Goal: Information Seeking & Learning: Learn about a topic

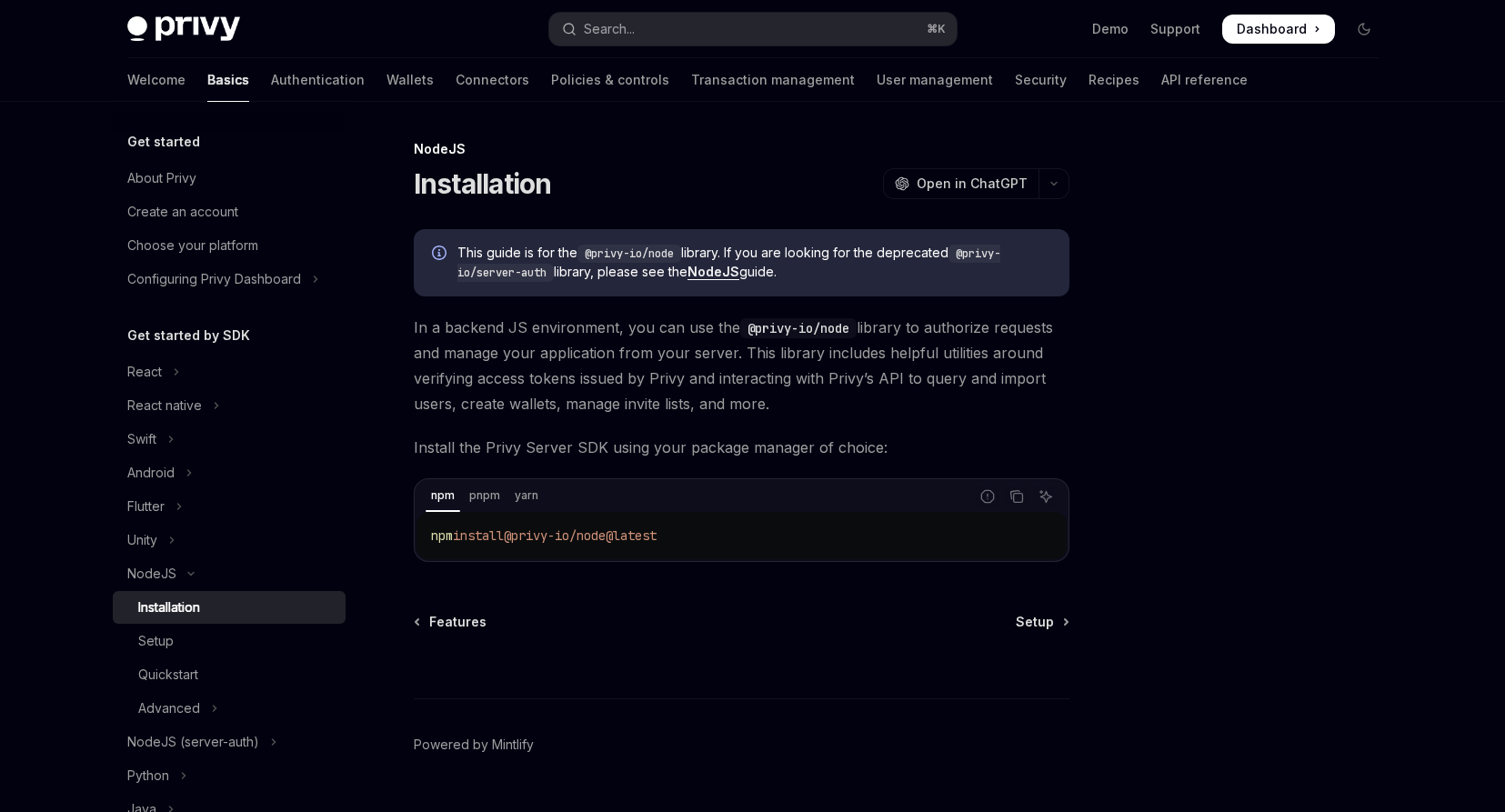
scroll to position [35, 0]
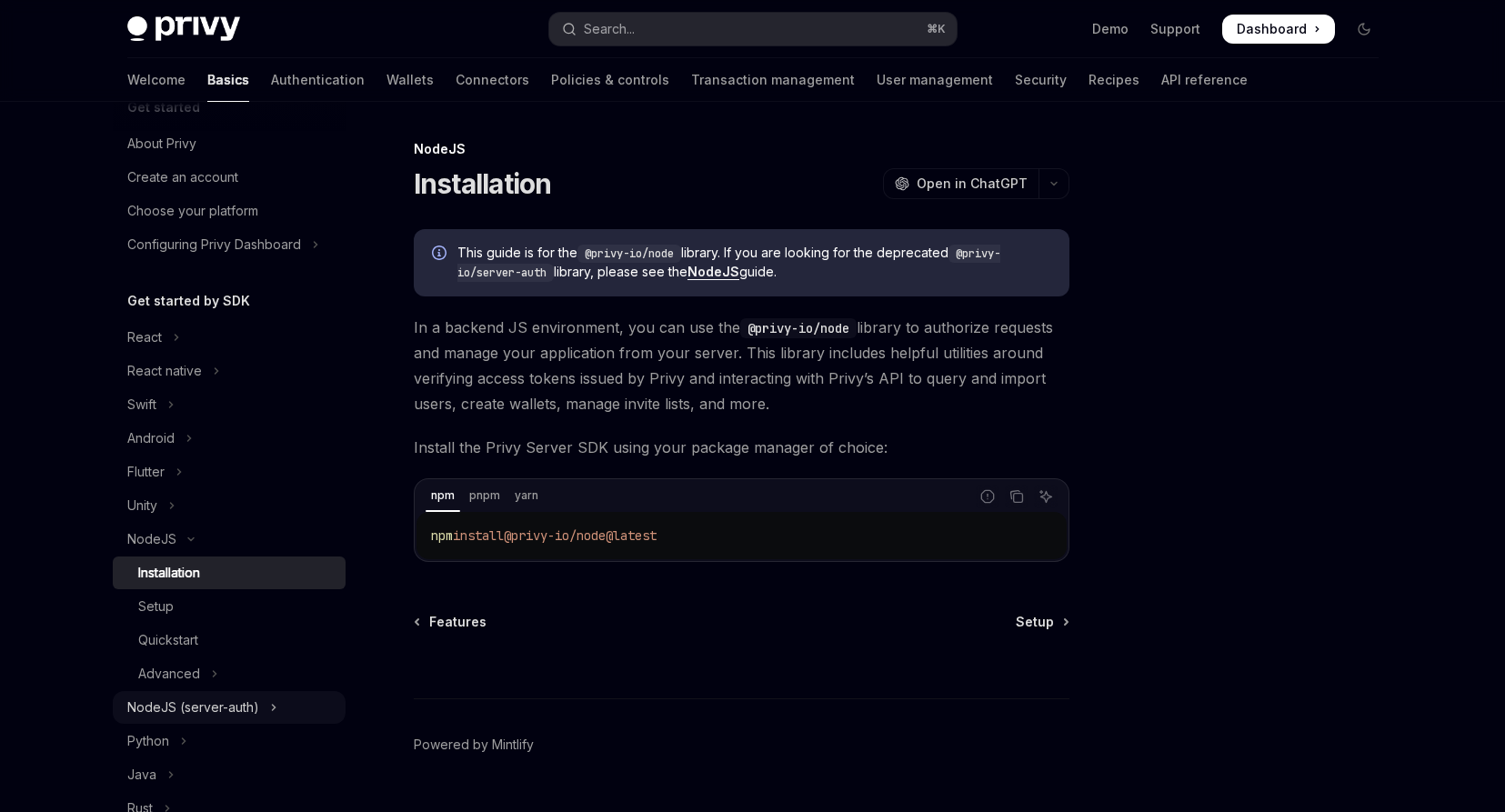
click at [220, 712] on div "NodeJS (server-auth)" at bounding box center [193, 707] width 131 height 22
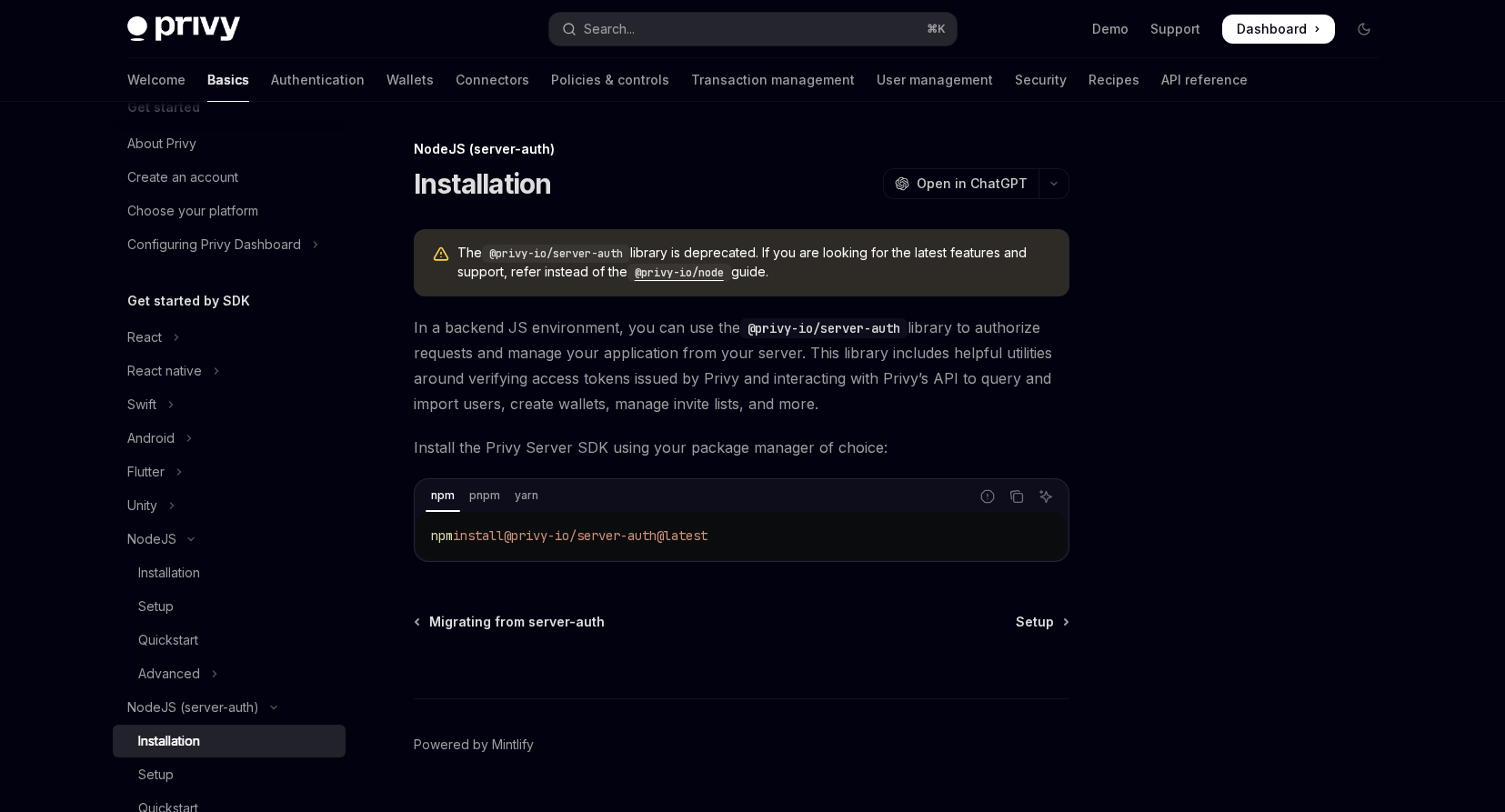
click at [682, 270] on code "@privy-io/node" at bounding box center [680, 273] width 104 height 18
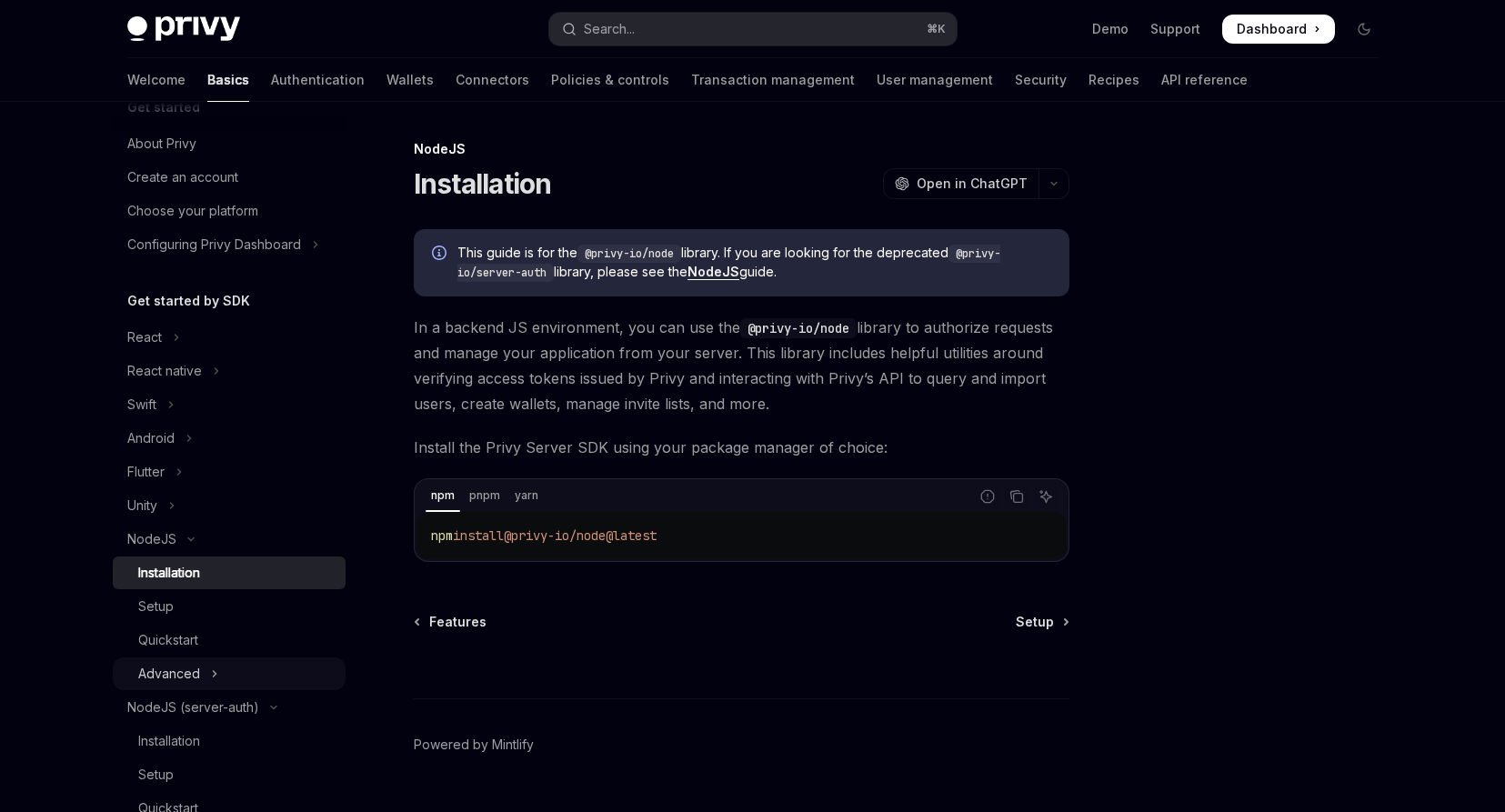
click at [202, 666] on button "Advanced" at bounding box center [229, 674] width 233 height 33
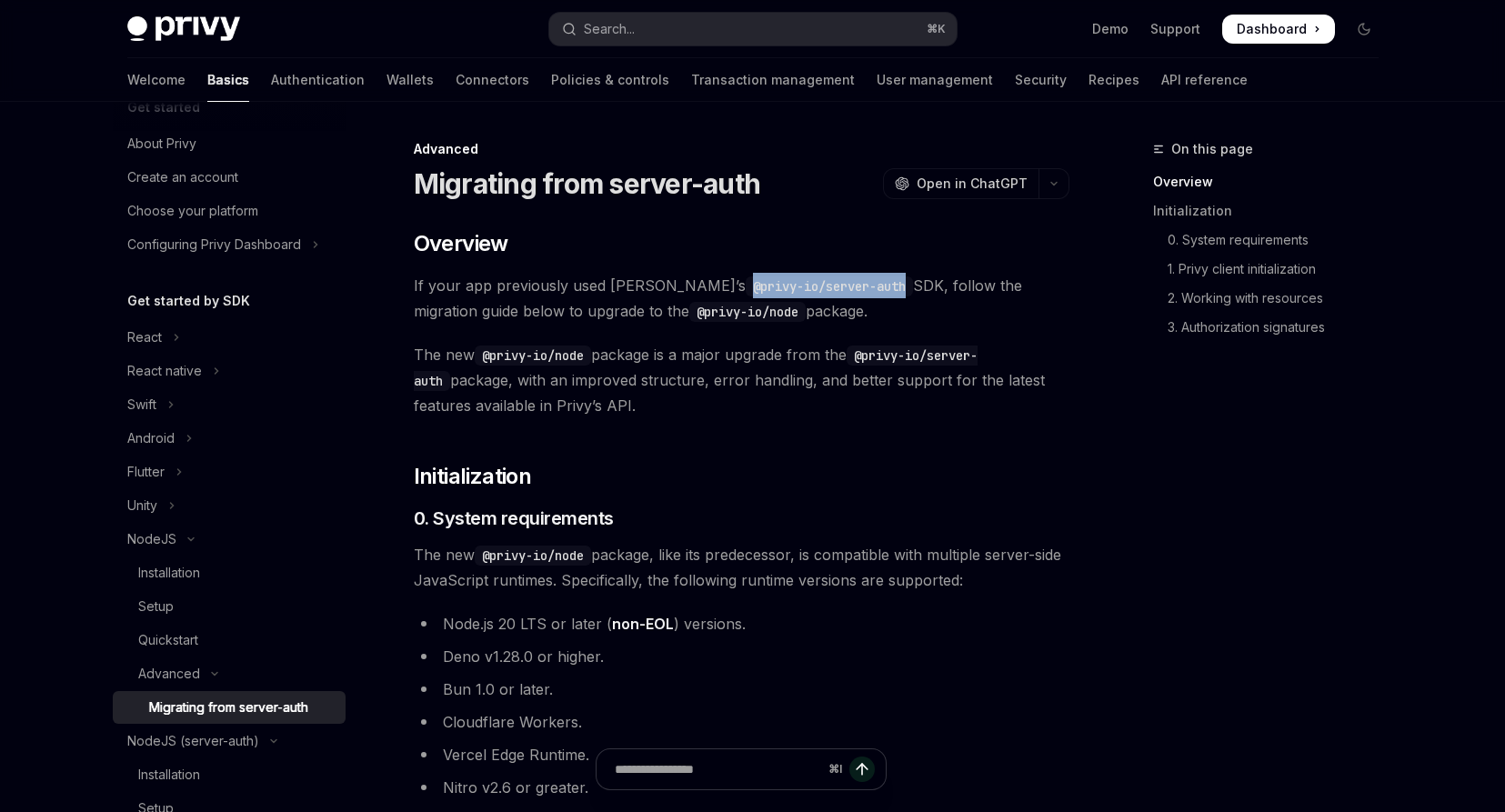
drag, startPoint x: 661, startPoint y: 287, endPoint x: 821, endPoint y: 285, distance: 160.0
click at [821, 285] on code "@privy-io/server-auth" at bounding box center [829, 286] width 167 height 20
copy code "@privy-io/server-auth"
drag, startPoint x: 487, startPoint y: 361, endPoint x: 587, endPoint y: 357, distance: 100.1
click at [587, 357] on code "@privy-io/node" at bounding box center [533, 355] width 116 height 20
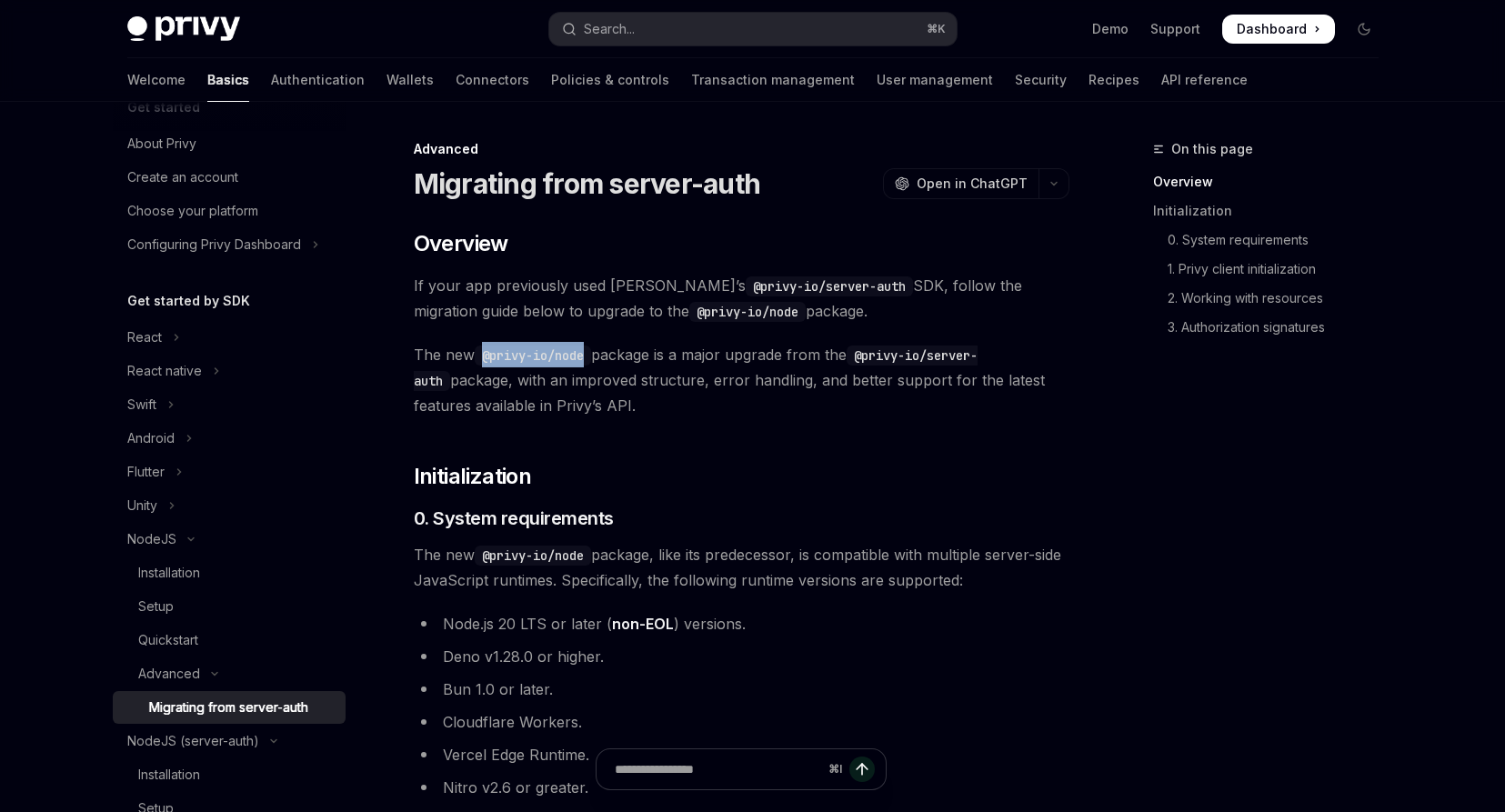
copy code "@privy-io/node"
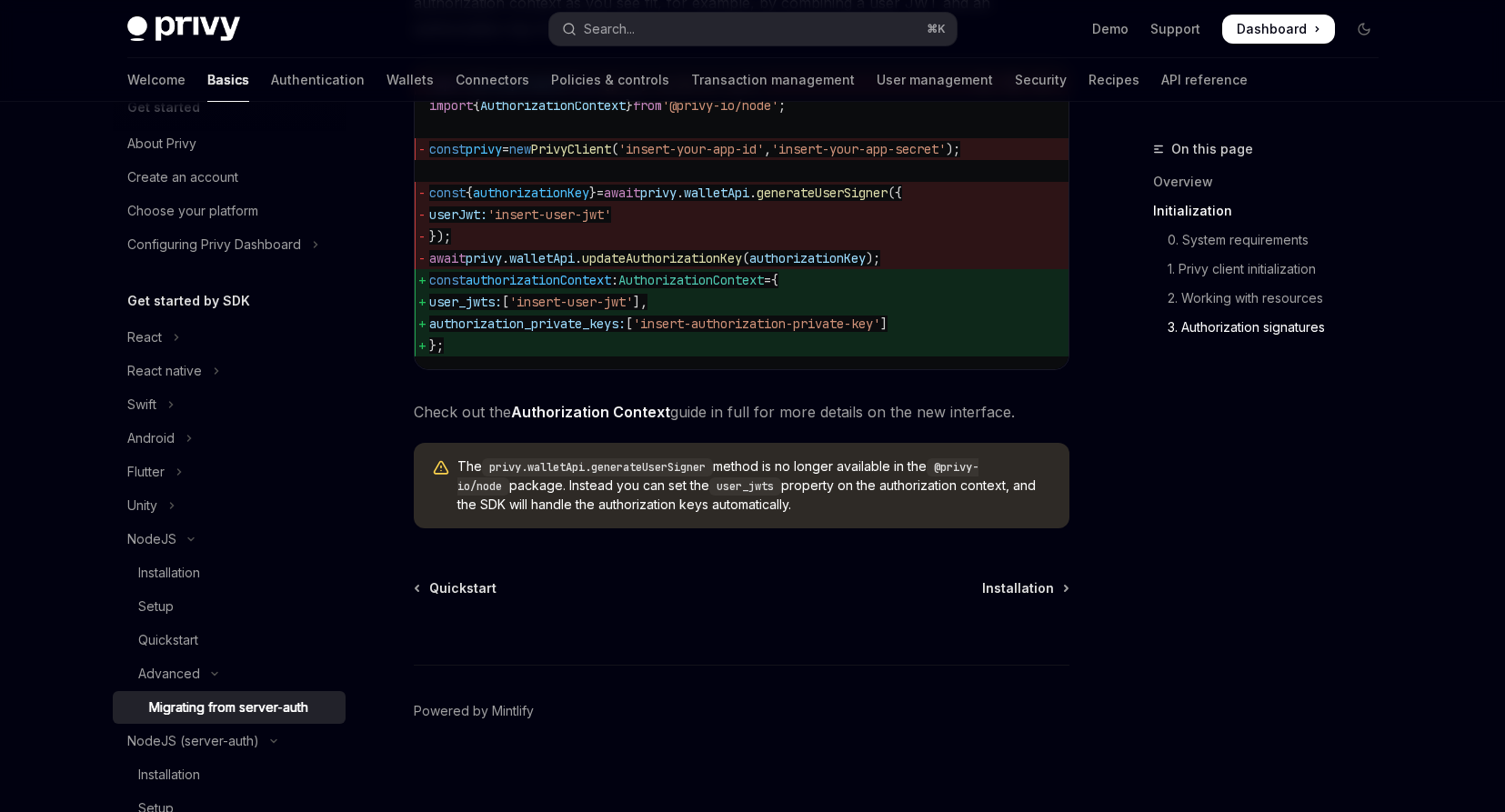
scroll to position [2745, 0]
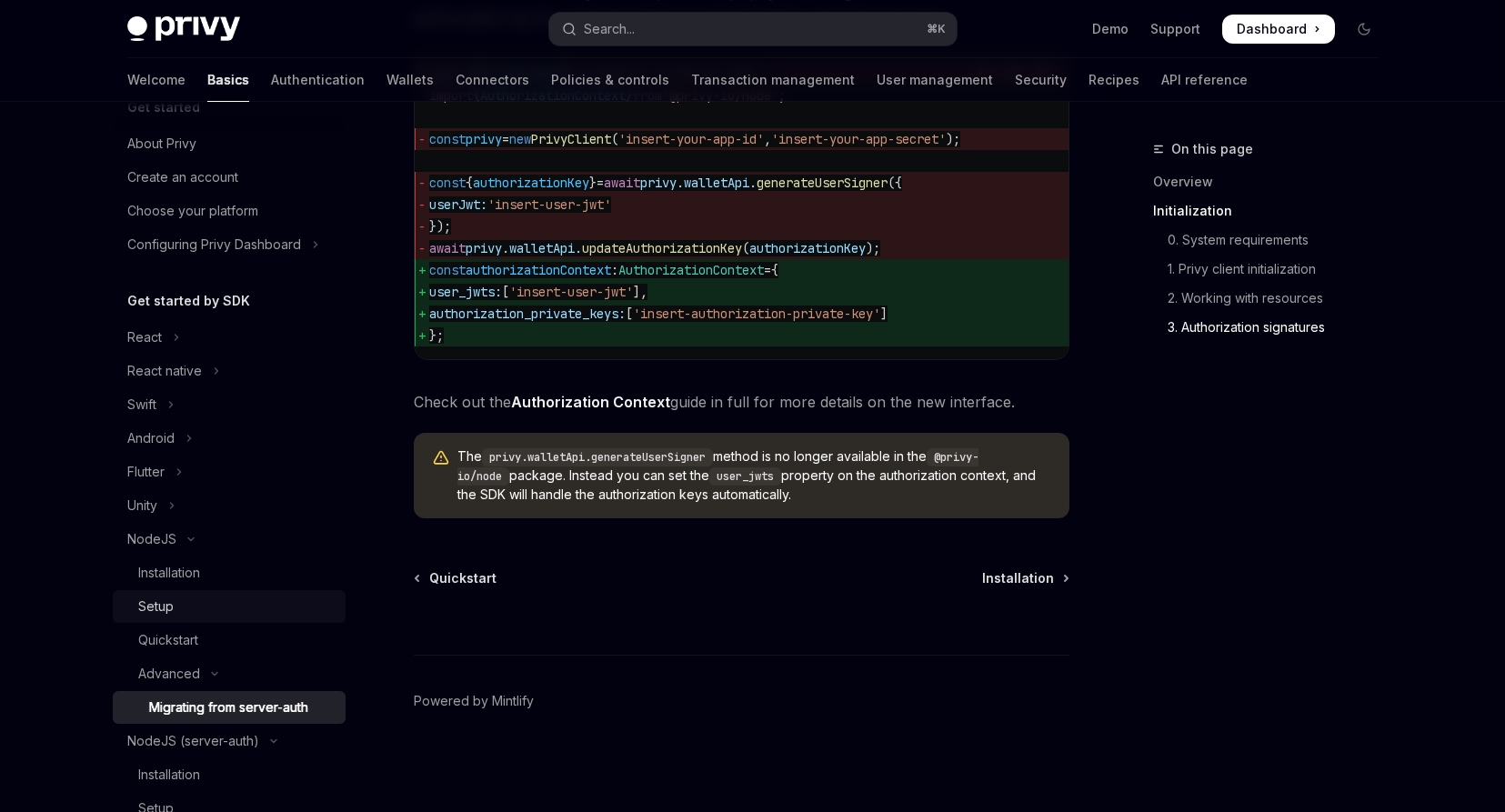
click at [181, 600] on div "Setup" at bounding box center [236, 607] width 197 height 22
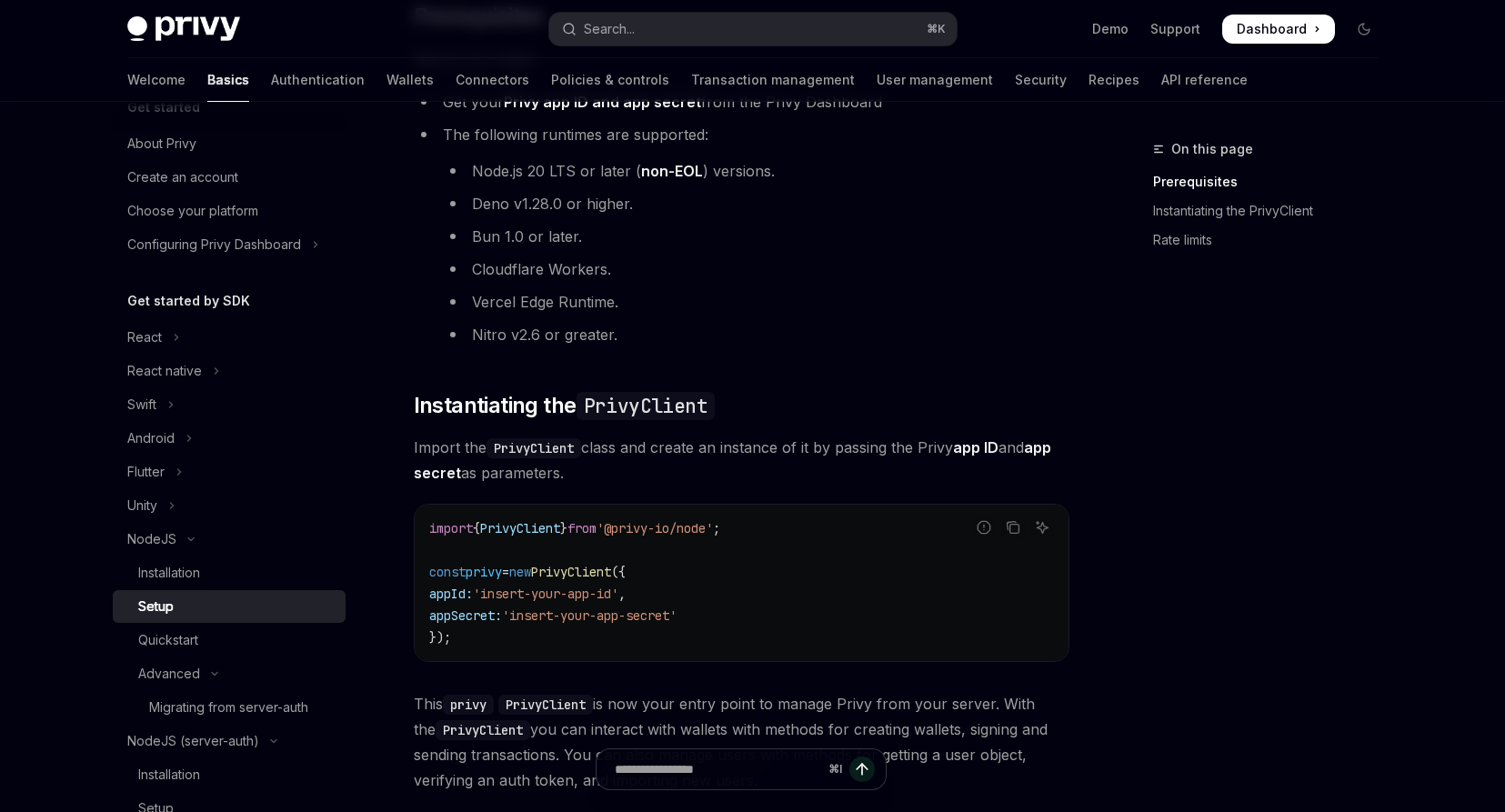
scroll to position [40, 0]
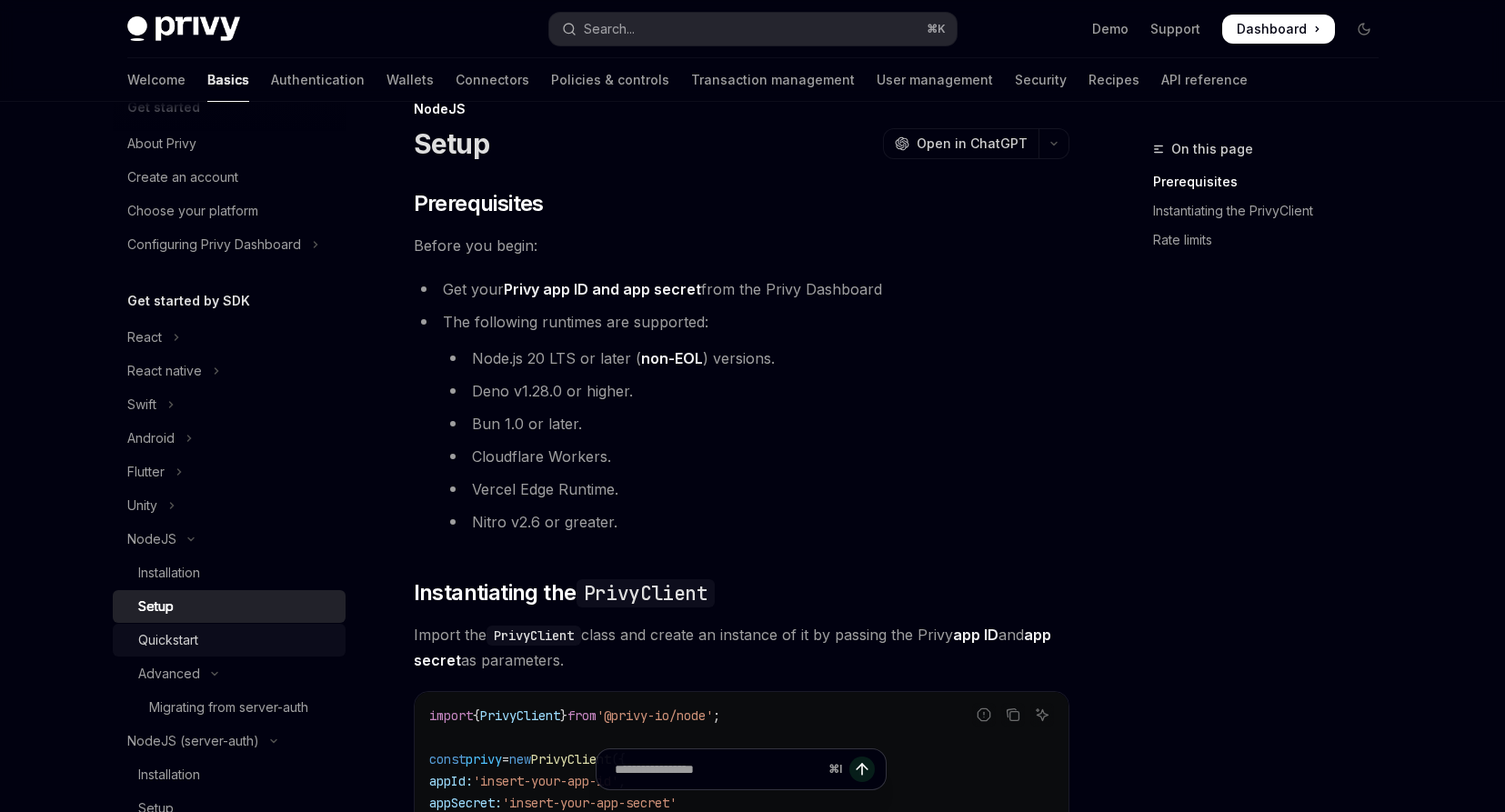
click at [180, 647] on div "Quickstart" at bounding box center [168, 640] width 60 height 22
type textarea "*"
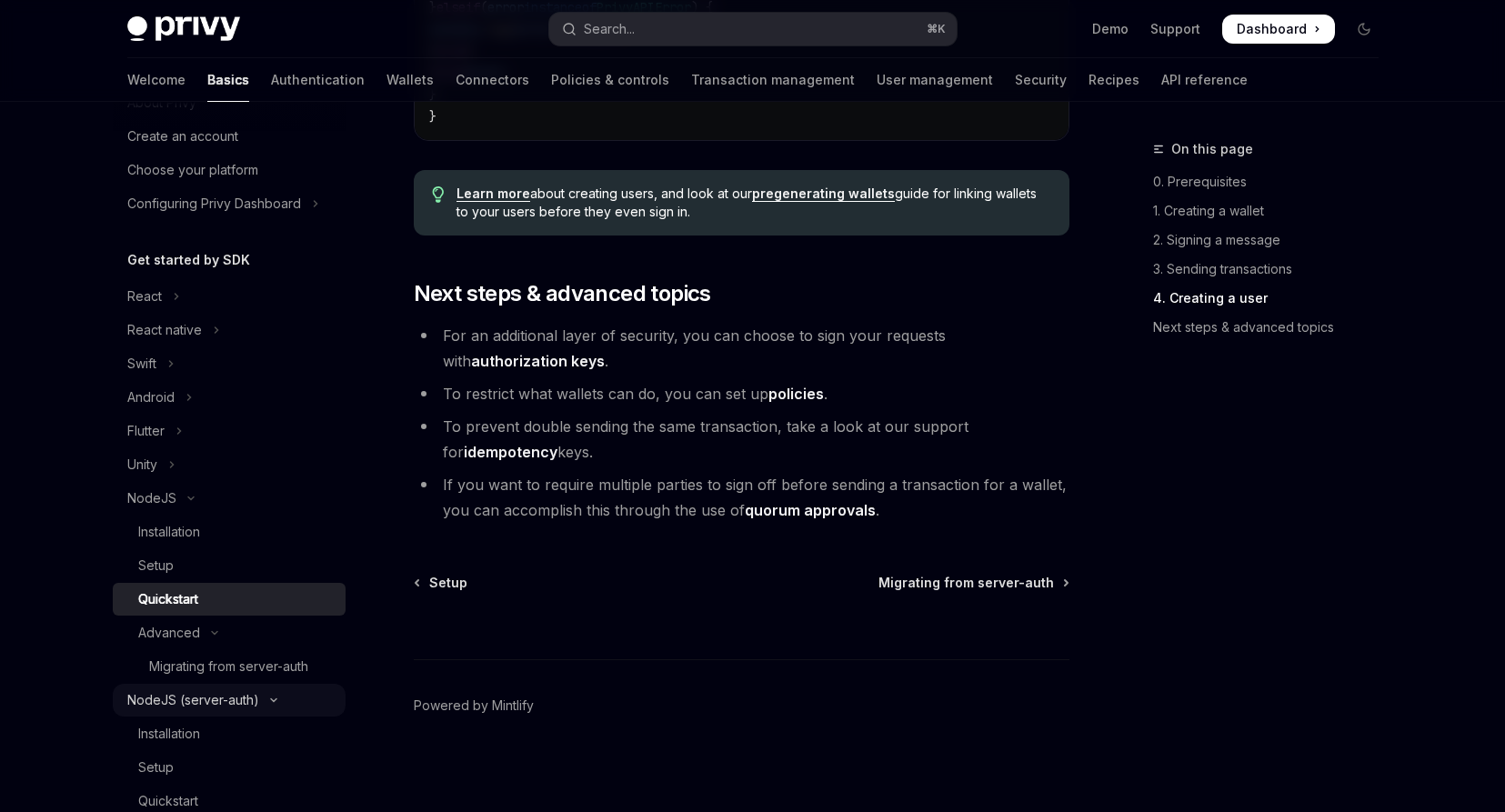
scroll to position [87, 0]
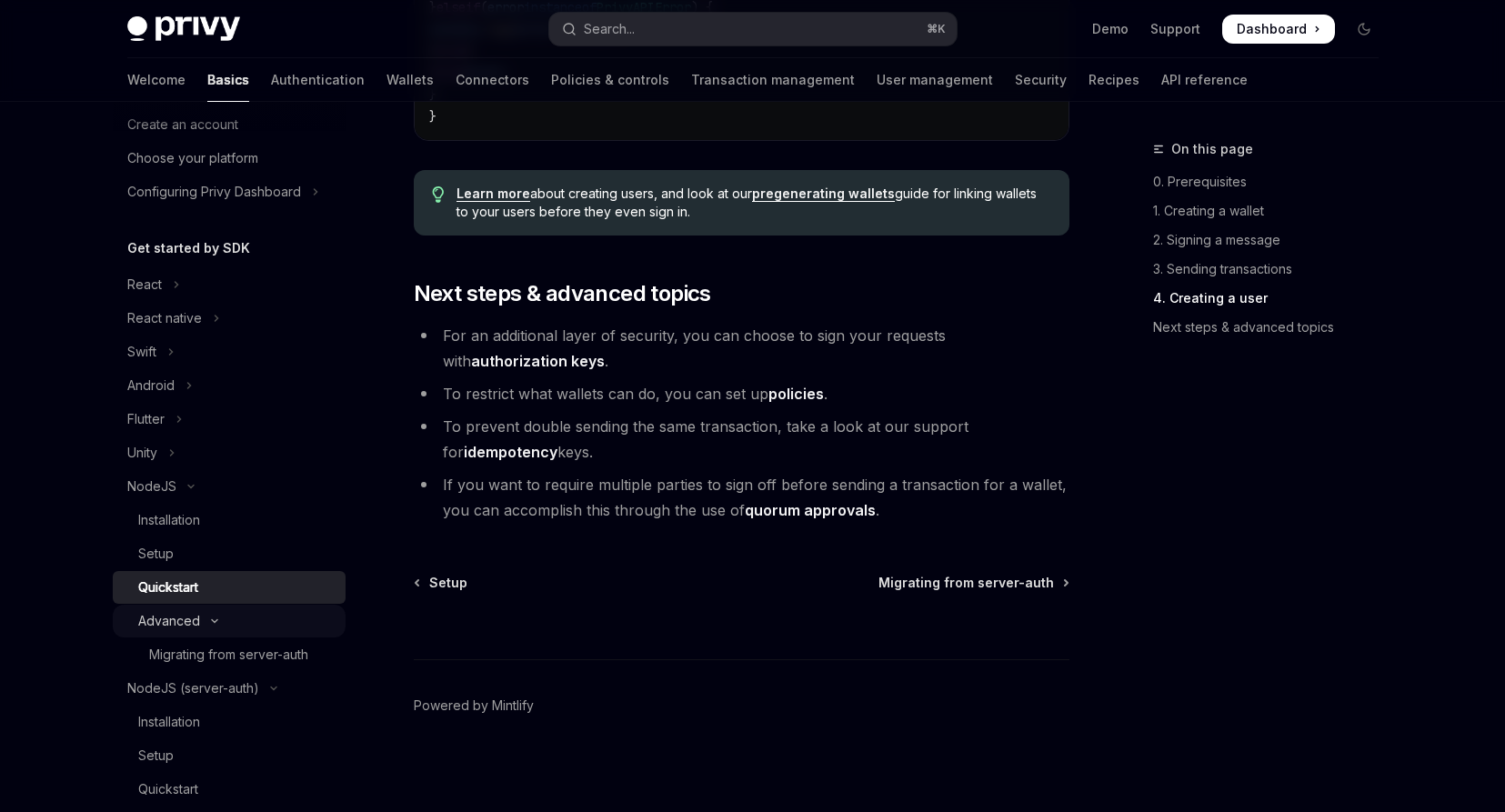
click at [165, 619] on div "Advanced" at bounding box center [169, 621] width 61 height 22
click at [166, 619] on div "Advanced" at bounding box center [169, 621] width 61 height 22
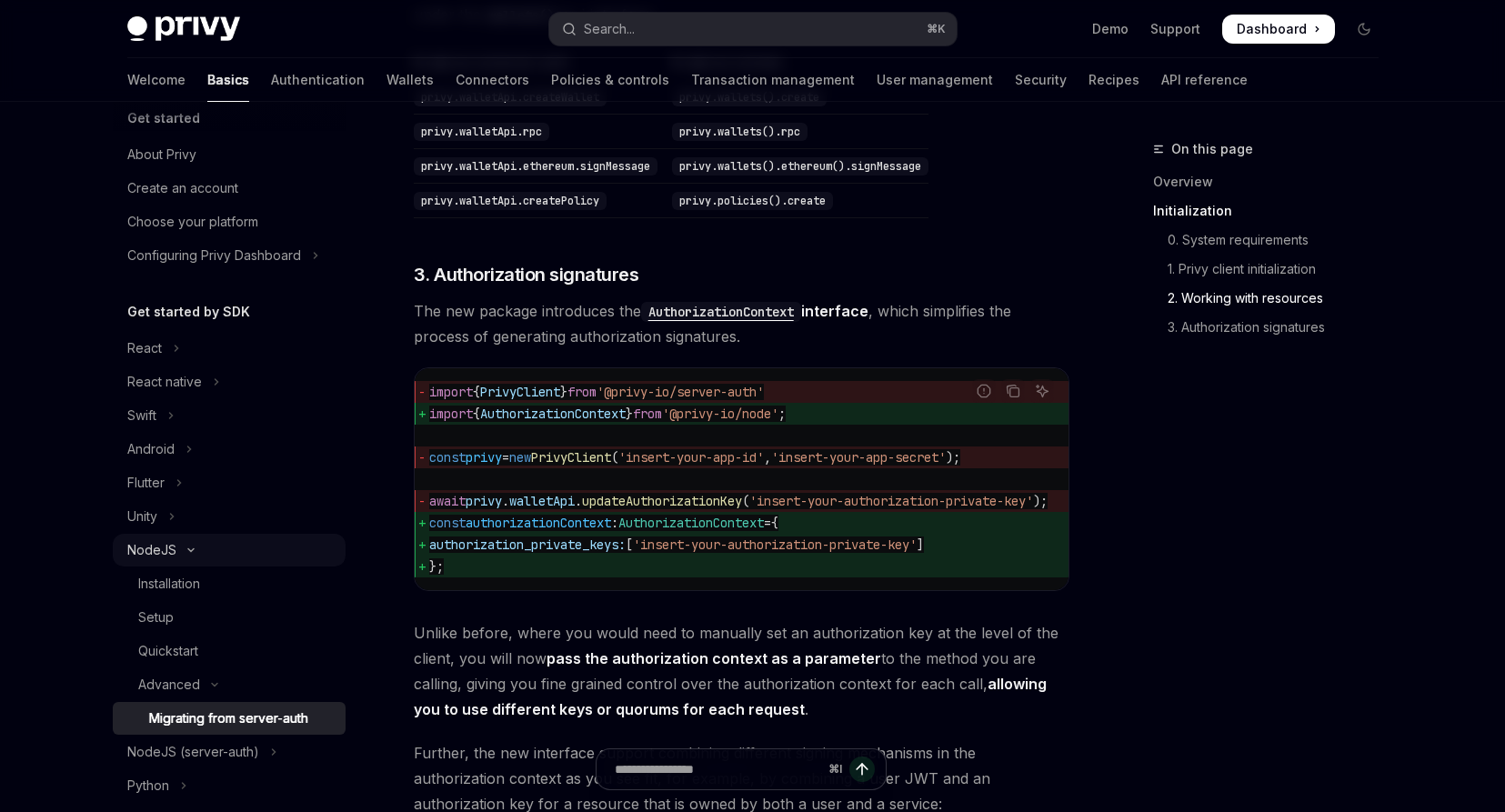
scroll to position [35, 0]
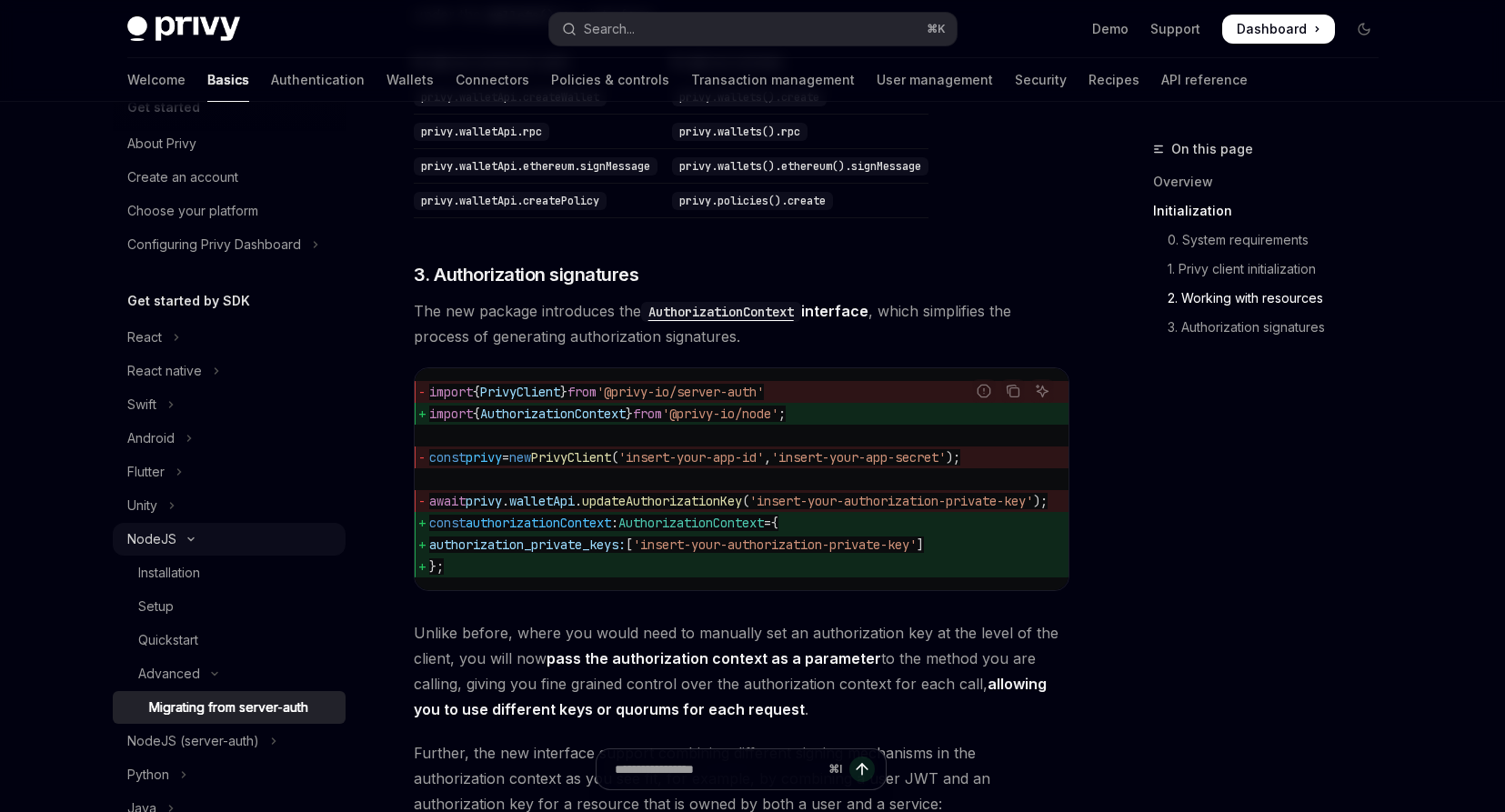
click at [196, 541] on icon "Toggle NodeJS section" at bounding box center [191, 539] width 22 height 8
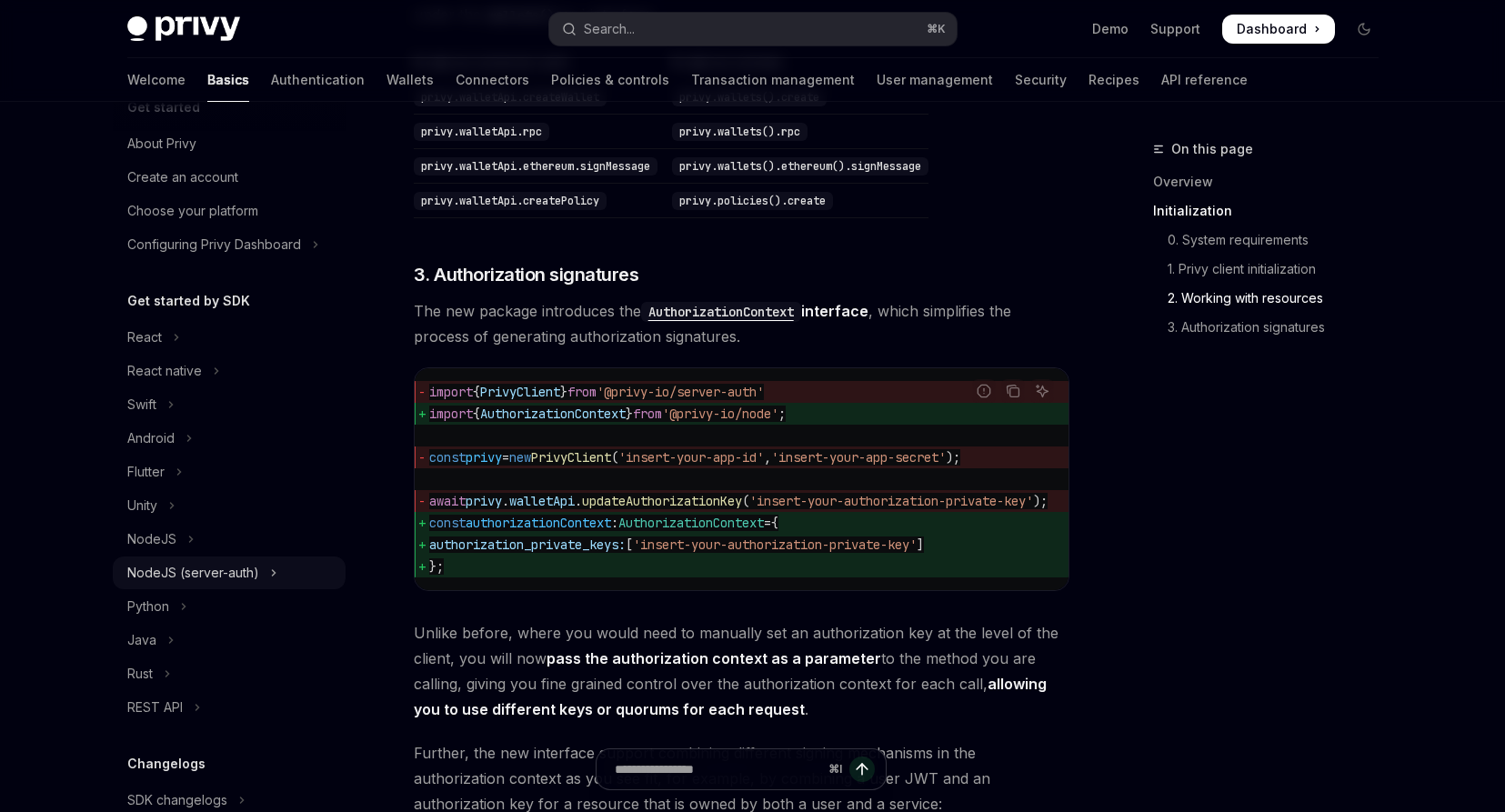
click at [208, 576] on div "NodeJS (server-auth)" at bounding box center [193, 573] width 131 height 22
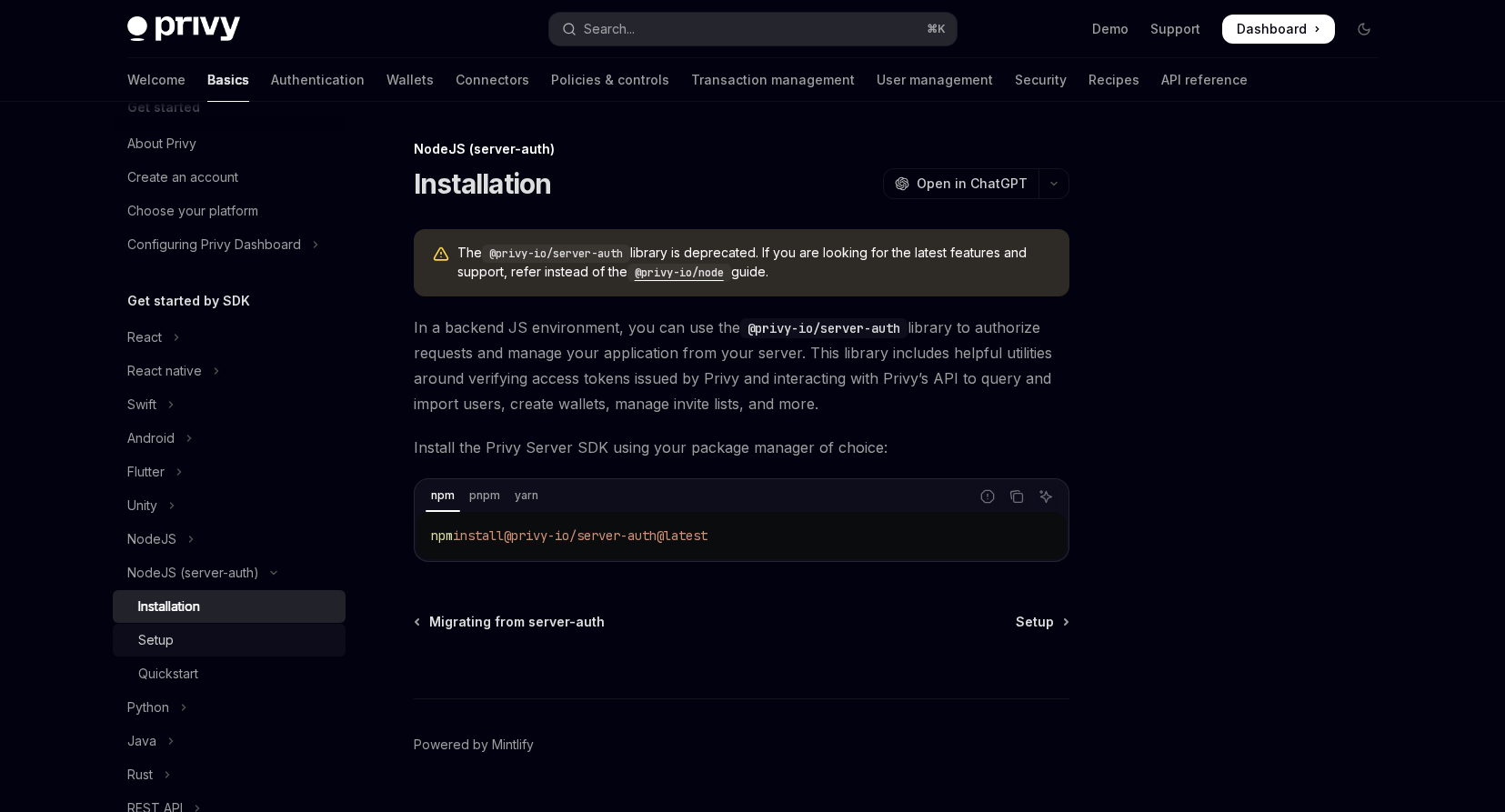
click at [188, 643] on div "Setup" at bounding box center [236, 640] width 197 height 22
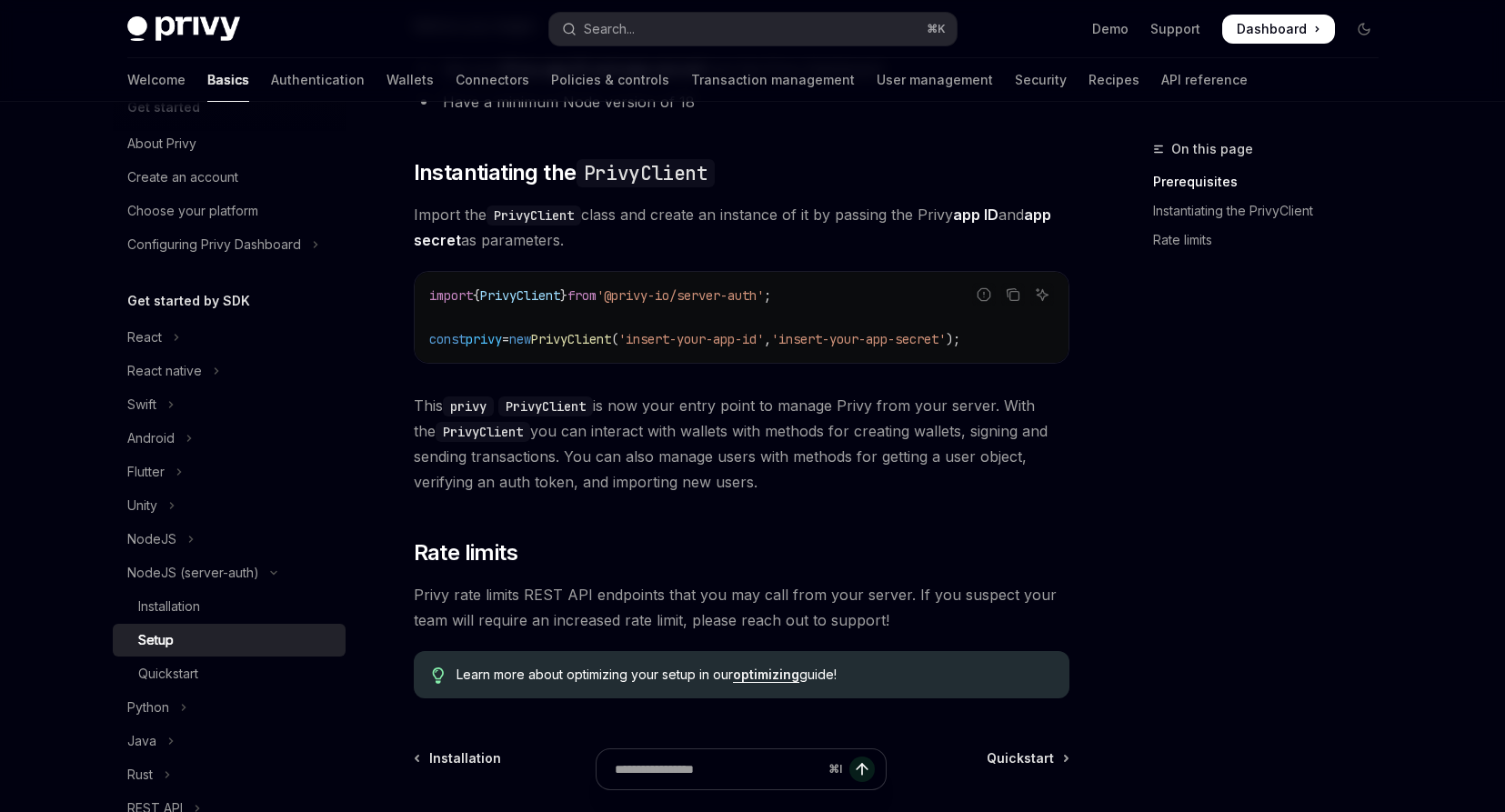
scroll to position [455, 0]
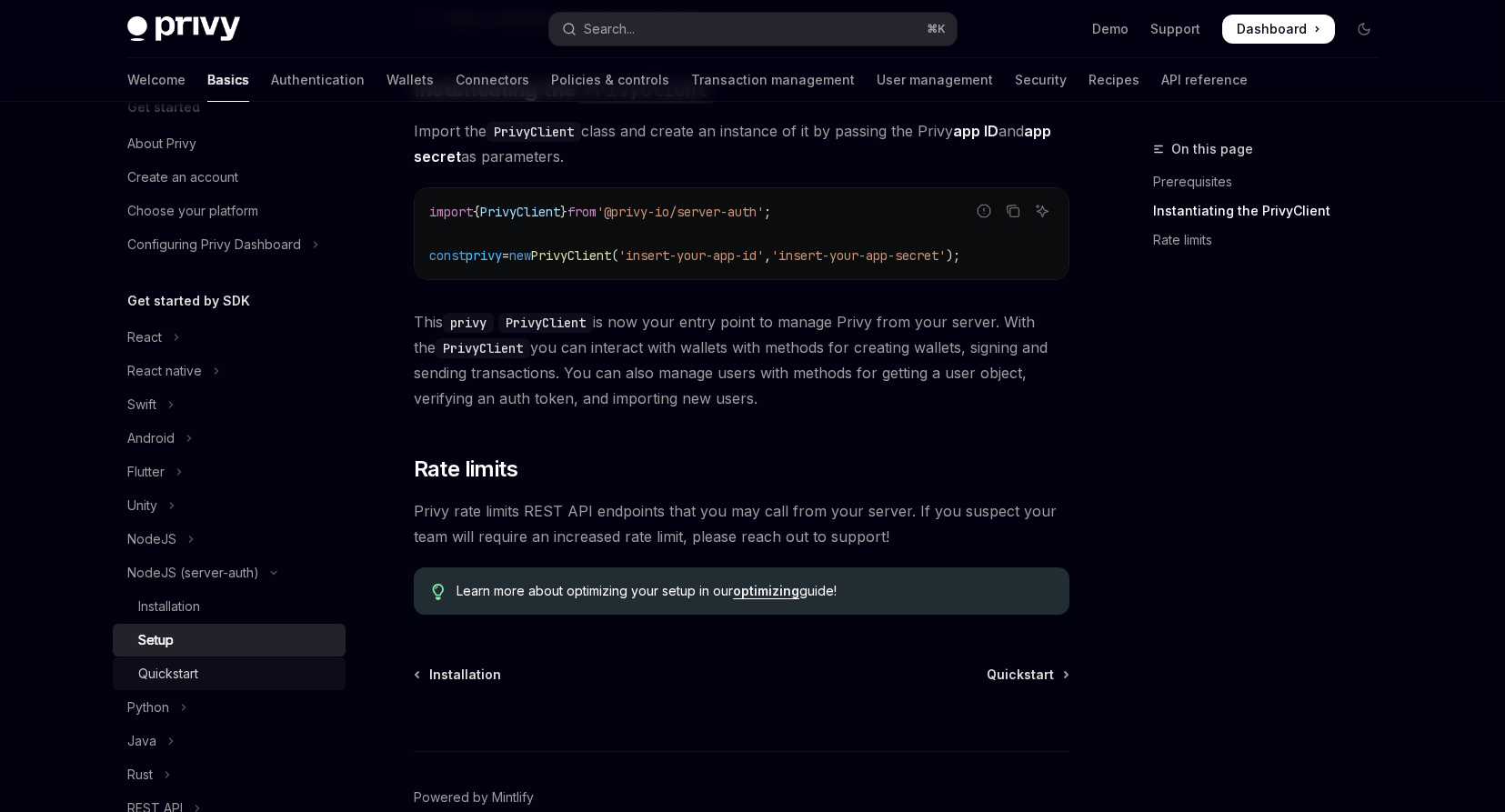
click at [152, 684] on div "Quickstart" at bounding box center [168, 674] width 60 height 22
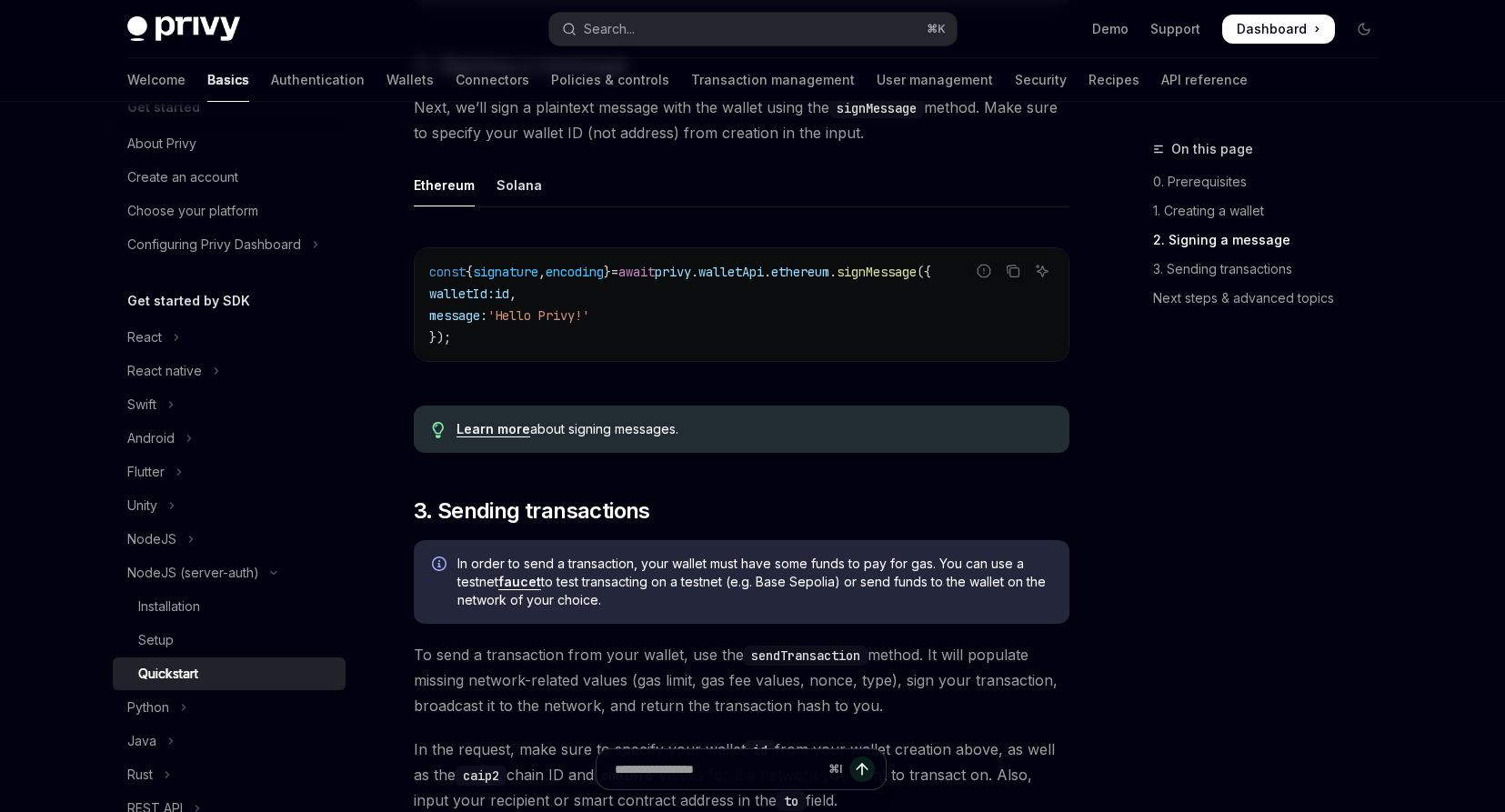
scroll to position [879, 0]
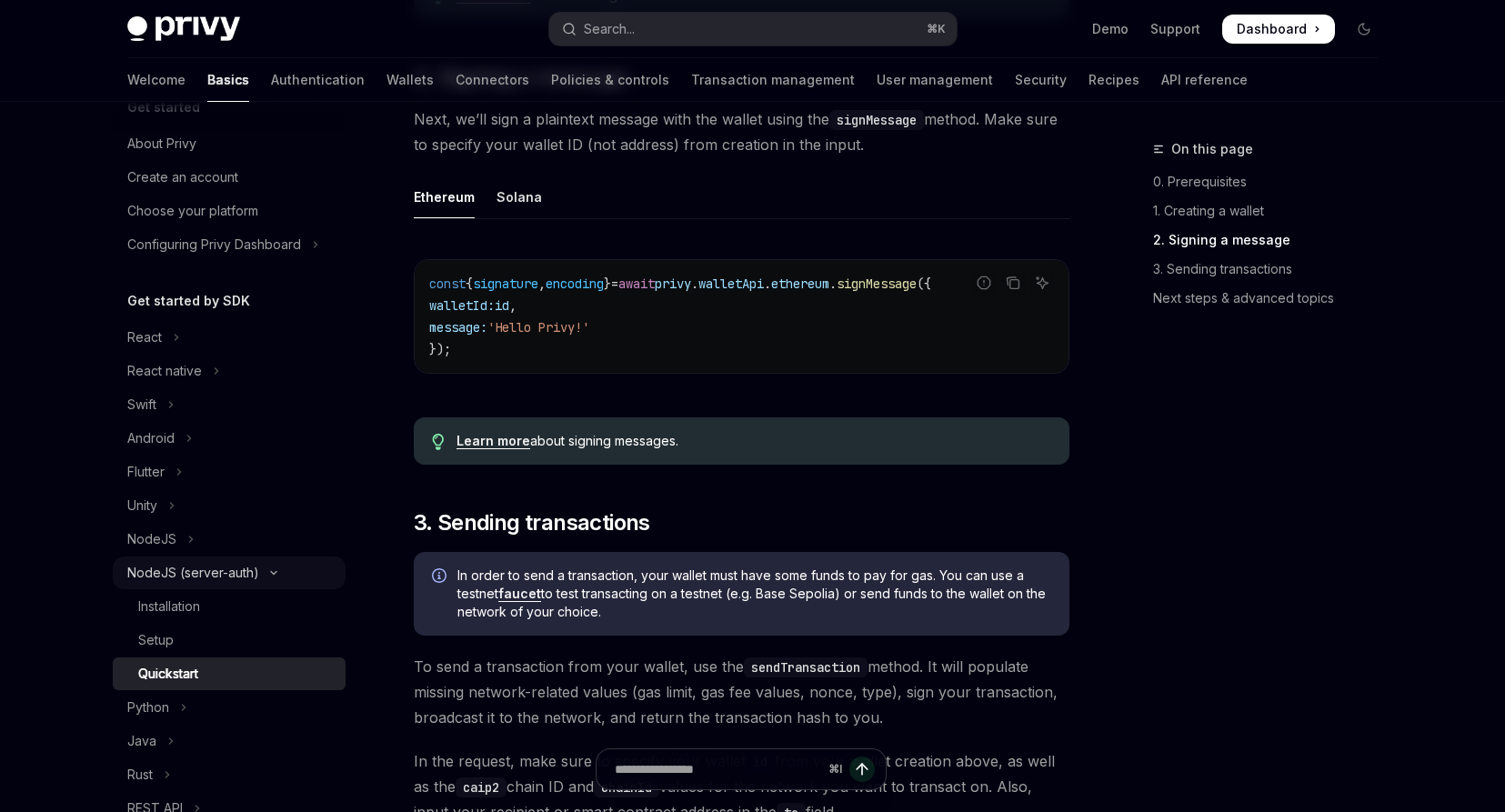
click at [205, 561] on button "NodeJS (server-auth)" at bounding box center [229, 573] width 233 height 33
click at [198, 567] on div "NodeJS (server-auth)" at bounding box center [193, 573] width 131 height 22
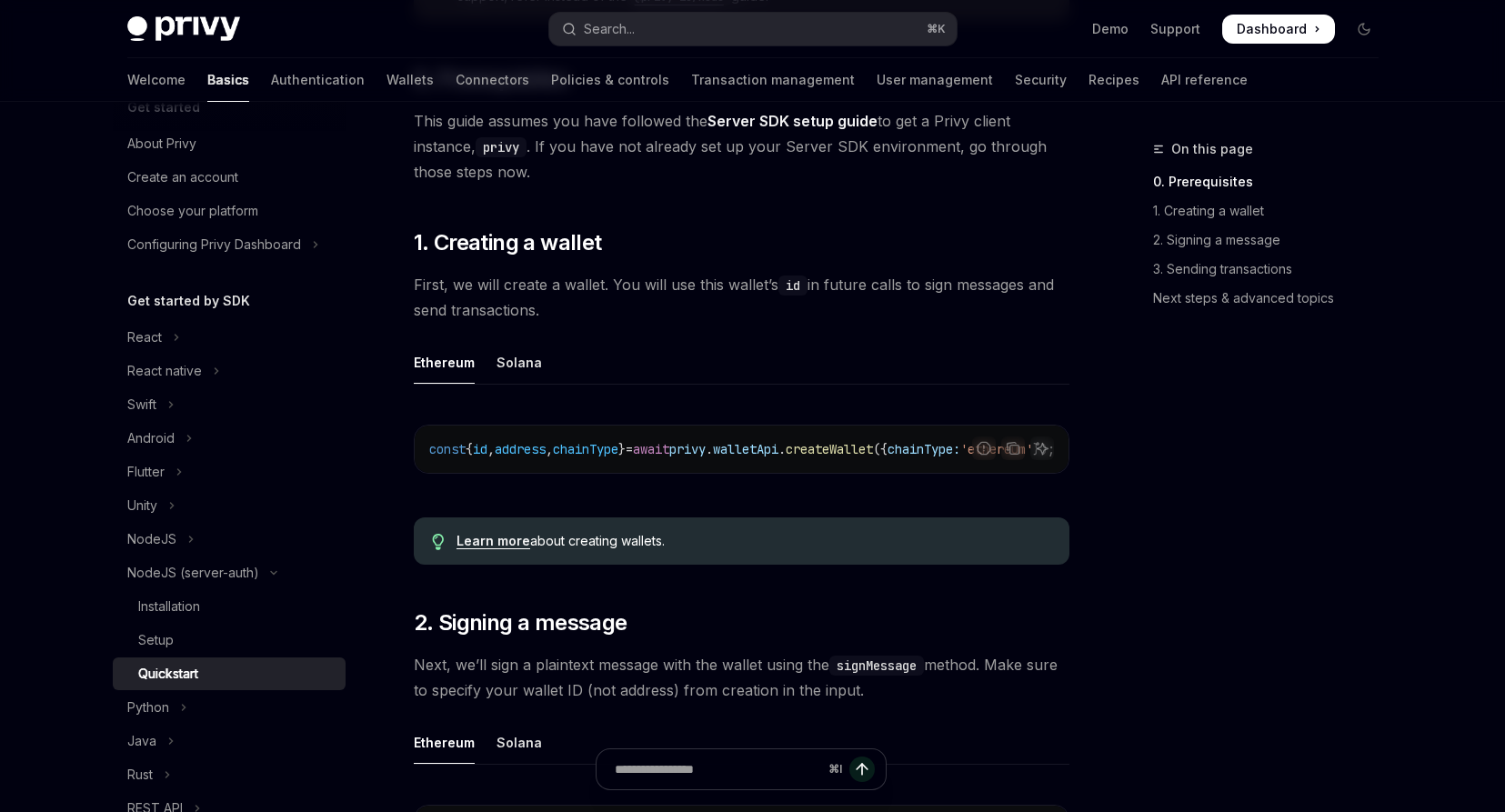
scroll to position [0, 0]
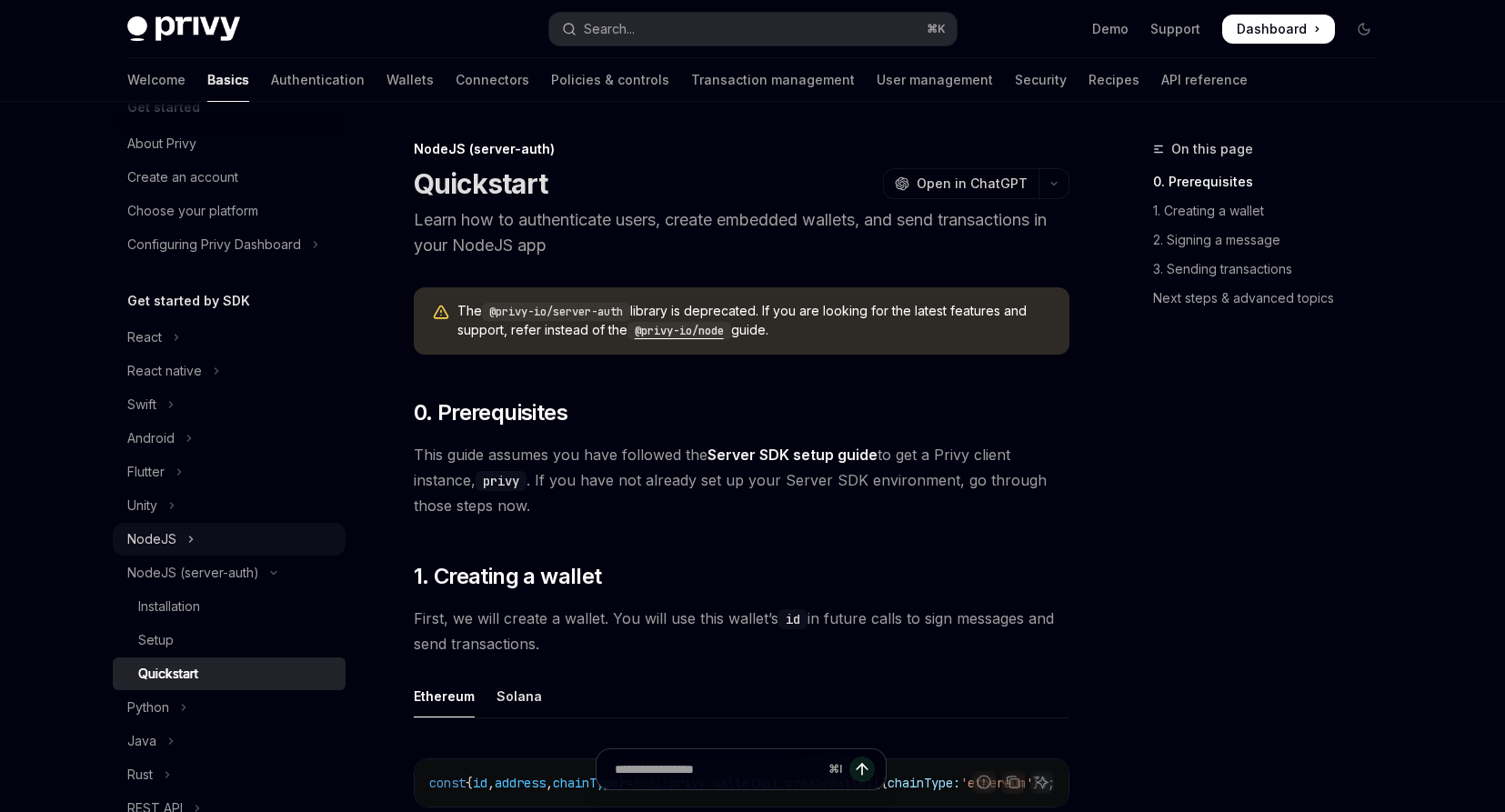
click at [163, 545] on div "NodeJS" at bounding box center [152, 539] width 49 height 22
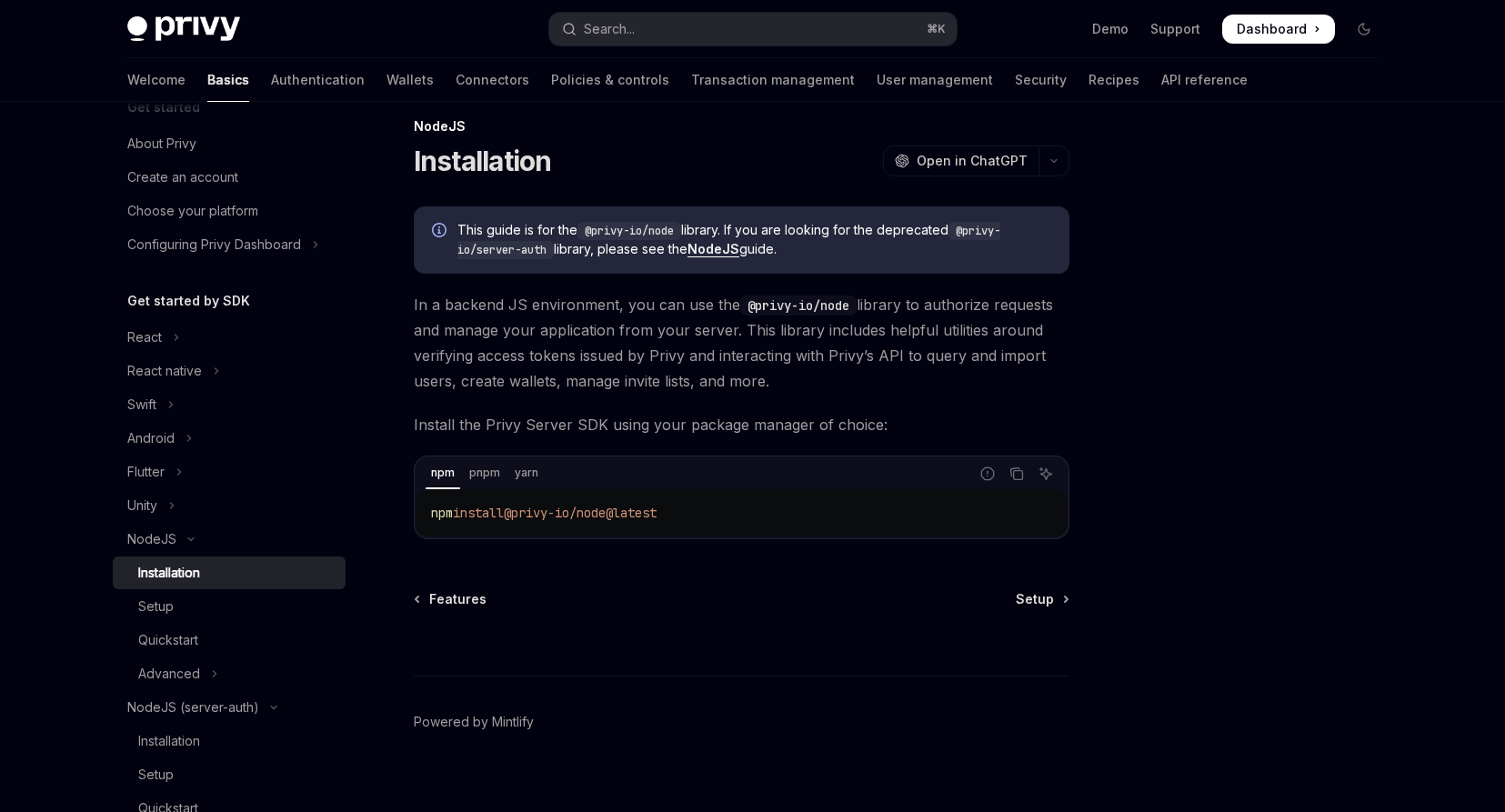
scroll to position [43, 0]
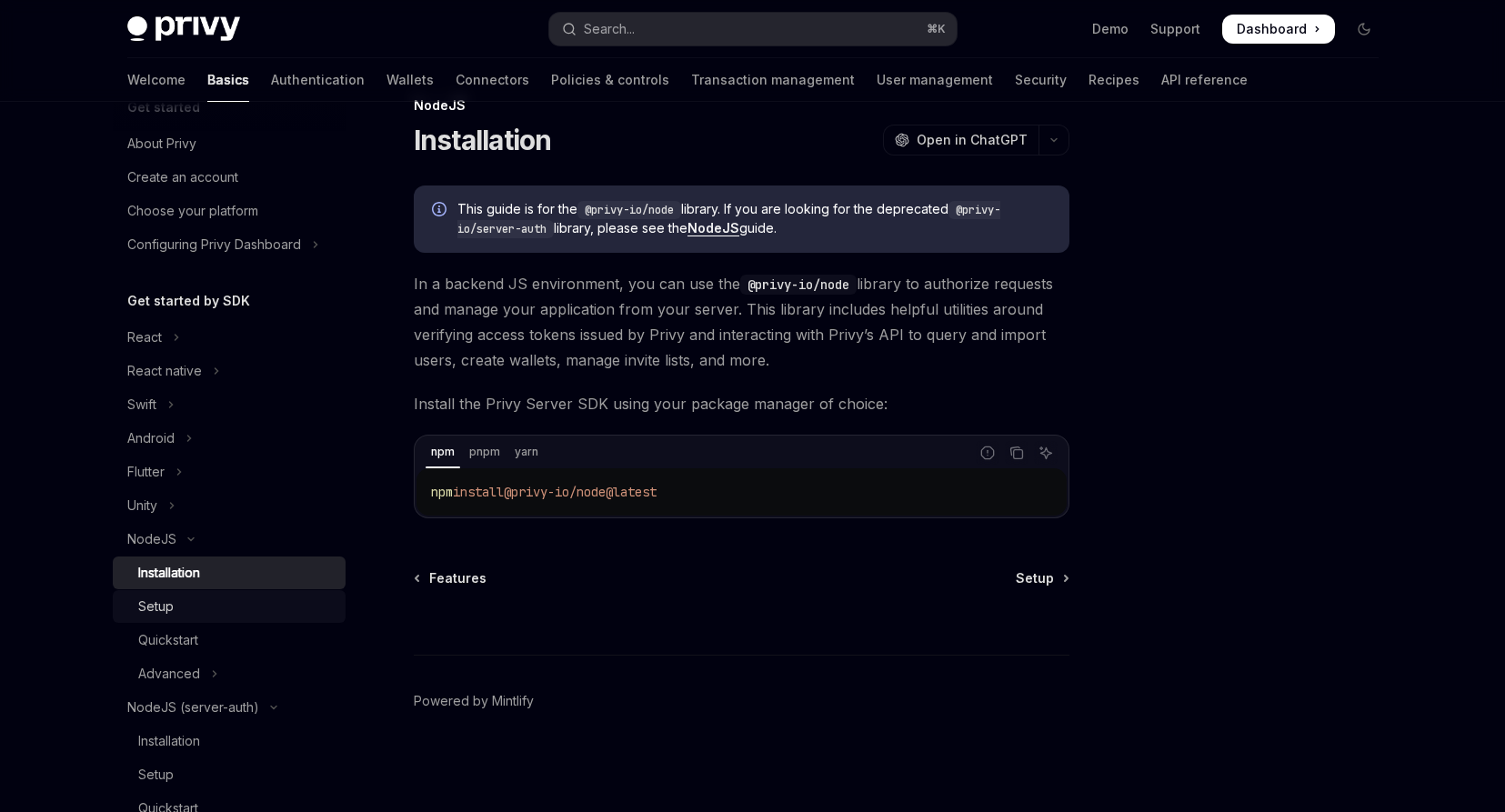
click at [184, 594] on link "Setup" at bounding box center [229, 607] width 233 height 33
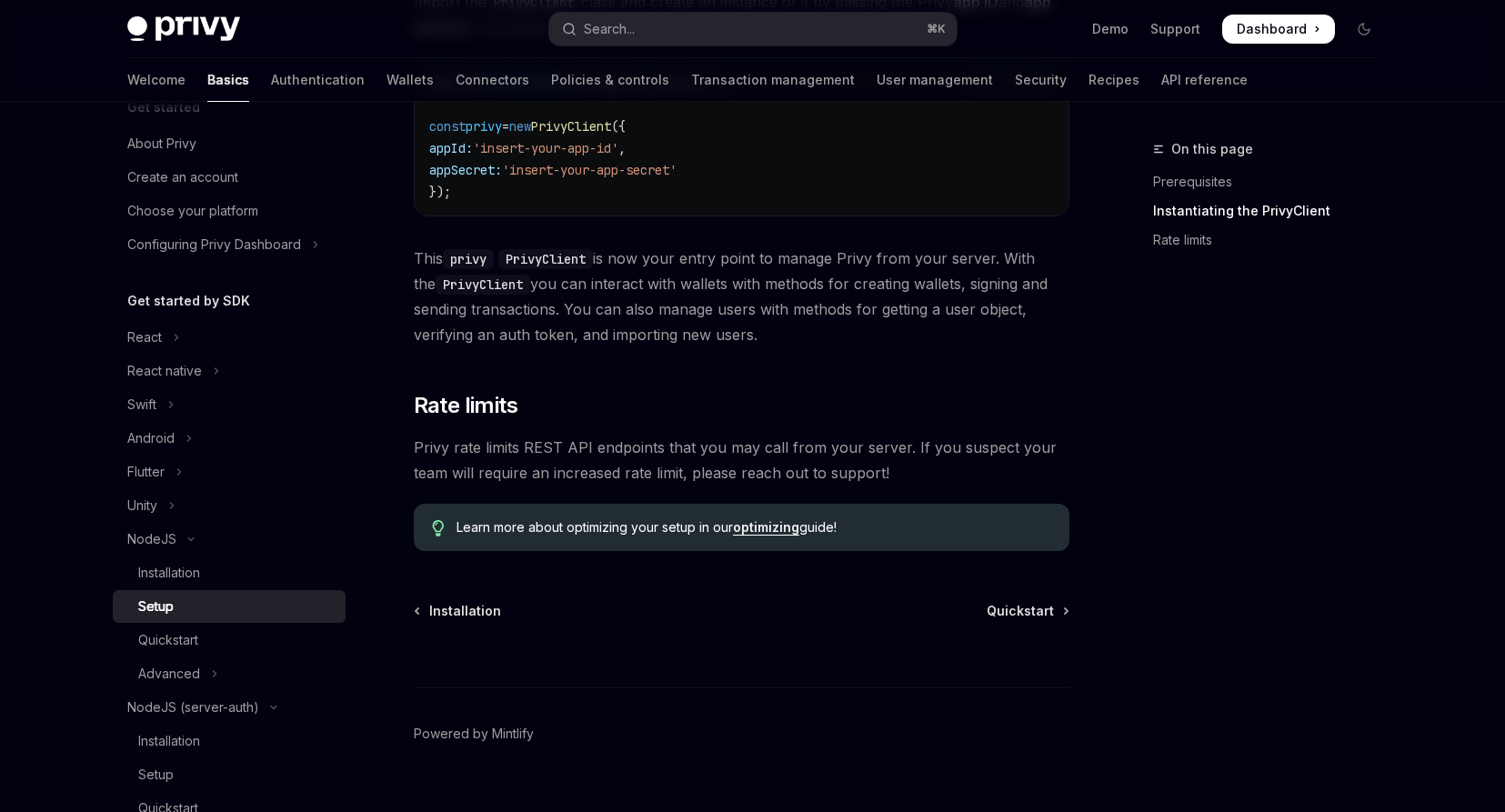
scroll to position [705, 0]
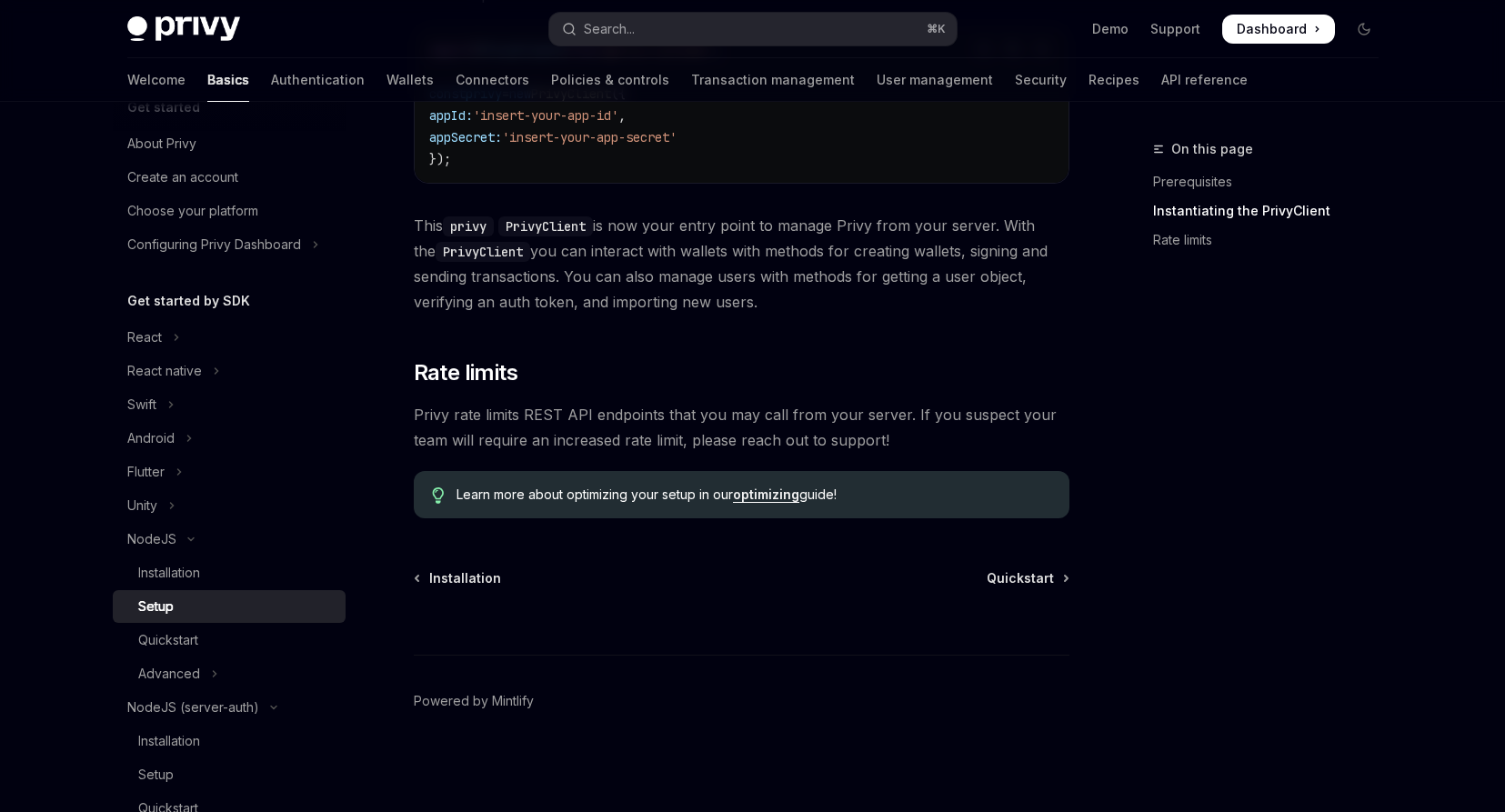
click at [756, 500] on link "optimizing" at bounding box center [766, 494] width 66 height 16
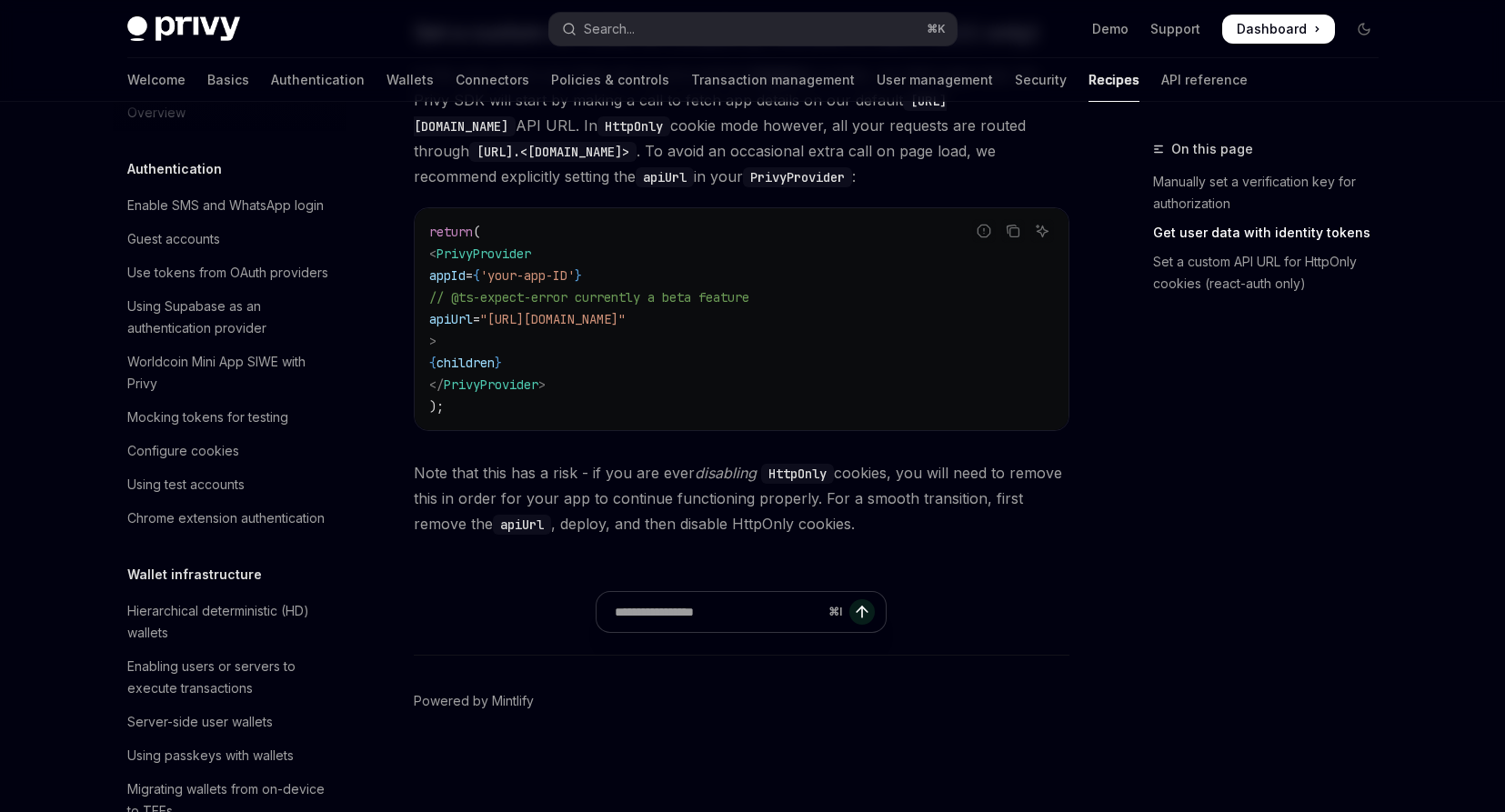
scroll to position [458, 0]
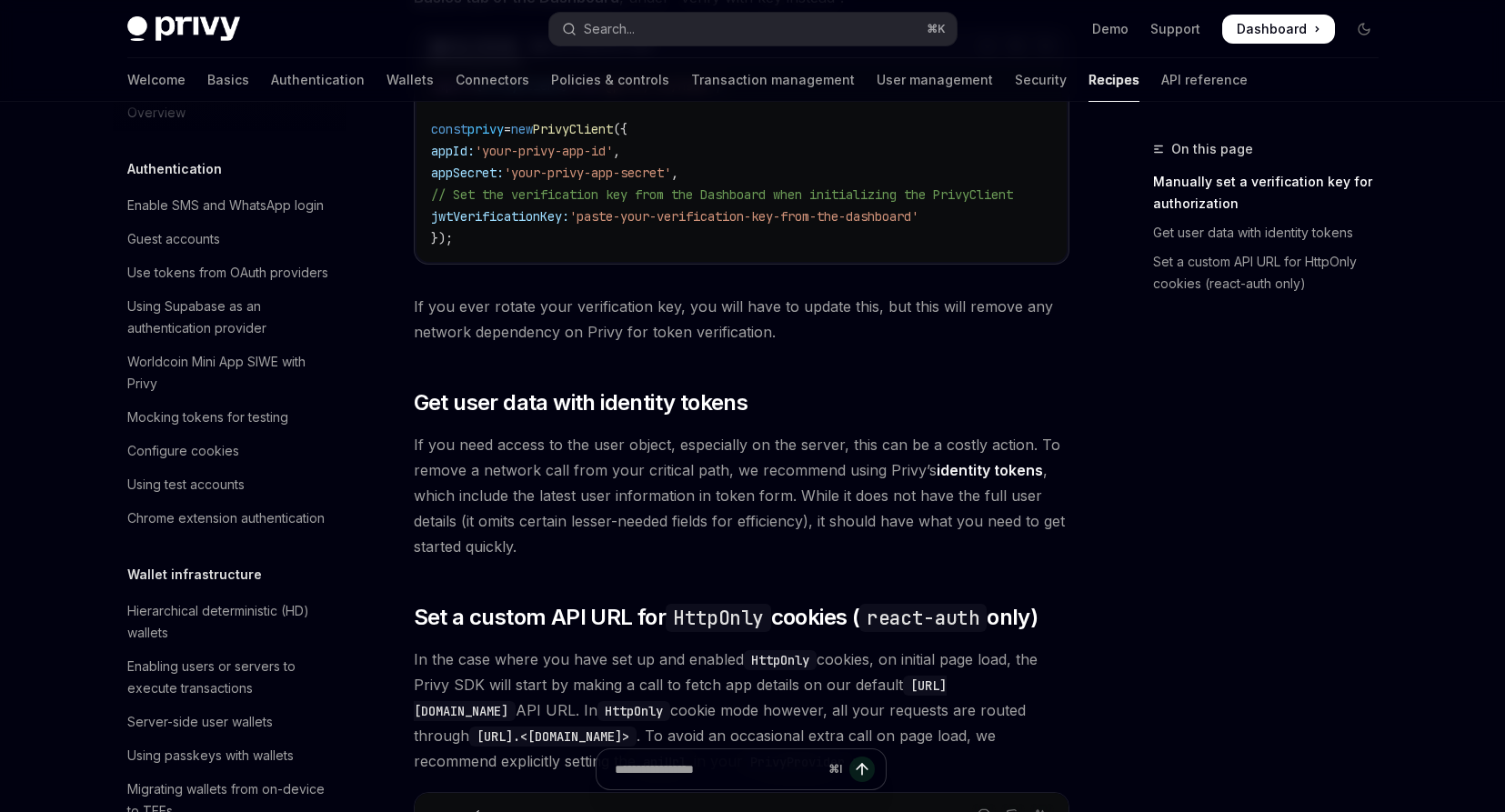
type textarea "*"
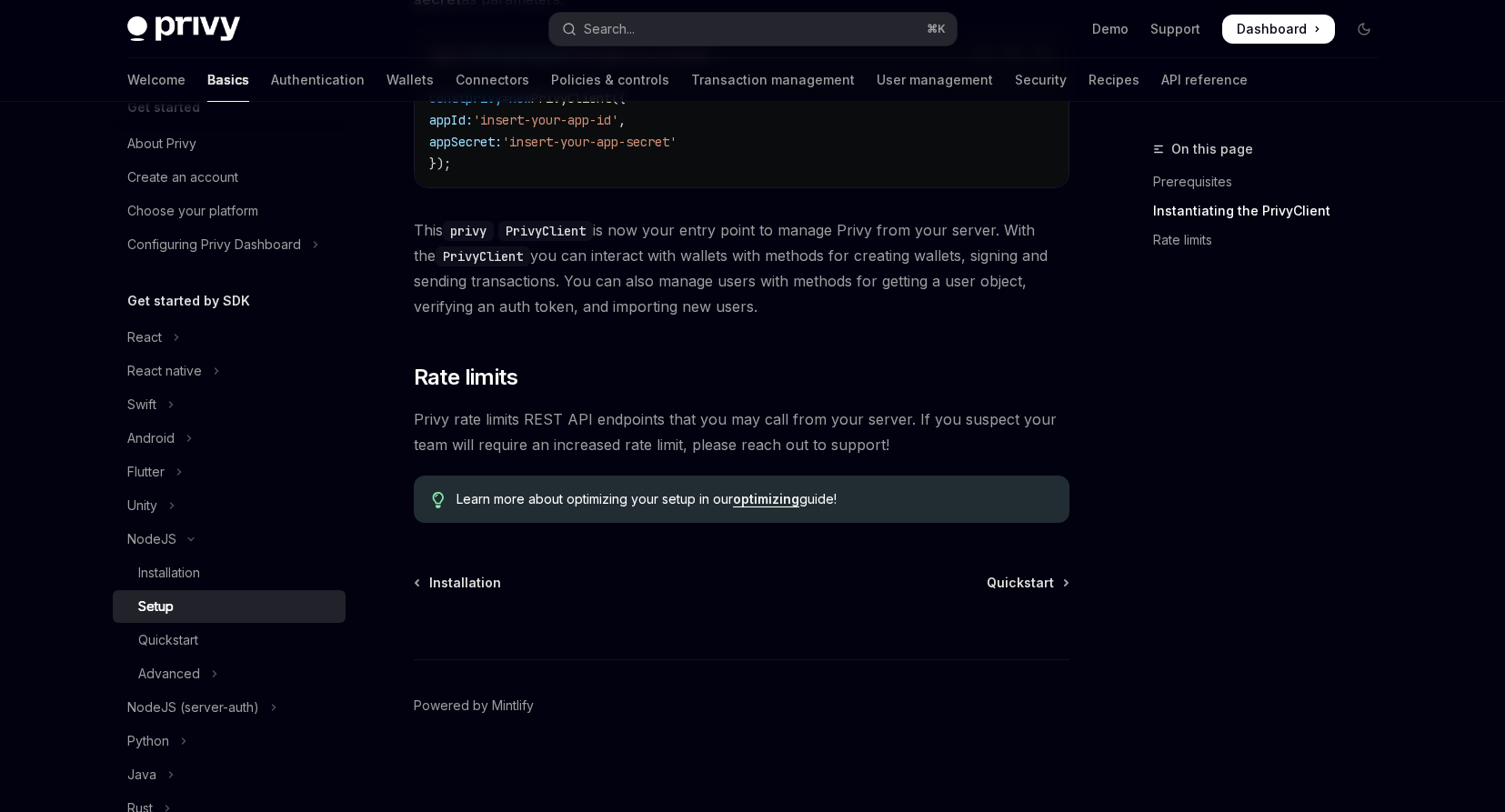
scroll to position [705, 0]
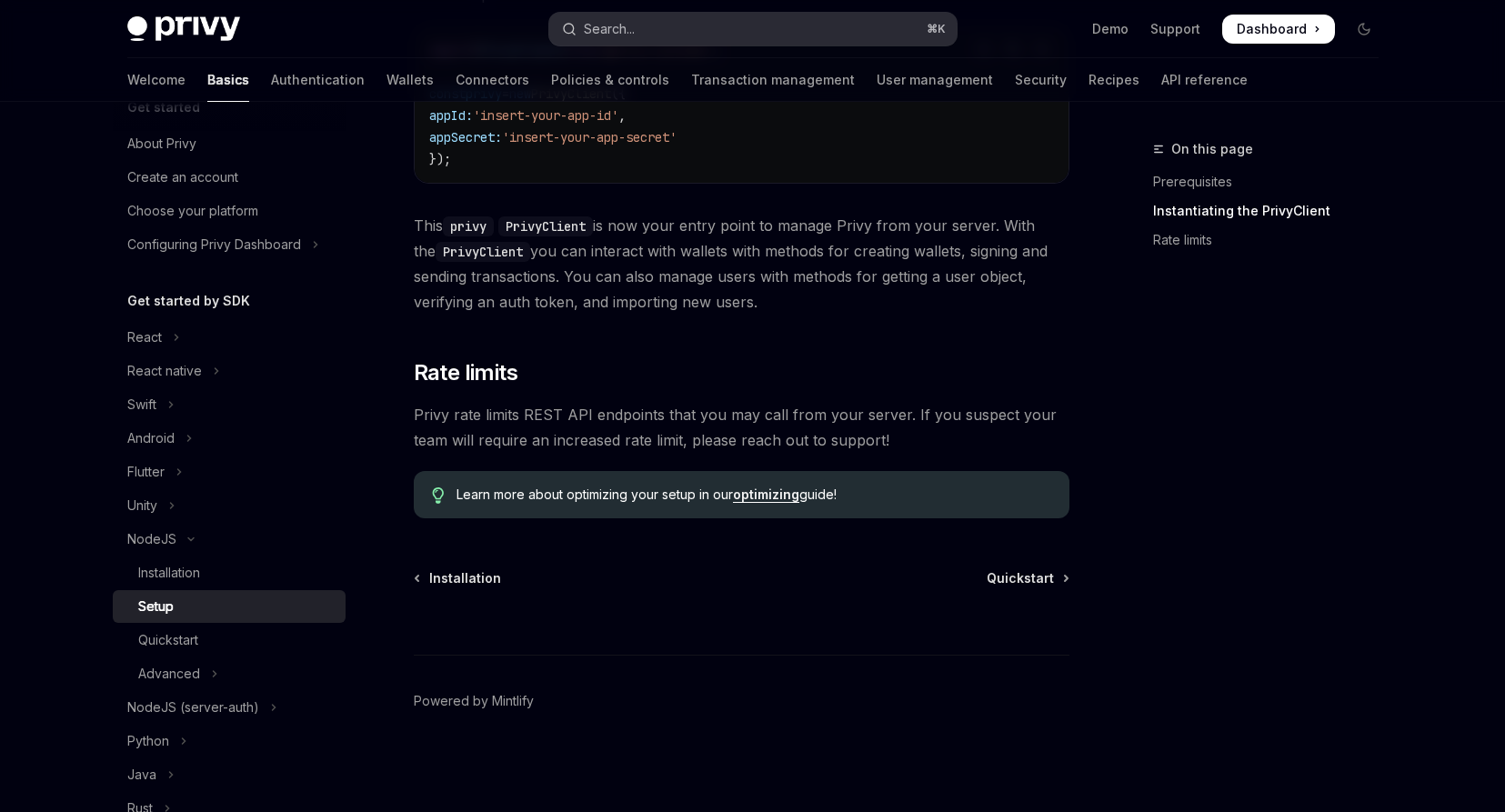
click at [750, 20] on button "Search... ⌘ K" at bounding box center [752, 29] width 408 height 33
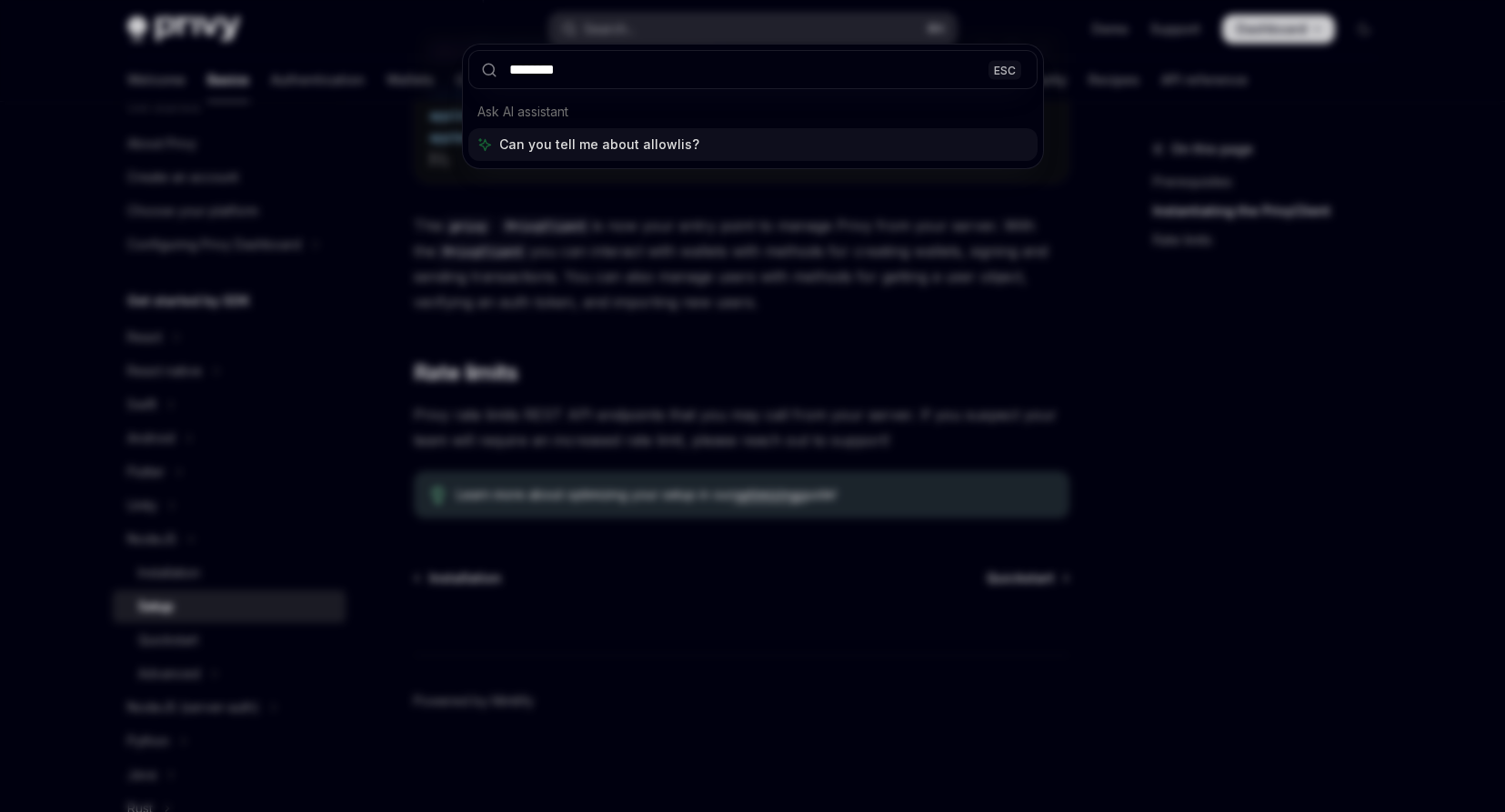
type input "*********"
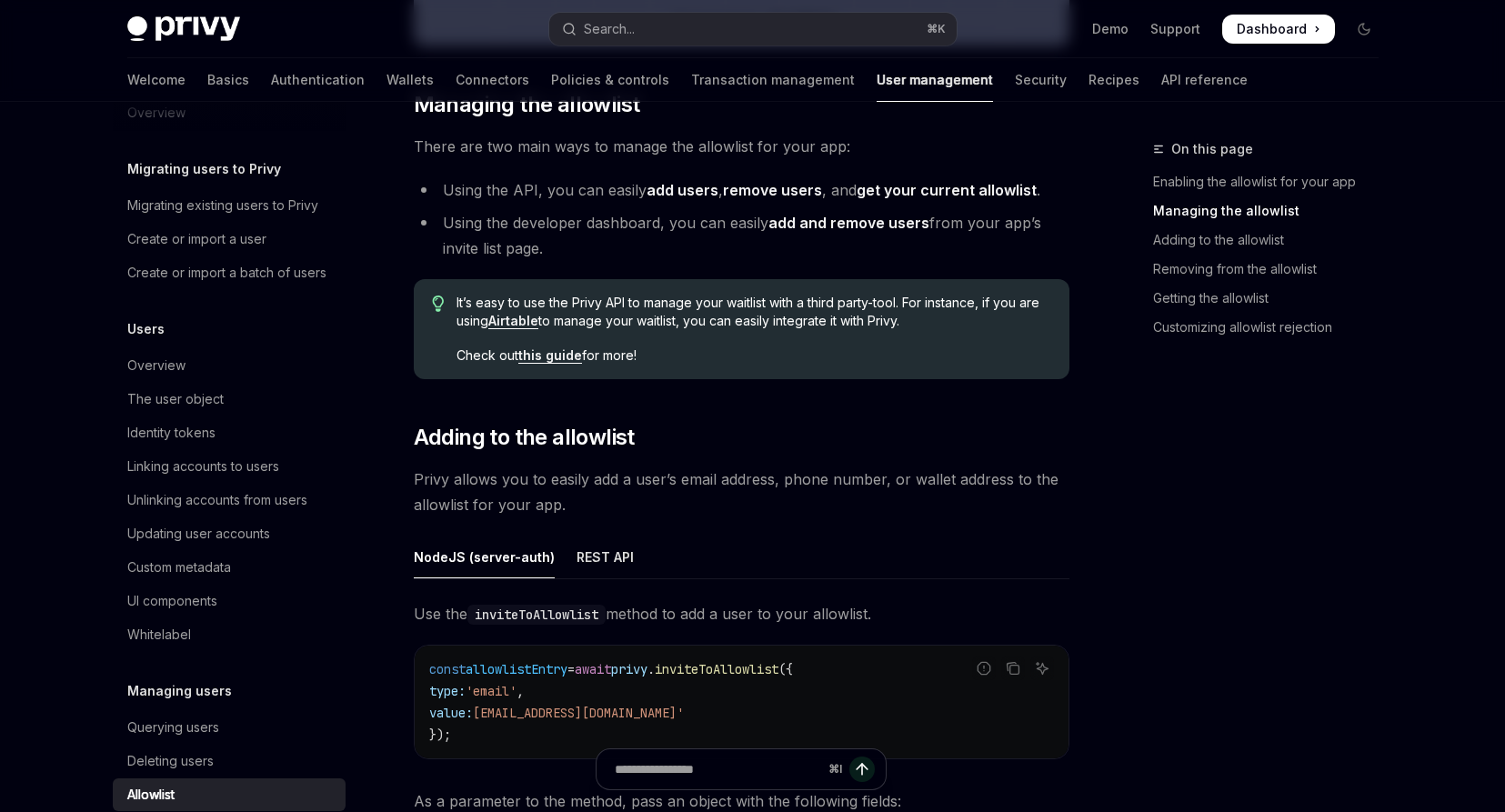
scroll to position [1358, 0]
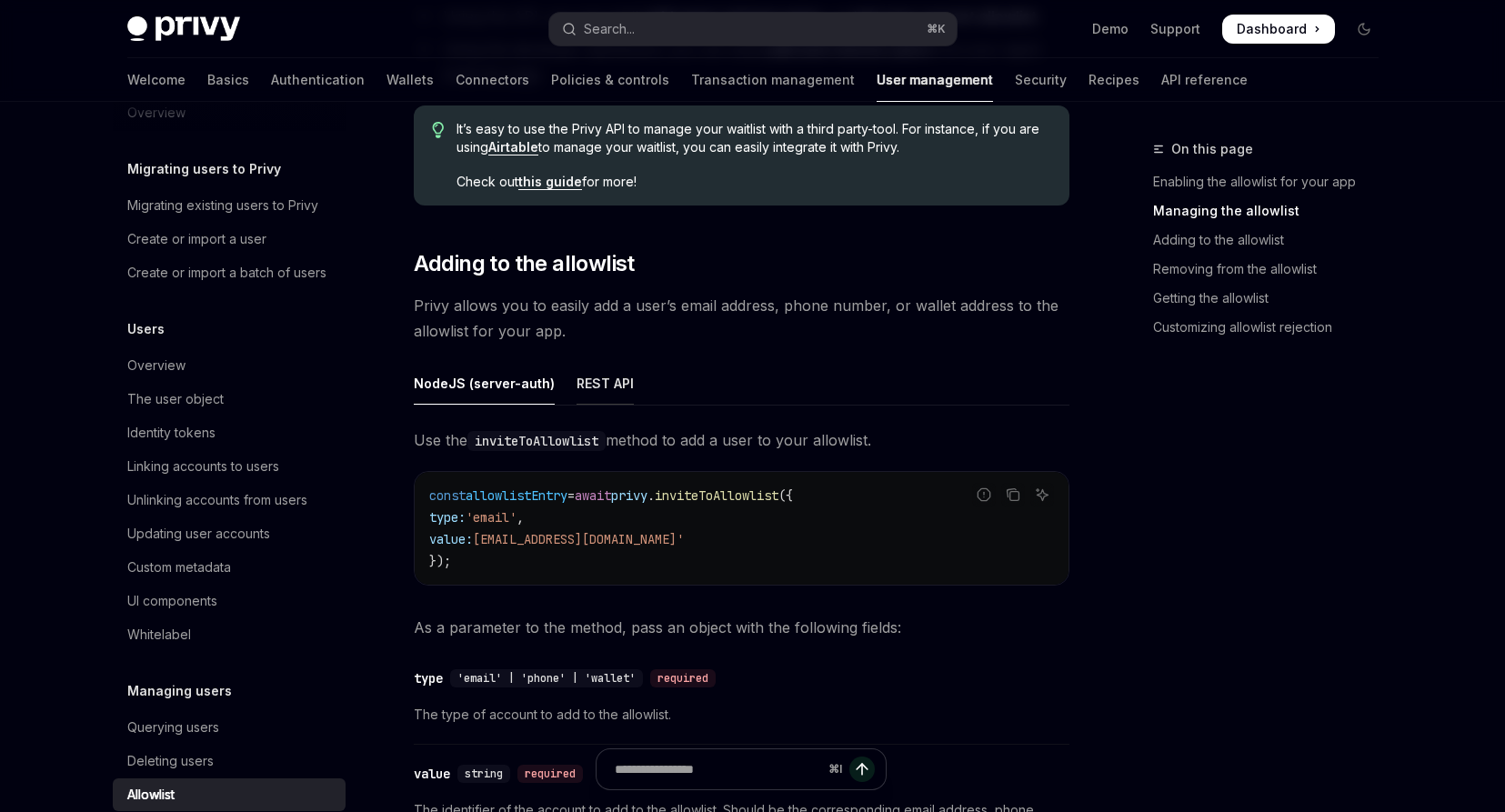
click at [616, 389] on div "REST API" at bounding box center [606, 383] width 58 height 43
type textarea "*"
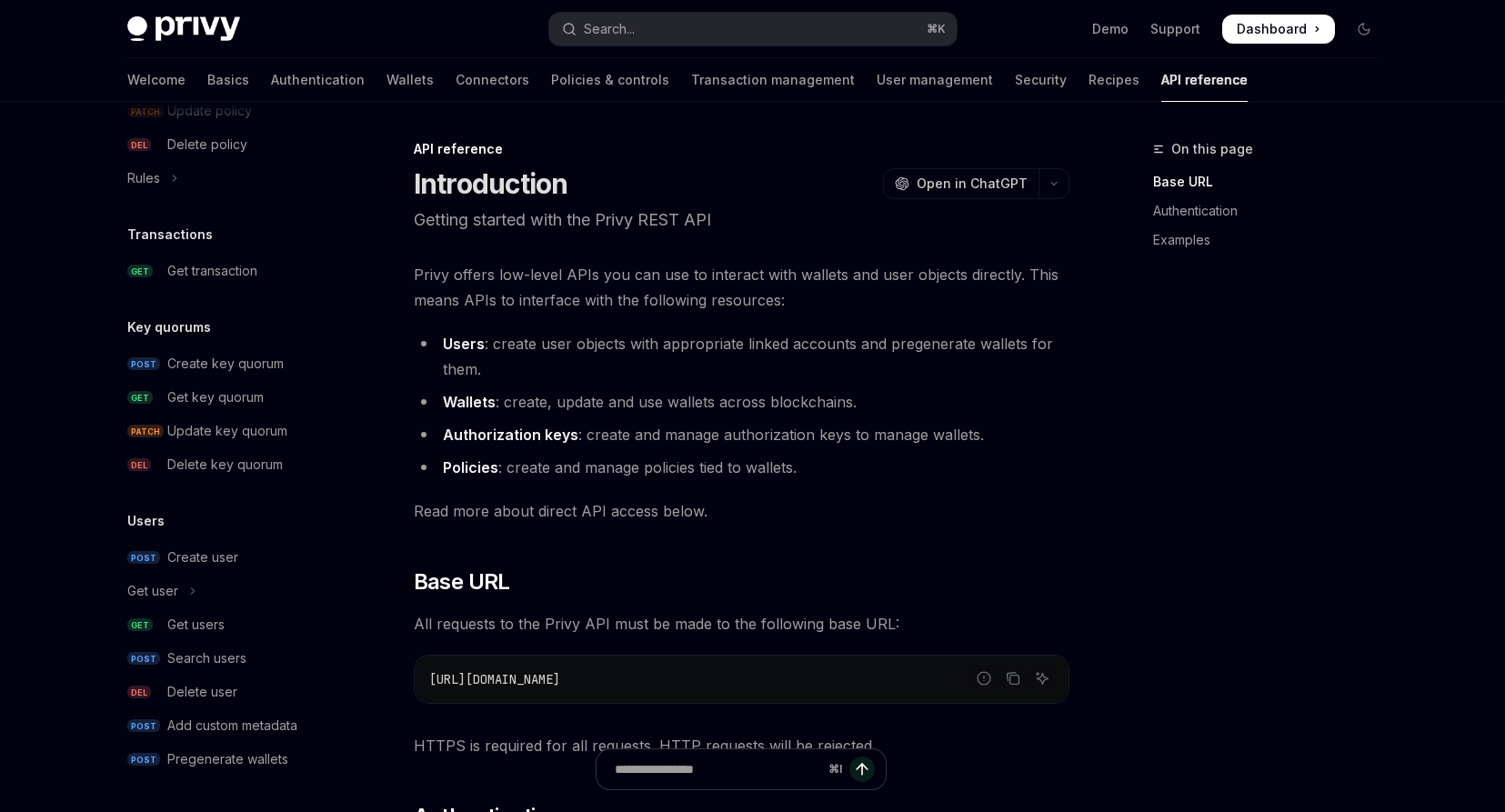
scroll to position [24, 0]
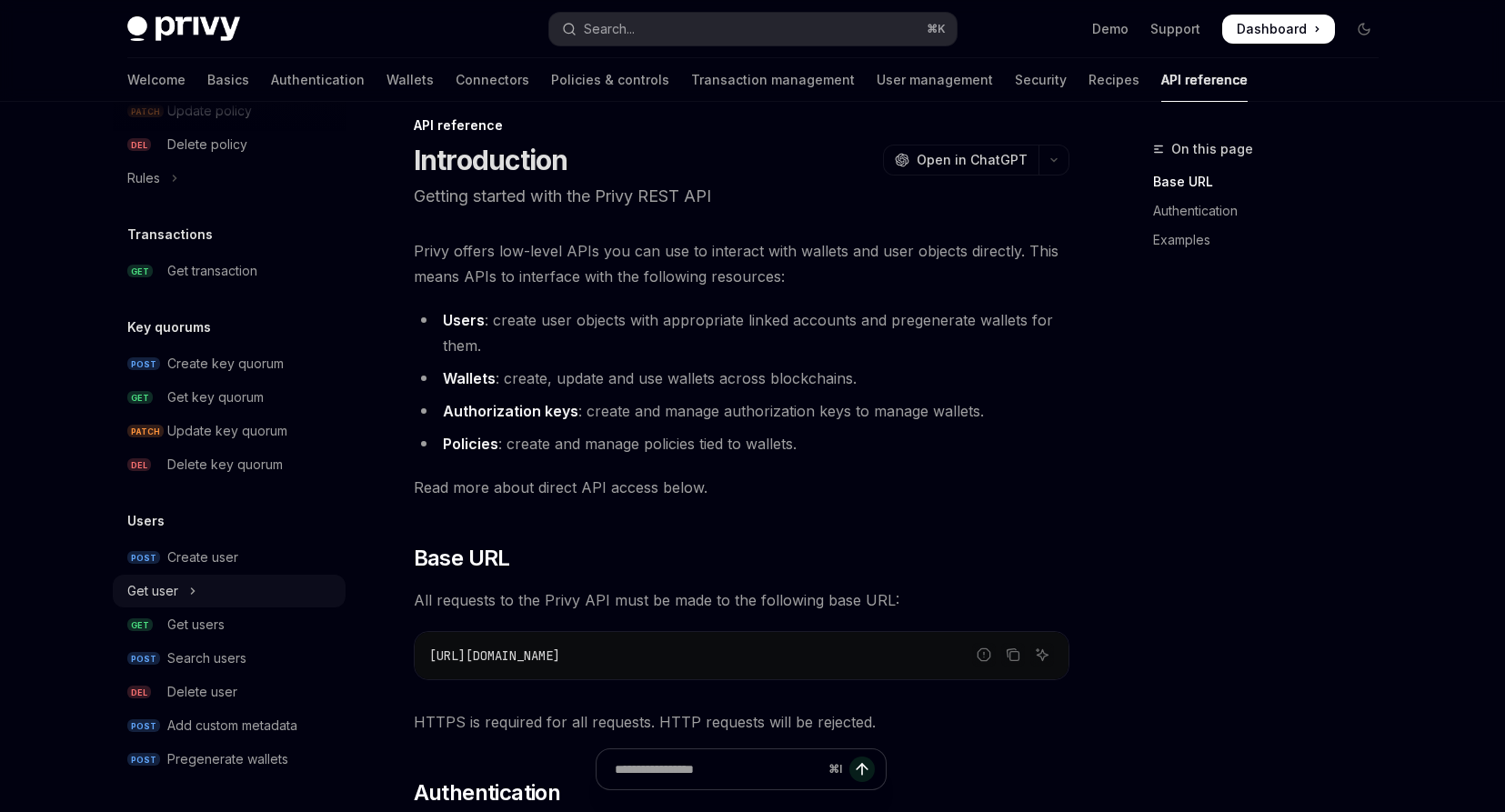
click at [189, 596] on icon "Toggle Get user section" at bounding box center [193, 591] width 8 height 22
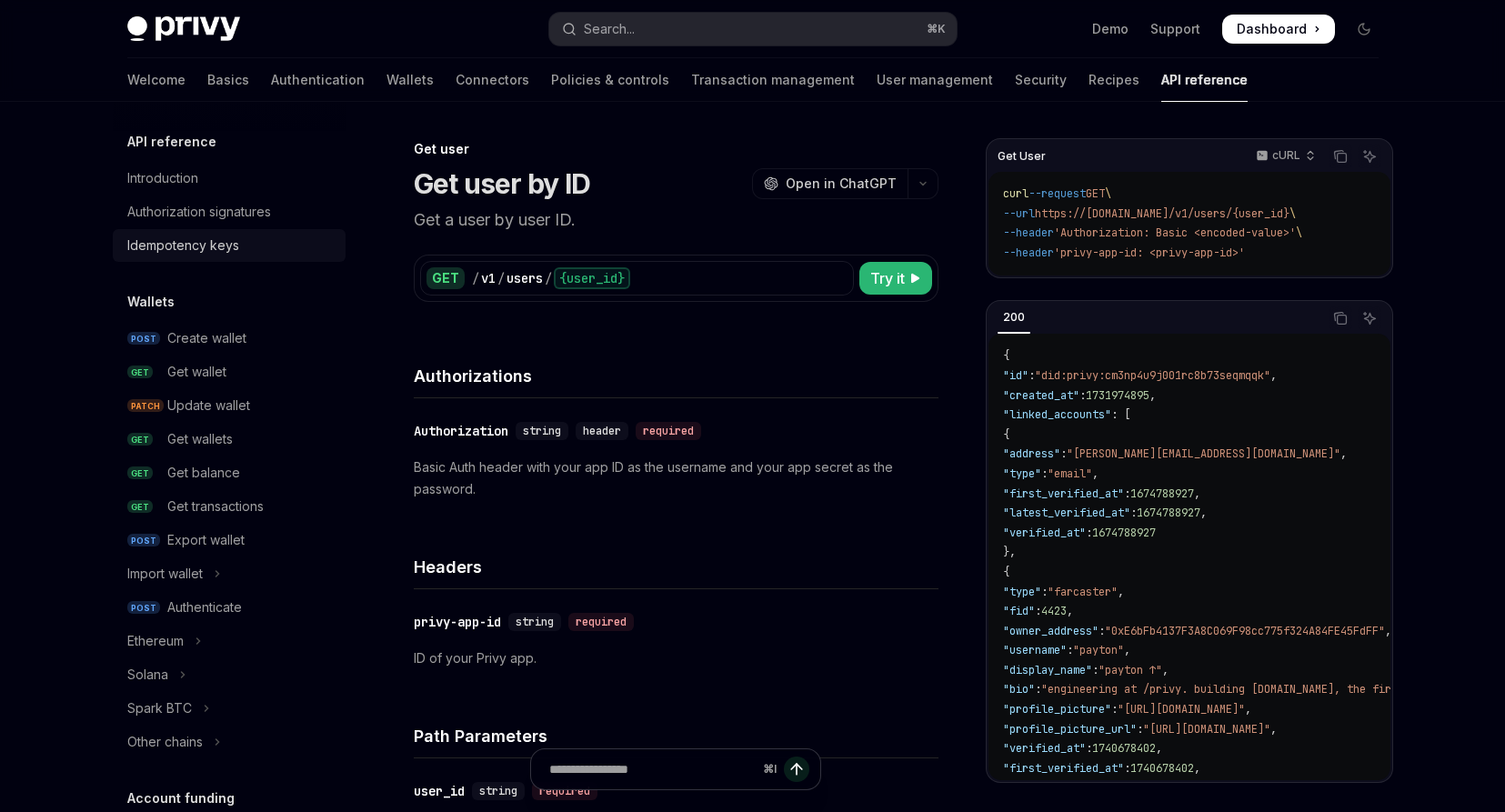
click at [245, 232] on link "Idempotency keys" at bounding box center [229, 246] width 233 height 33
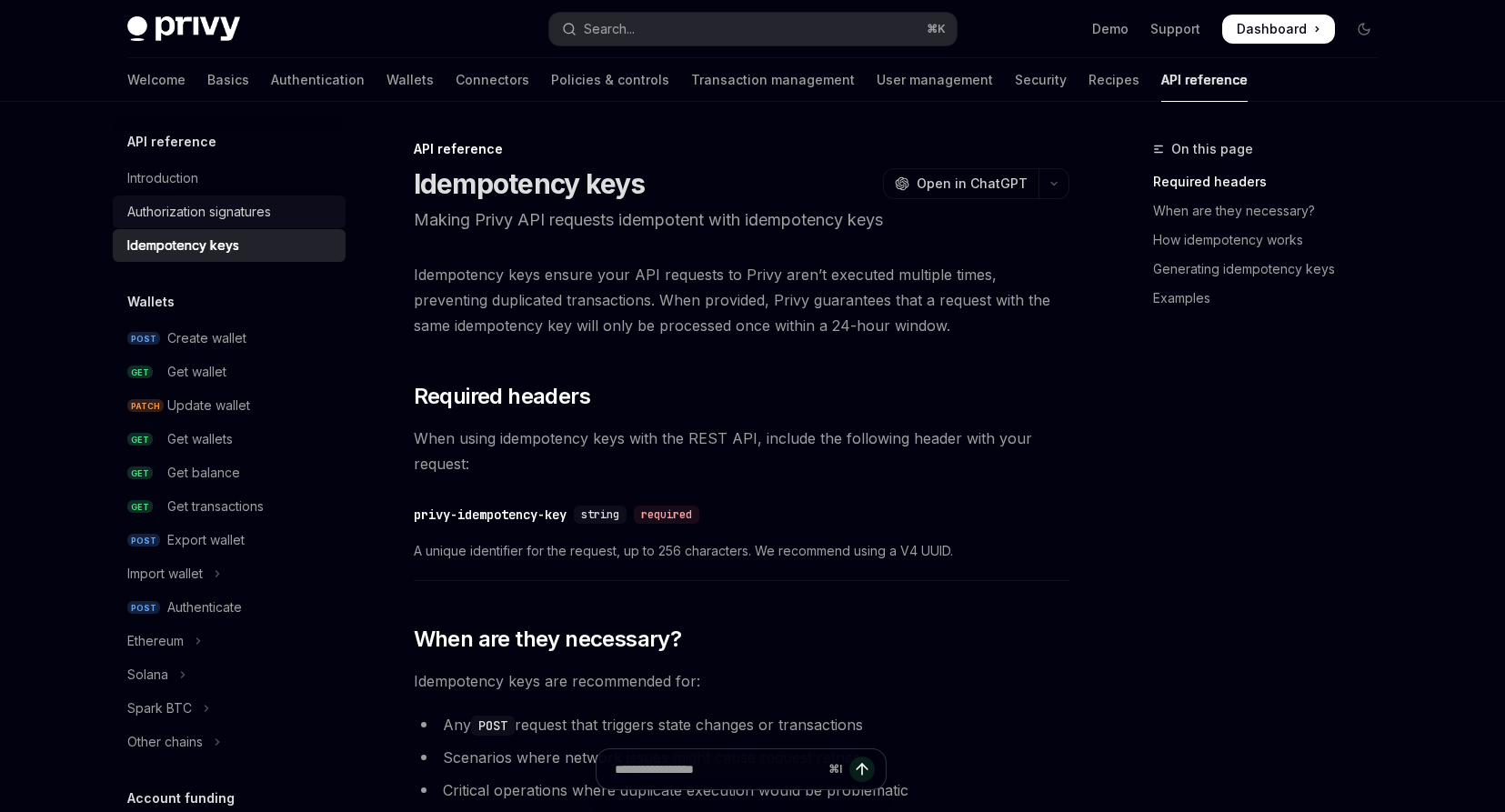
click at [252, 198] on link "Authorization signatures" at bounding box center [229, 212] width 233 height 33
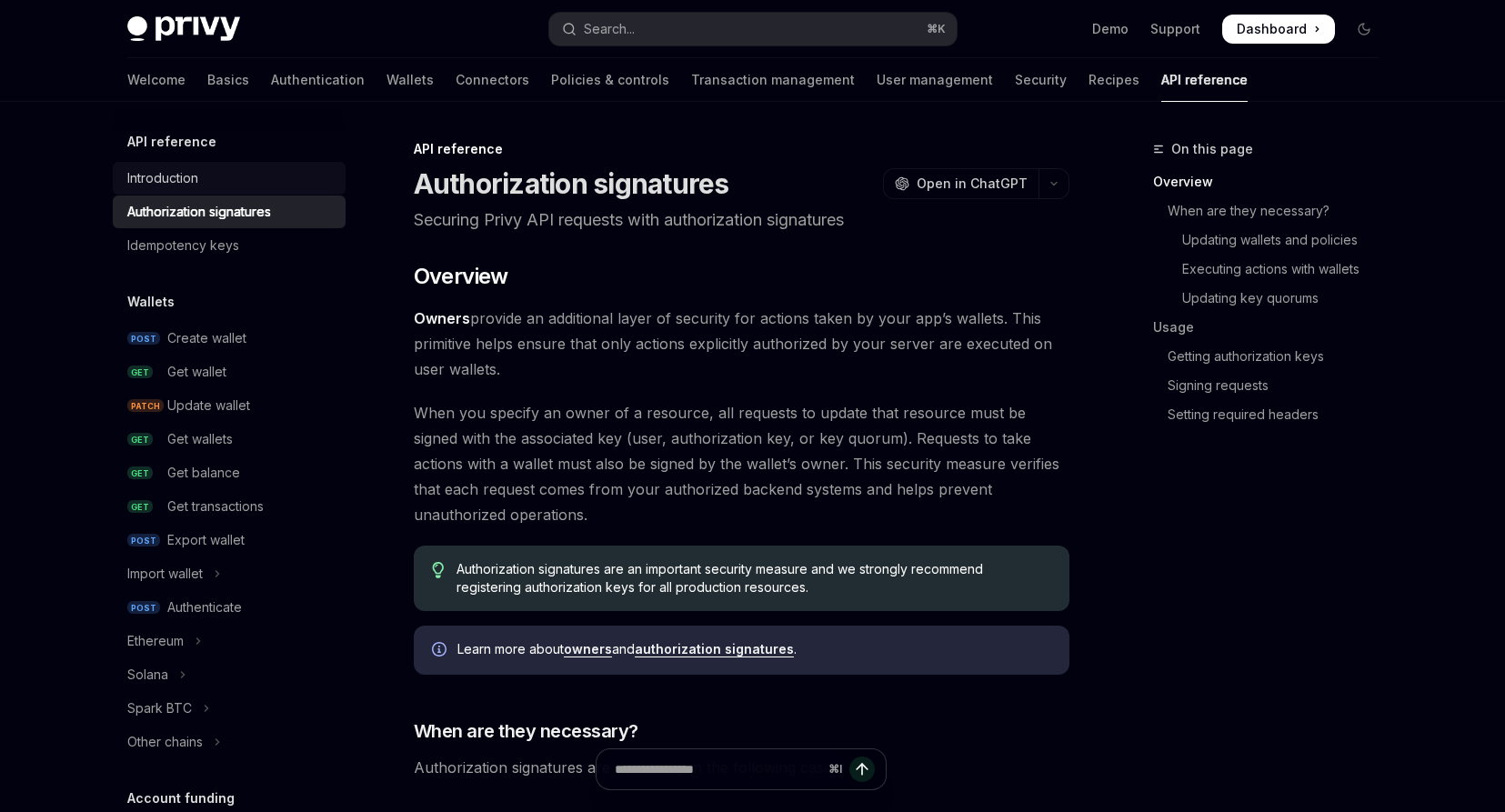
click at [235, 179] on div "Introduction" at bounding box center [231, 178] width 207 height 22
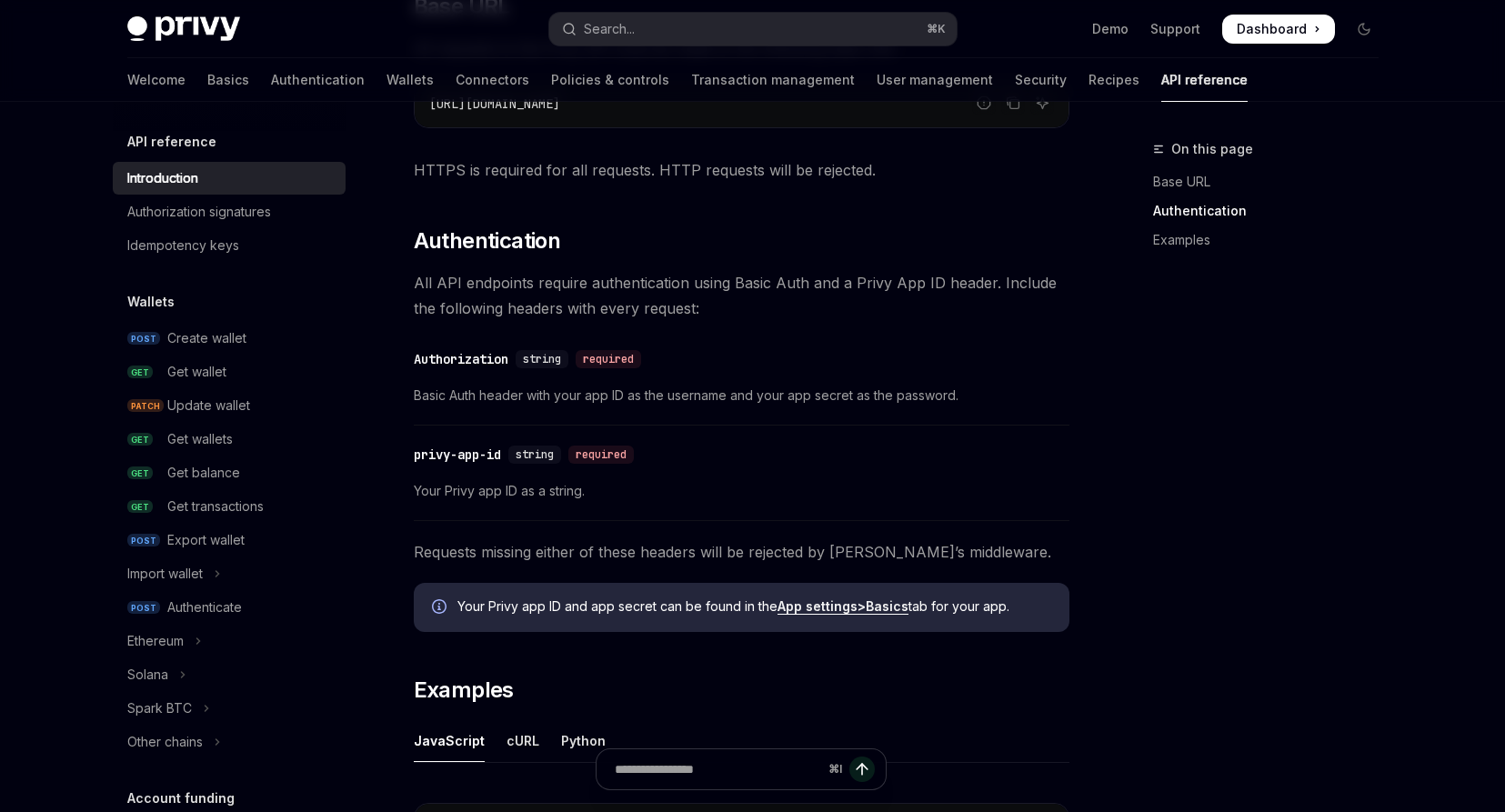
scroll to position [1142, 0]
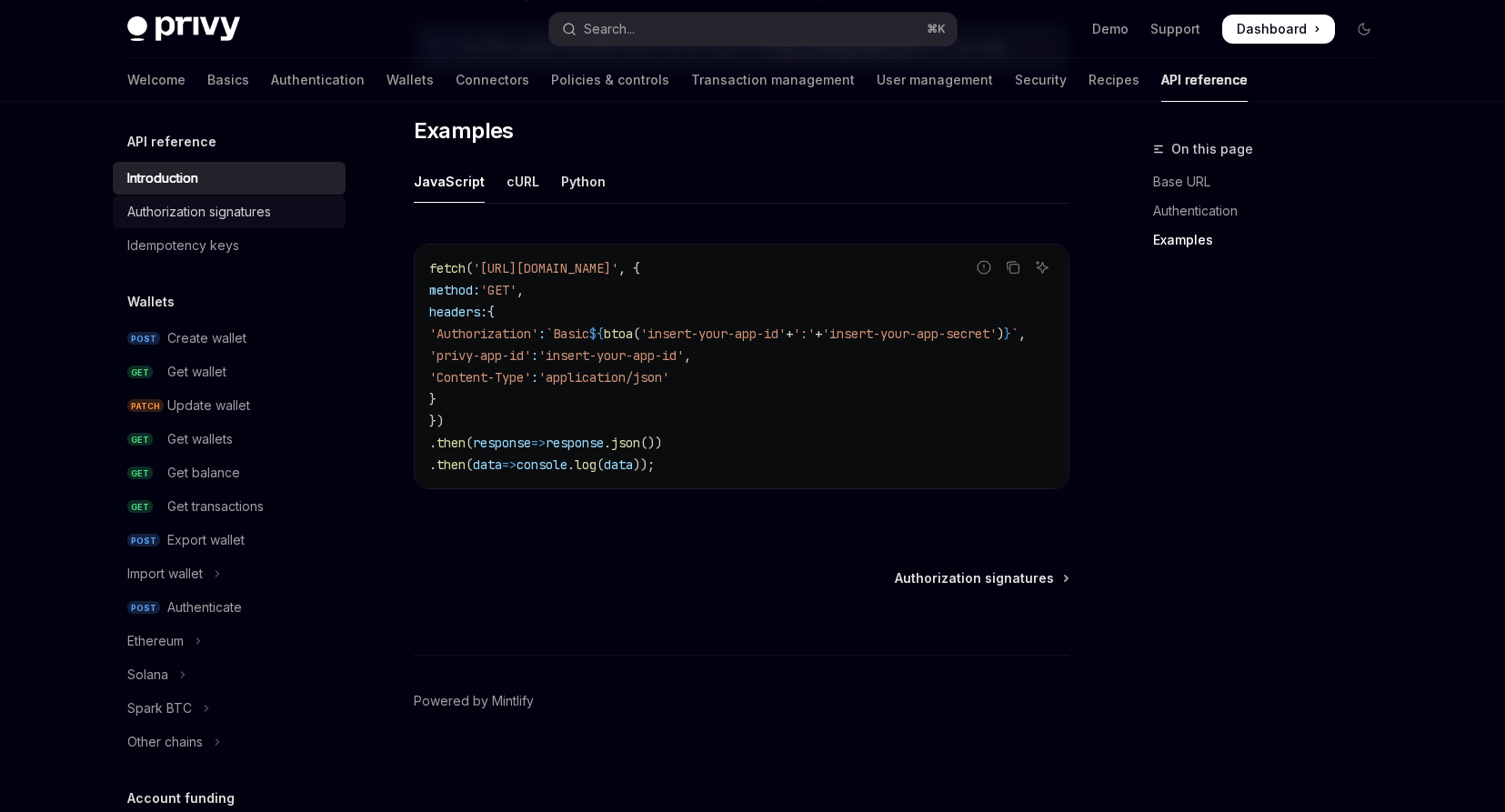
click at [212, 217] on div "Authorization signatures" at bounding box center [200, 211] width 144 height 22
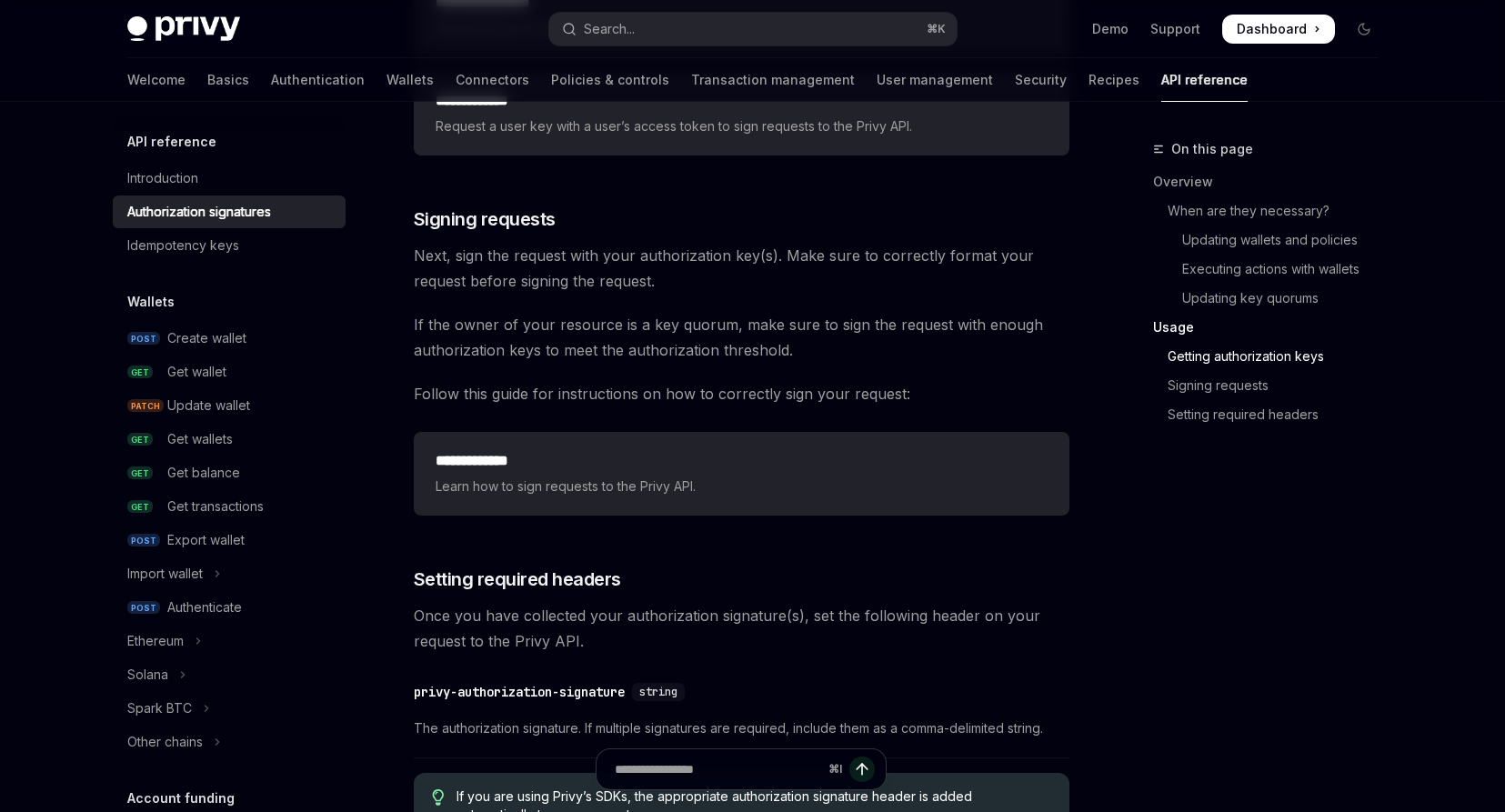
scroll to position [3016, 0]
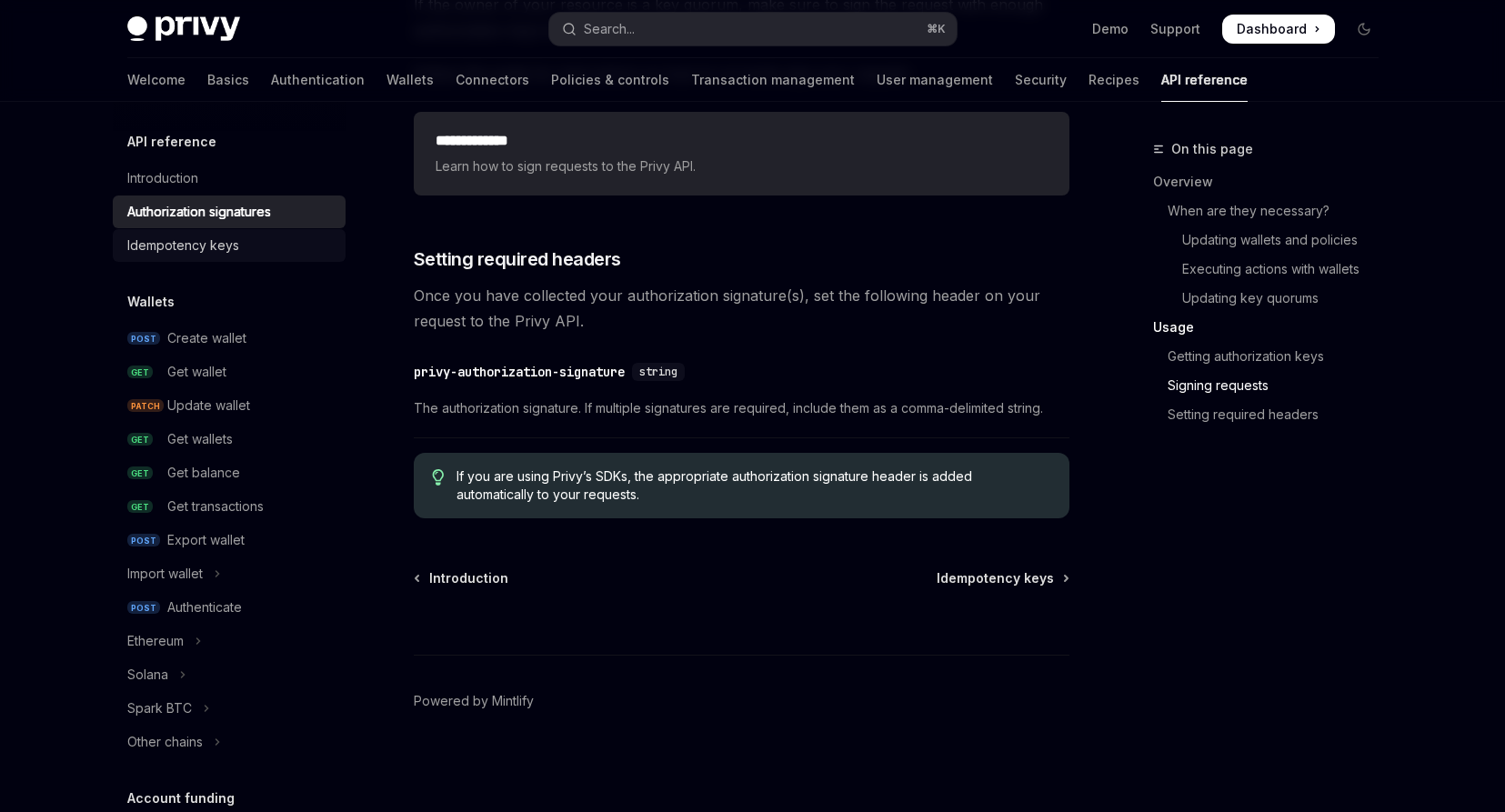
click at [180, 252] on div "Idempotency keys" at bounding box center [183, 245] width 112 height 22
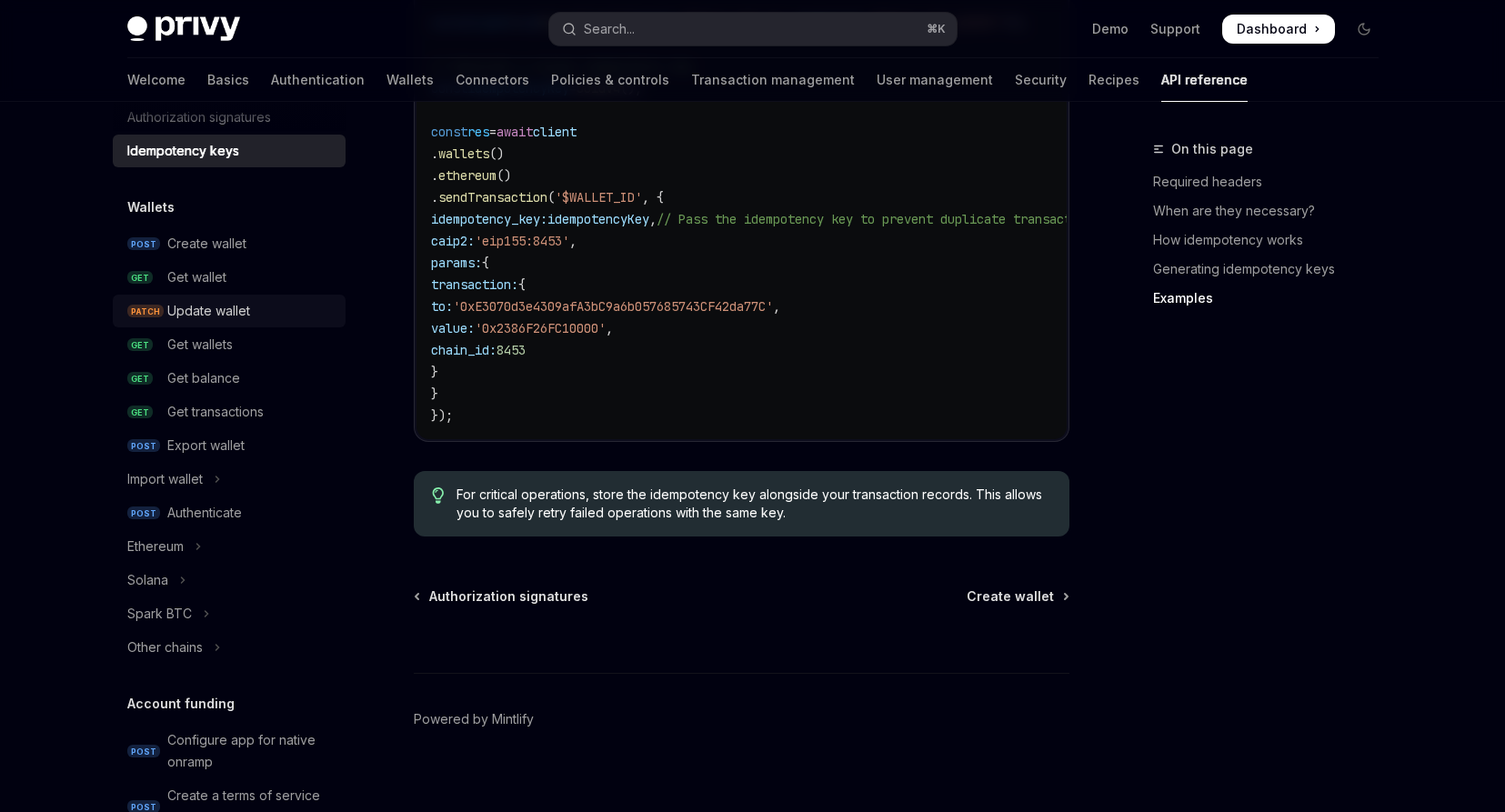
scroll to position [130, 0]
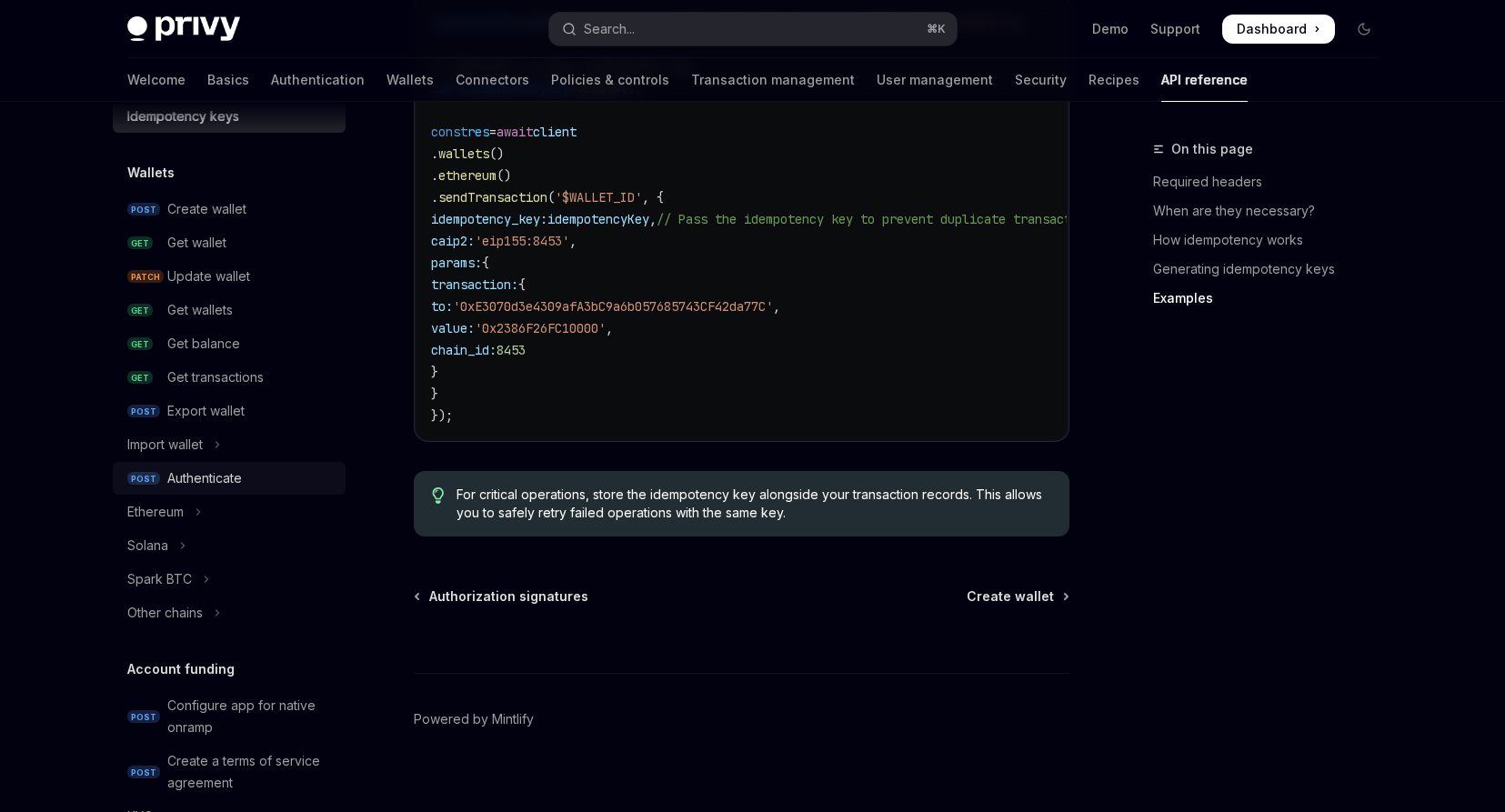
click at [227, 485] on div "Authenticate" at bounding box center [204, 478] width 75 height 22
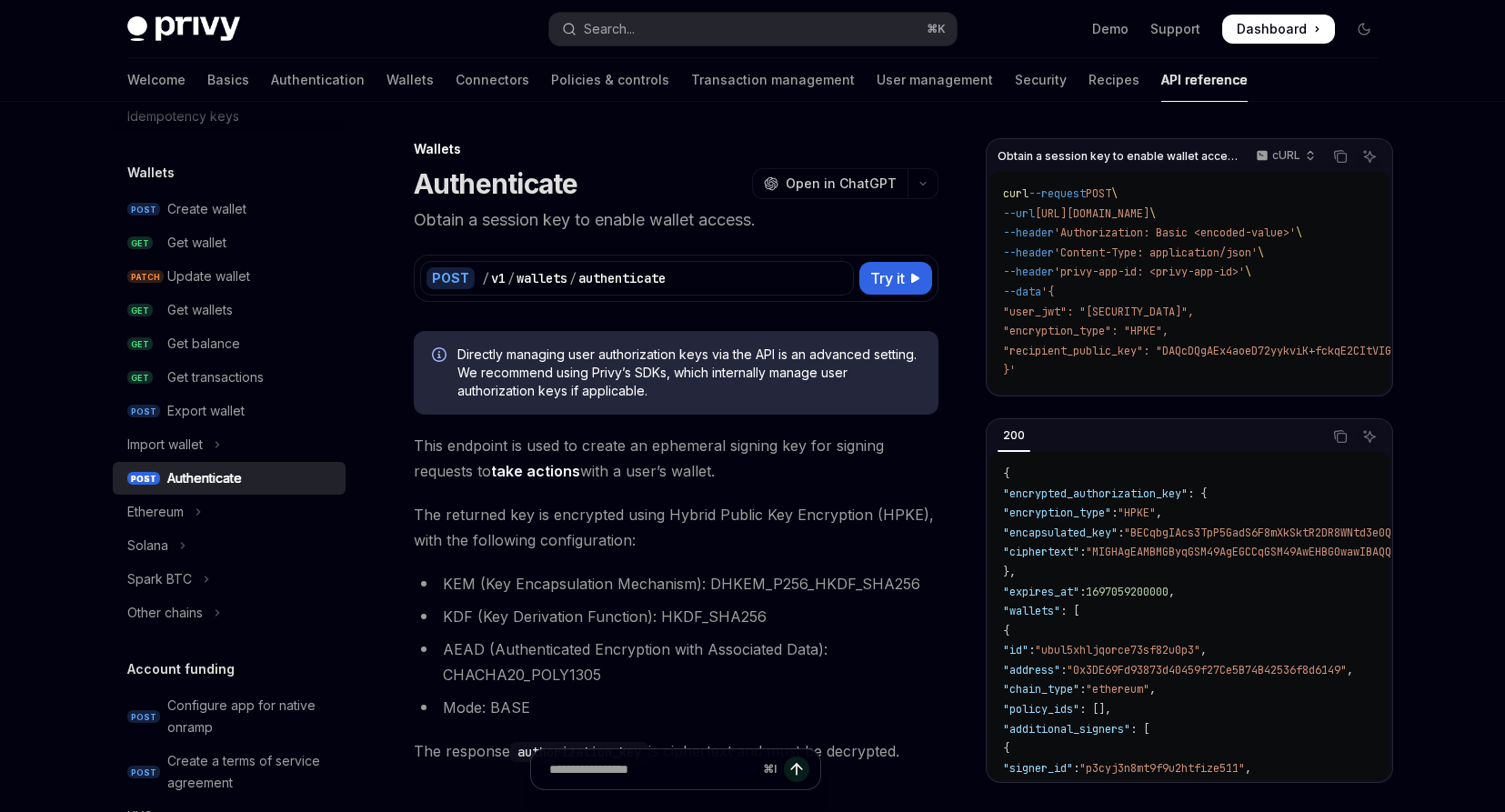
scroll to position [183, 0]
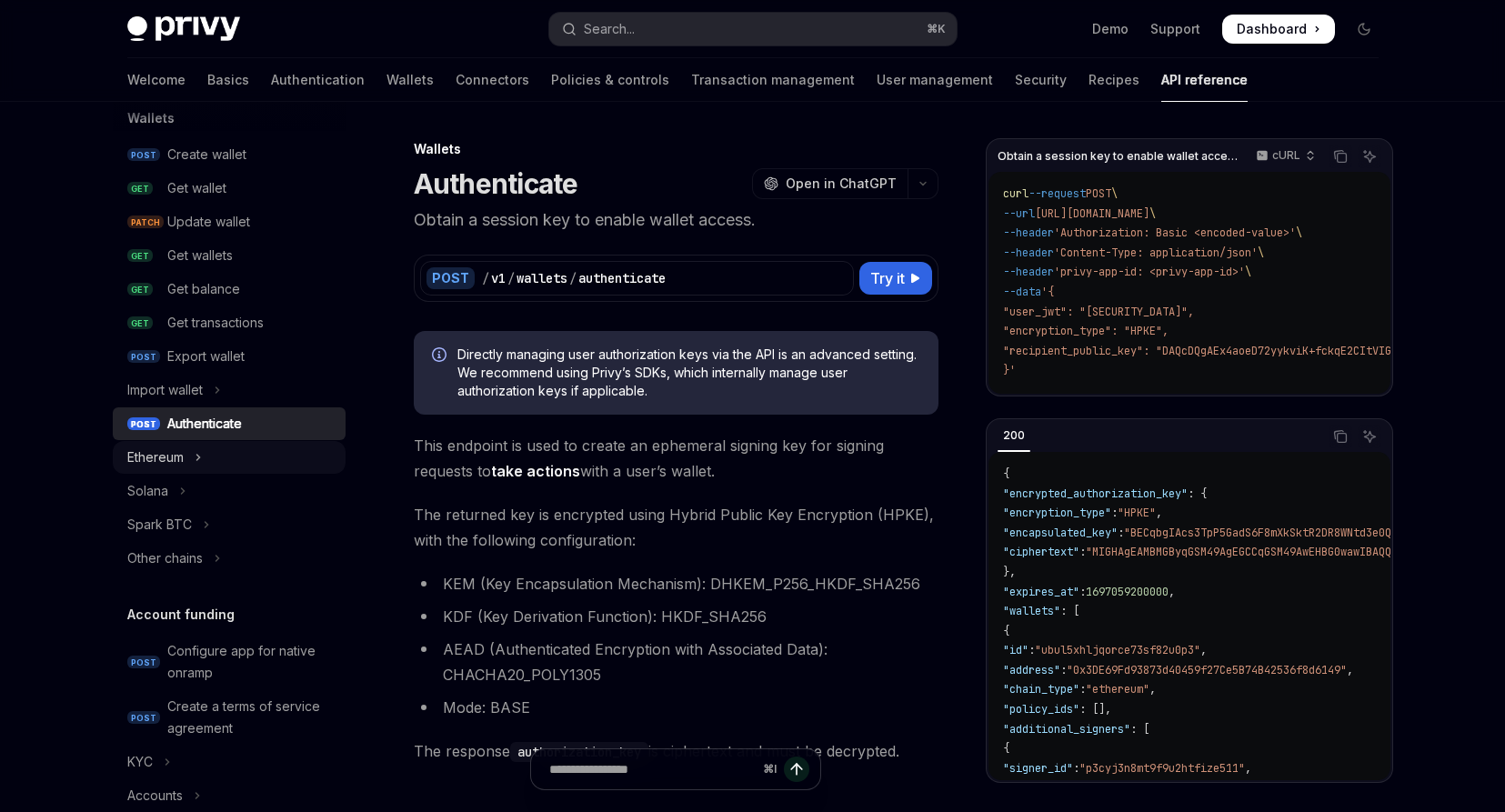
click at [184, 450] on button "Ethereum" at bounding box center [229, 458] width 233 height 33
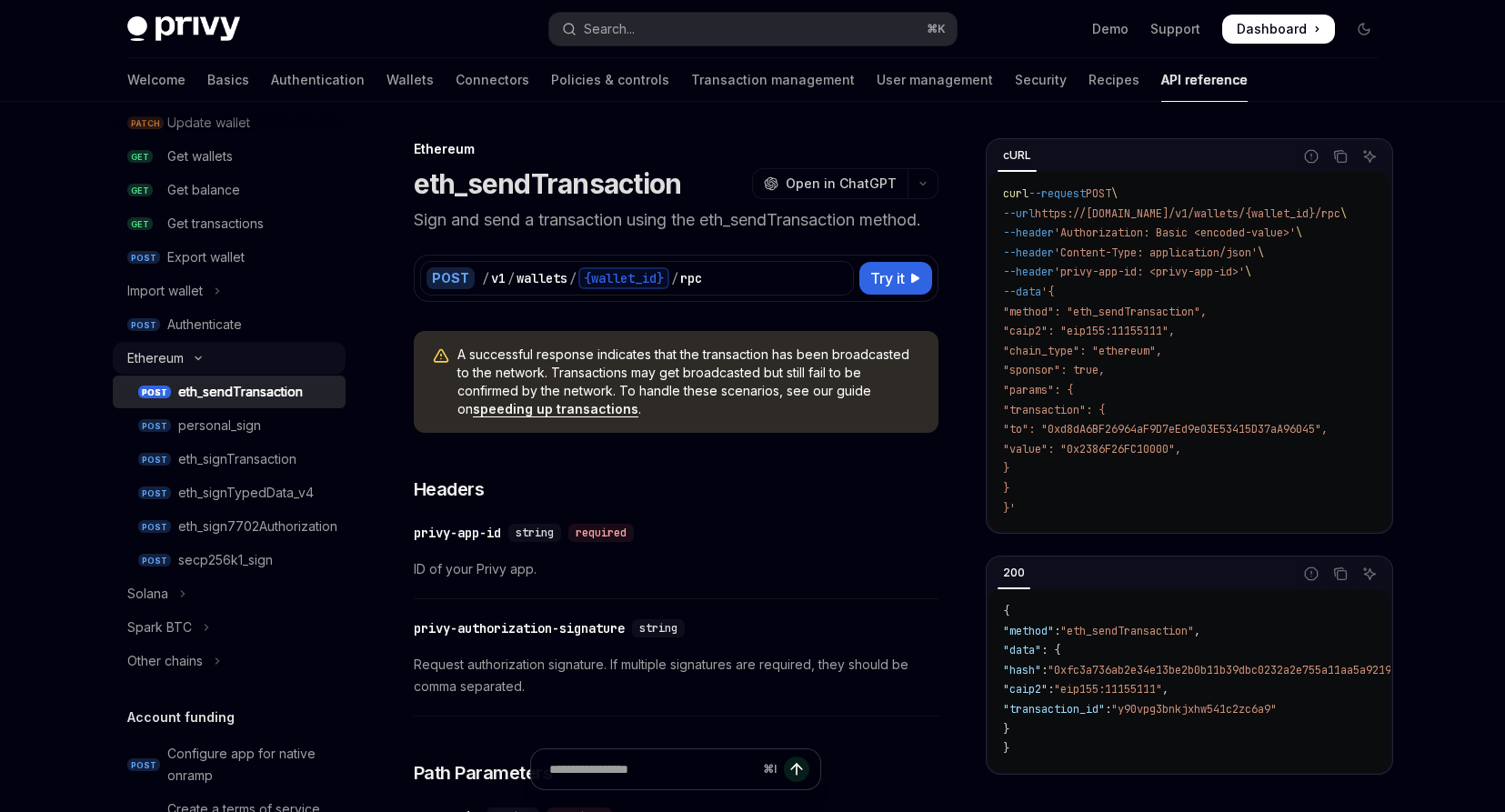
scroll to position [426, 0]
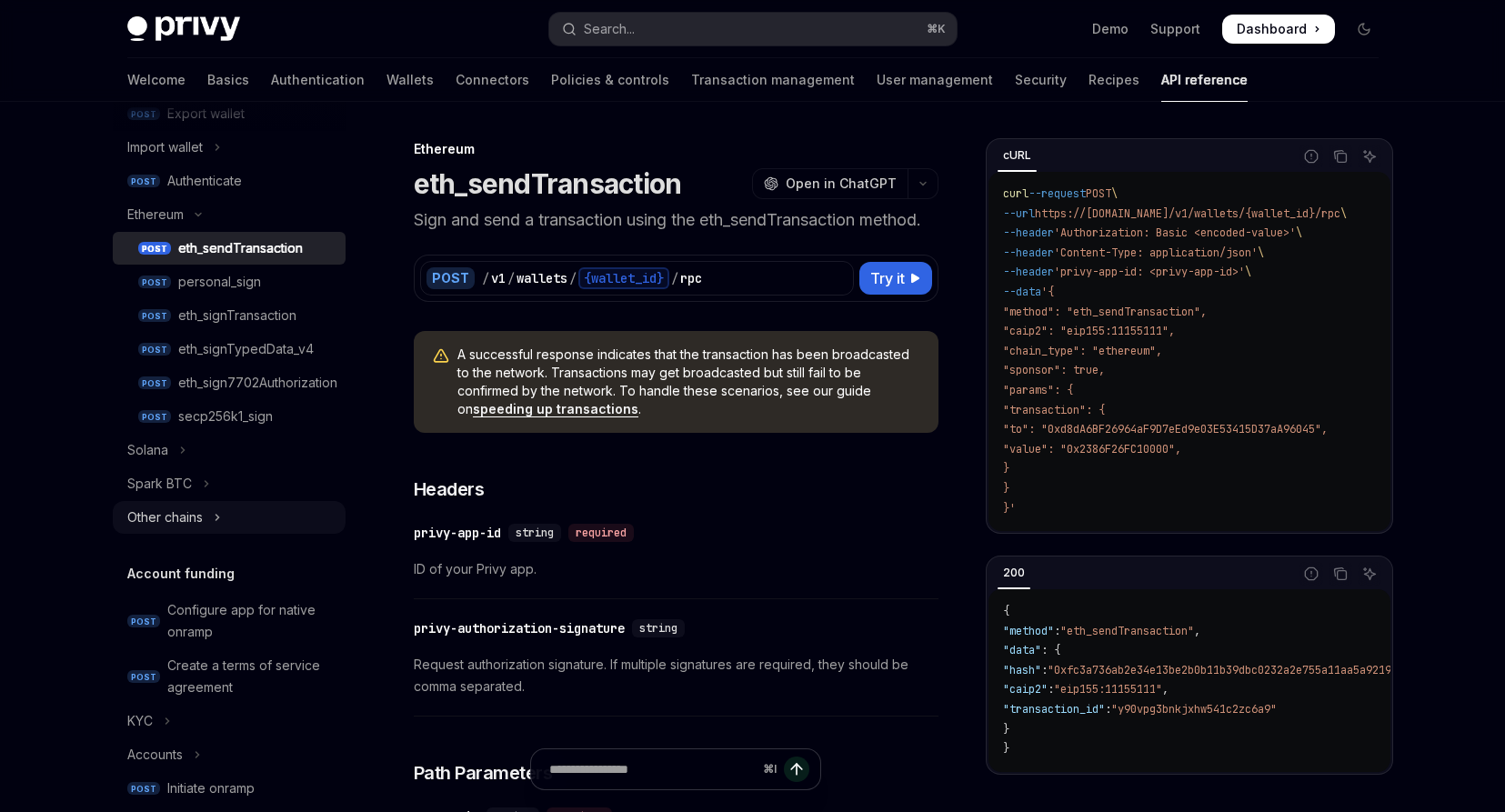
click at [190, 524] on div "Other chains" at bounding box center [165, 517] width 76 height 22
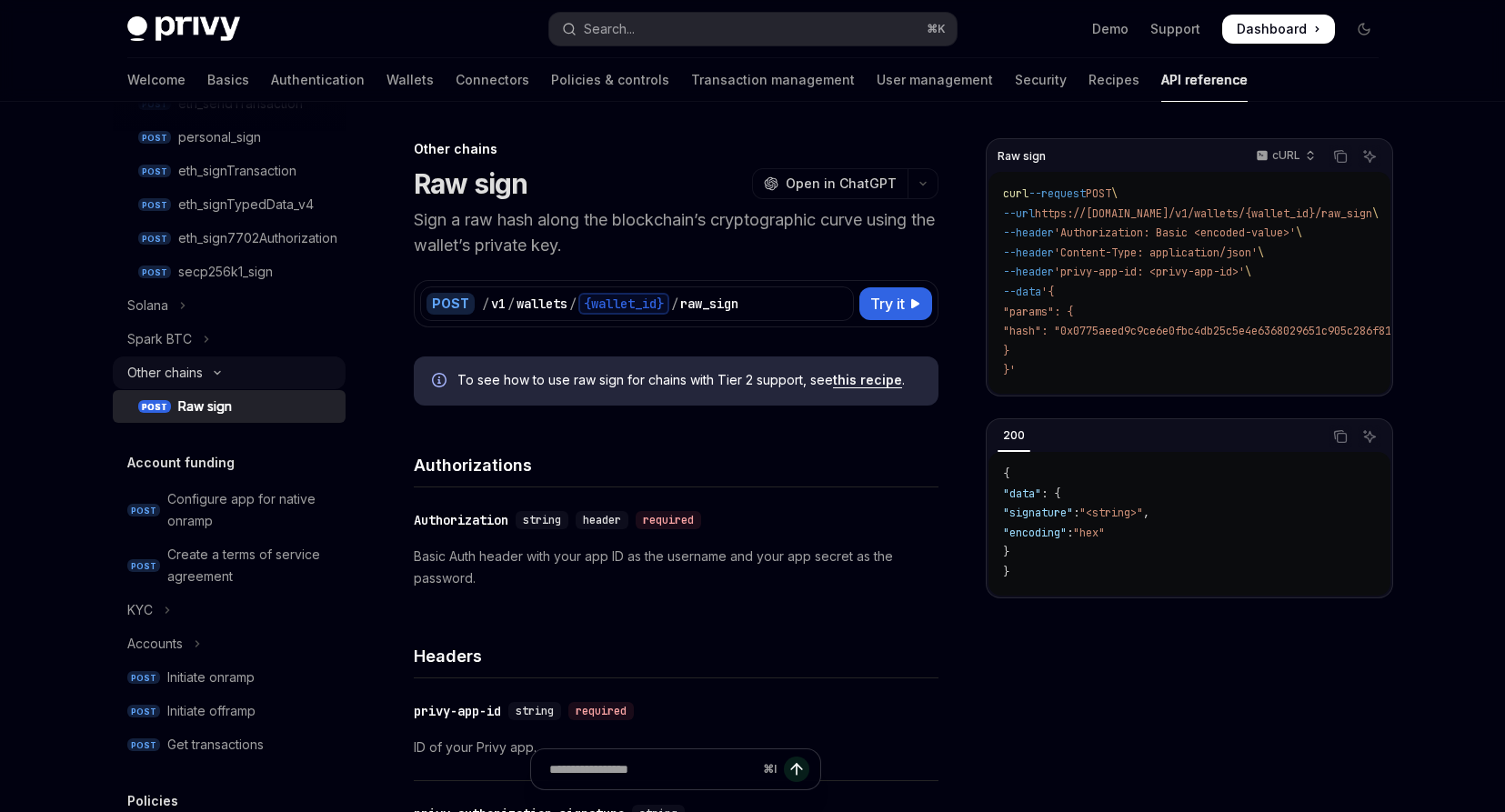
scroll to position [664, 0]
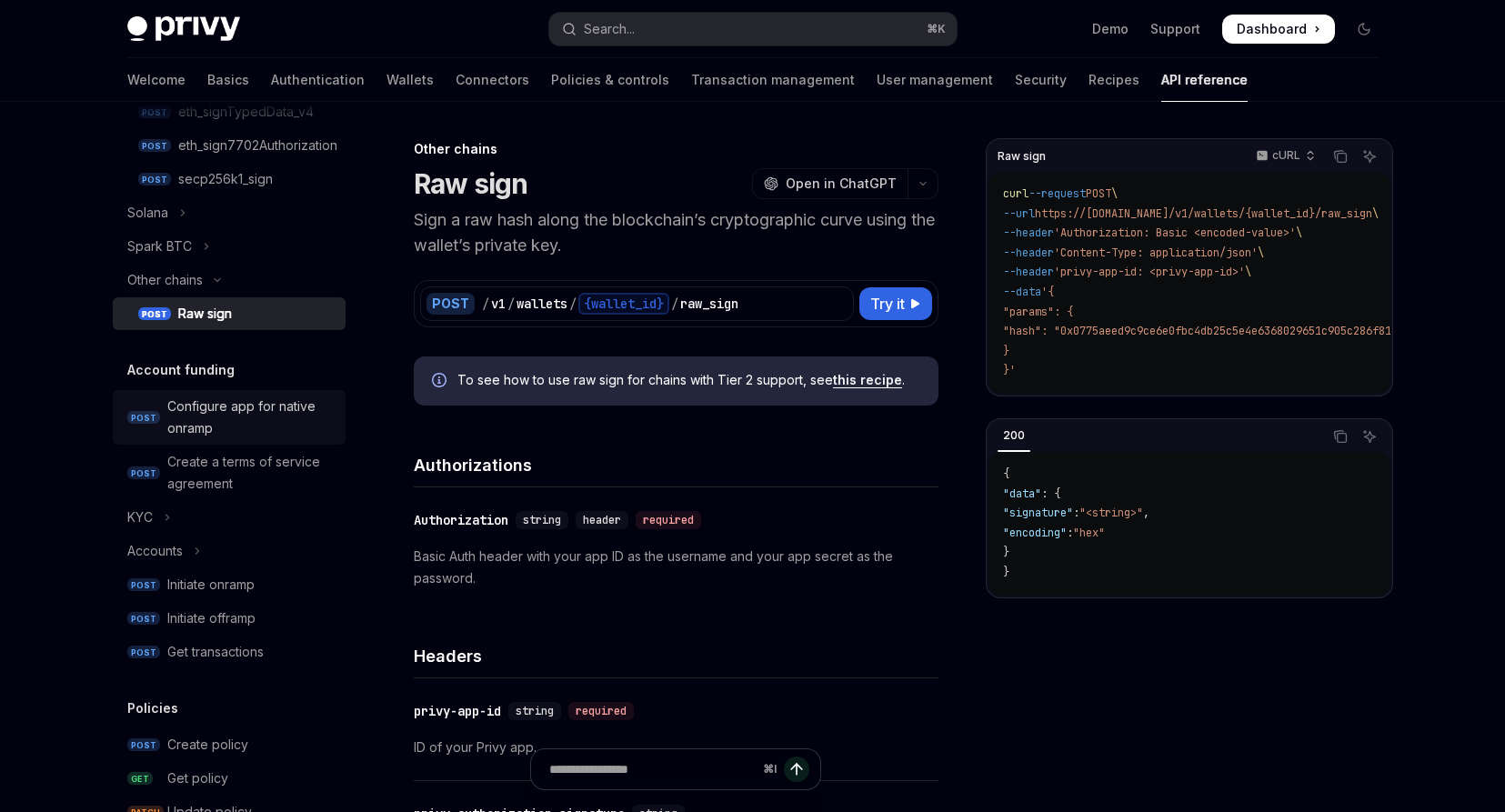
click at [259, 419] on div "Configure app for native onramp" at bounding box center [251, 417] width 167 height 43
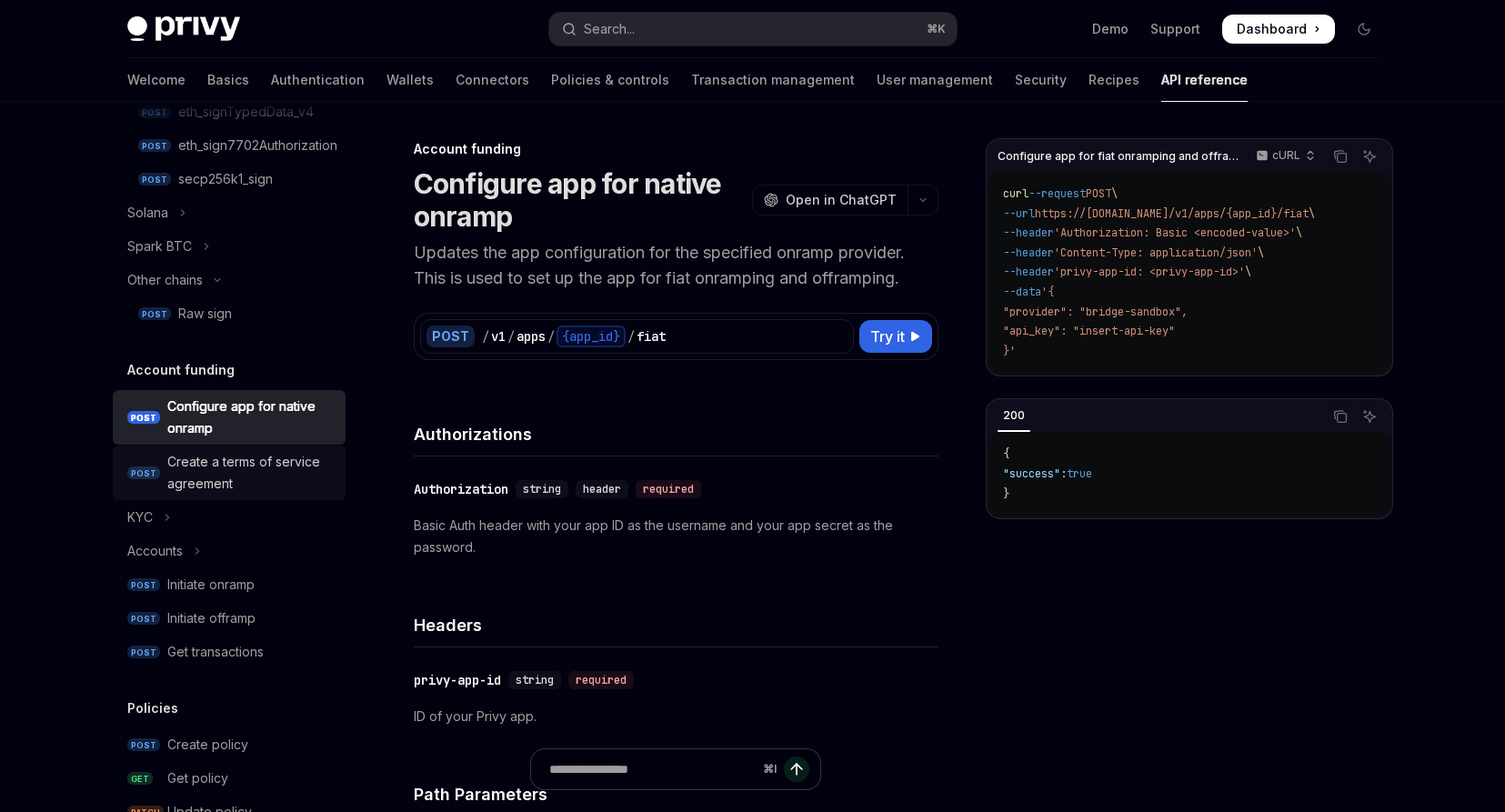
click at [221, 485] on div "Create a terms of service agreement" at bounding box center [251, 472] width 167 height 43
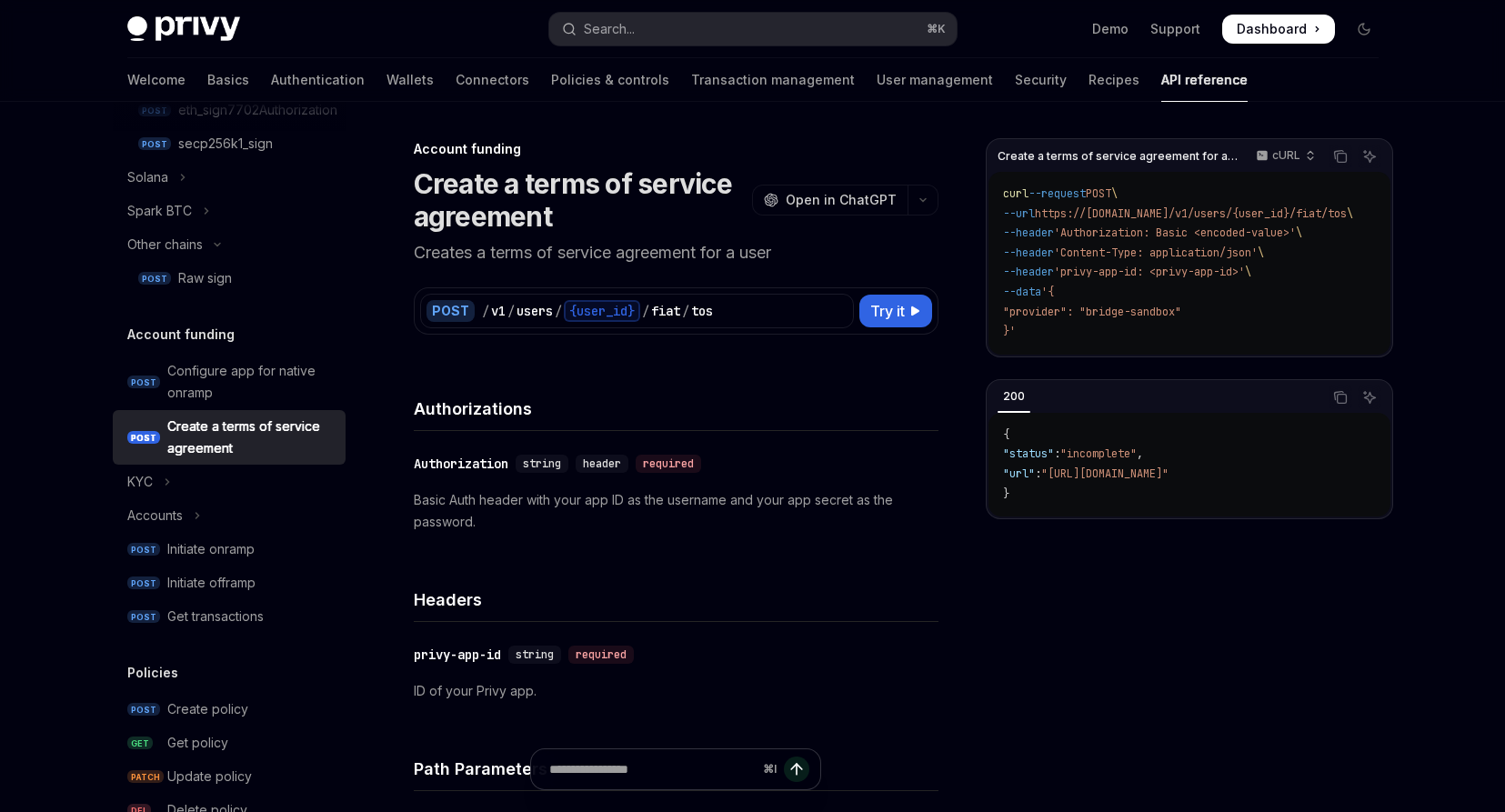
scroll to position [723, 0]
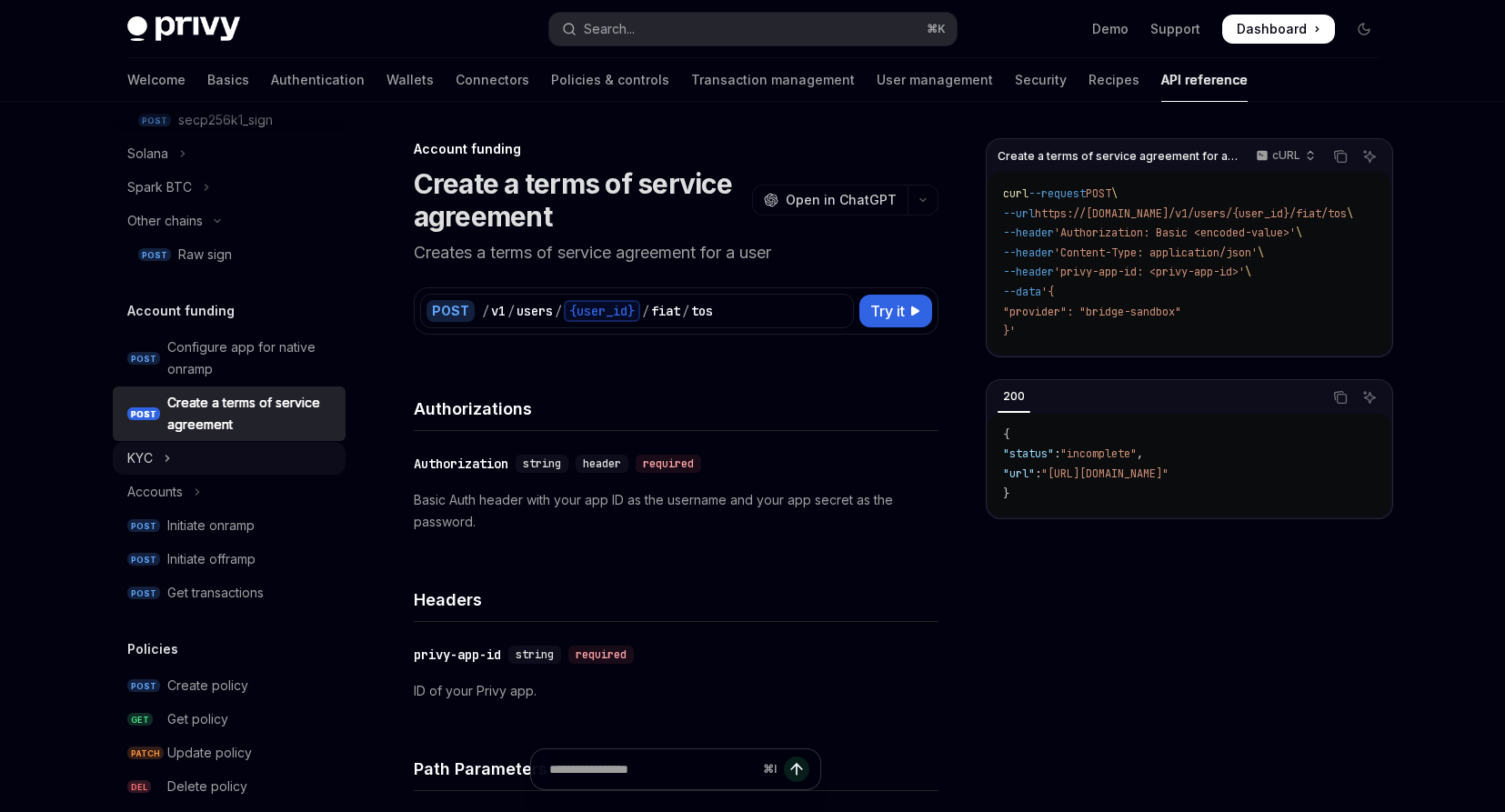
click at [178, 461] on button "KYC" at bounding box center [229, 459] width 233 height 33
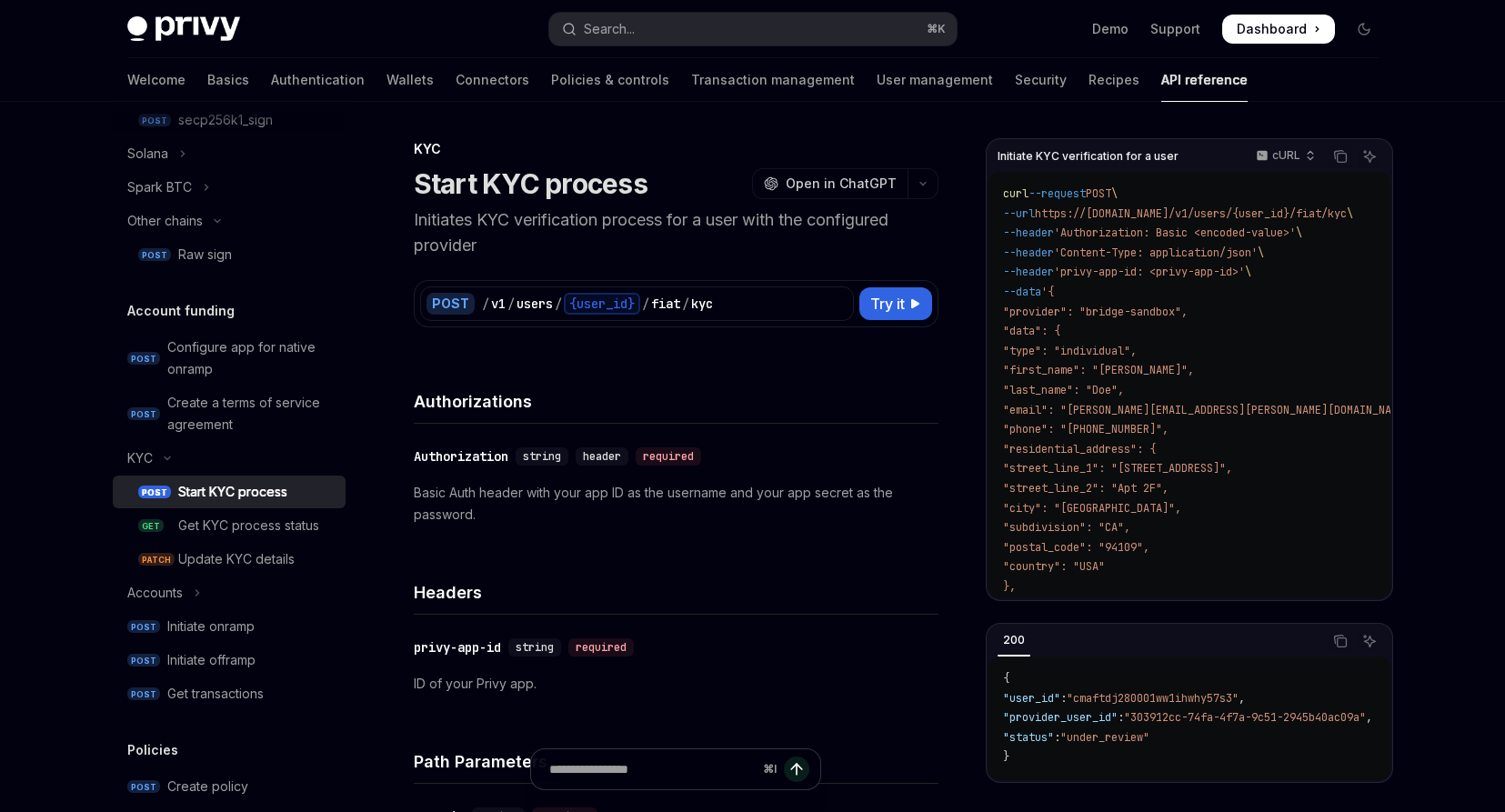
scroll to position [758, 0]
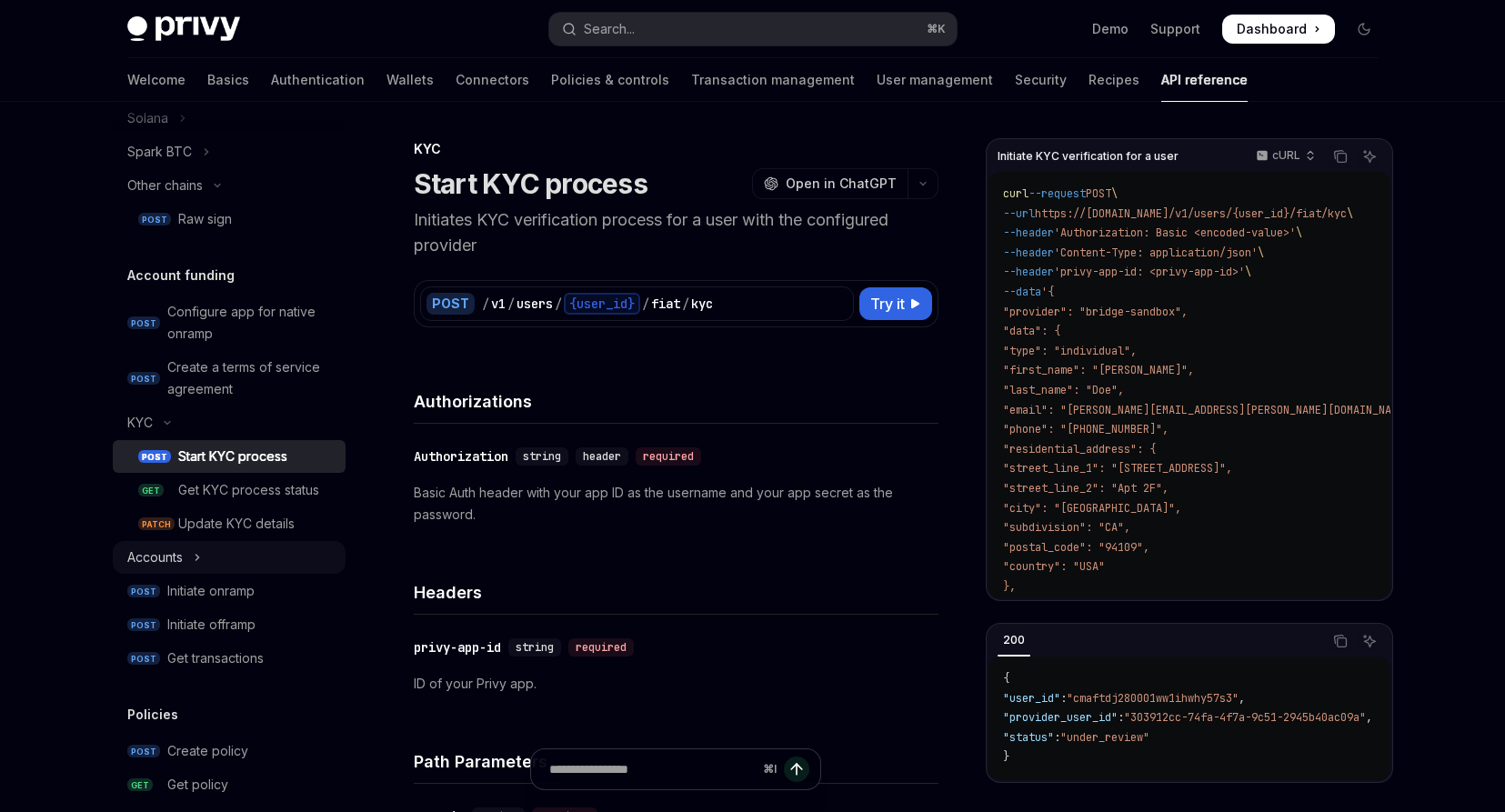
click at [189, 544] on button "Accounts" at bounding box center [229, 558] width 233 height 33
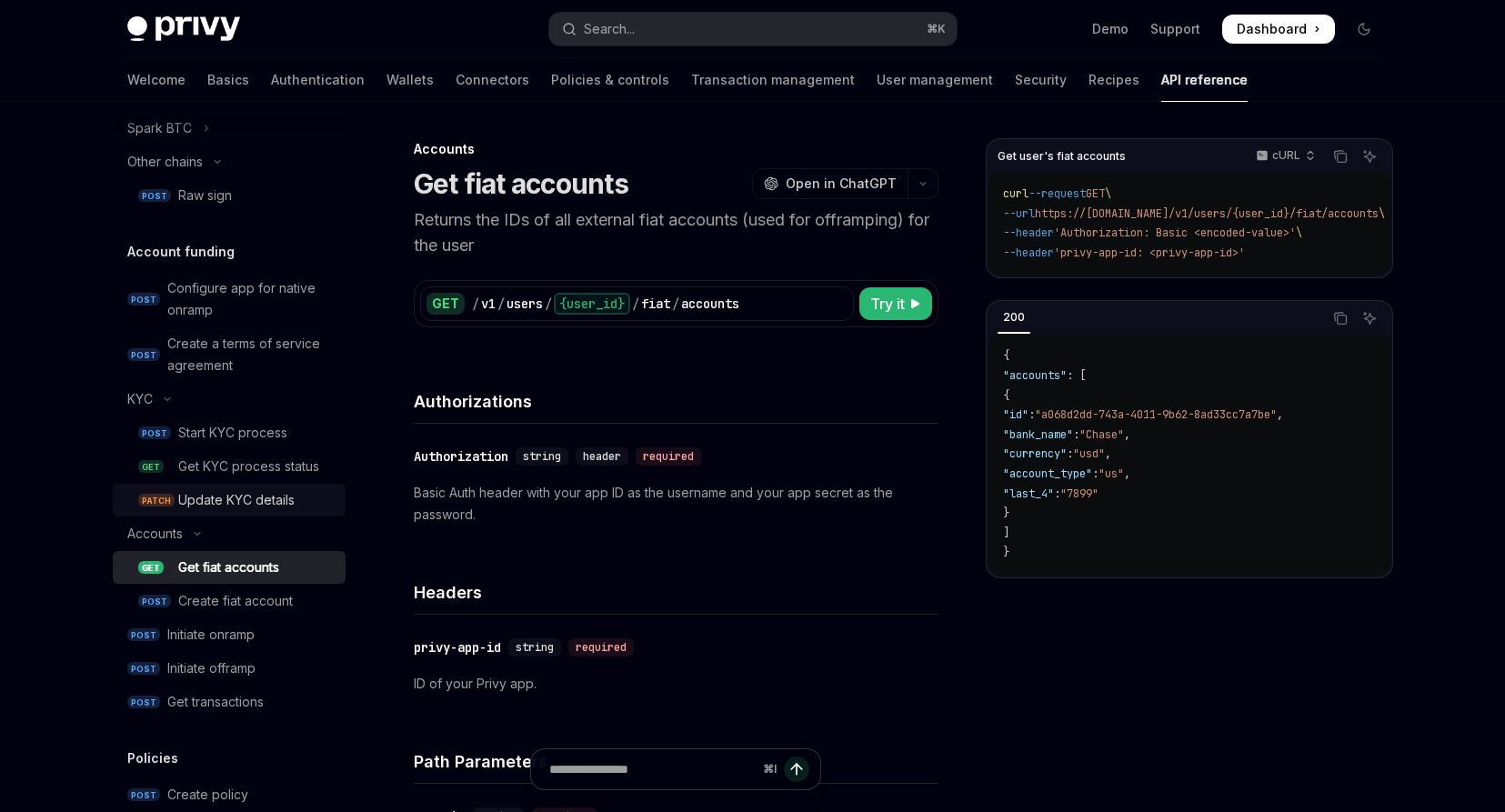
scroll to position [794, 0]
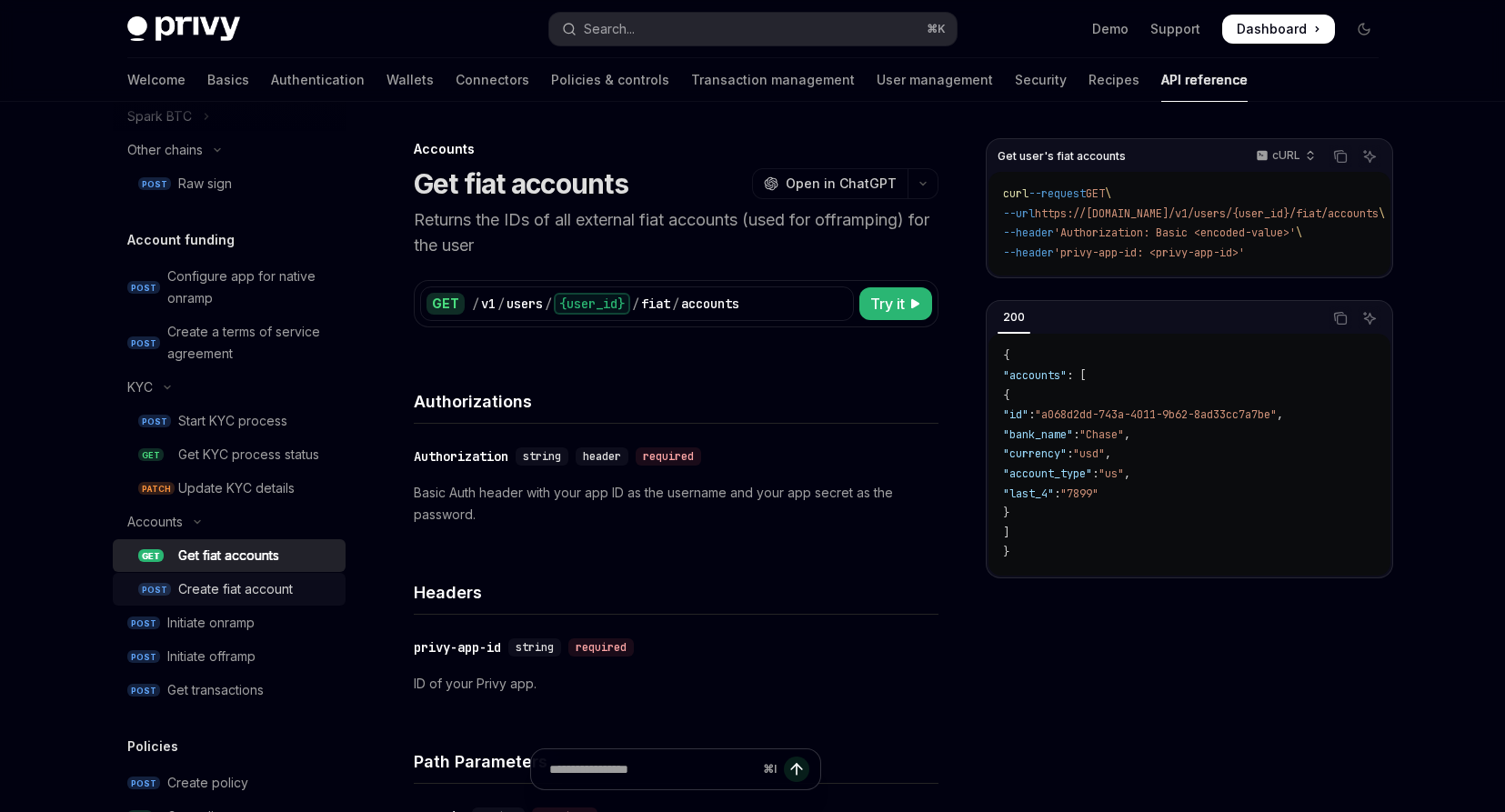
click at [269, 588] on div "Create fiat account" at bounding box center [235, 589] width 114 height 22
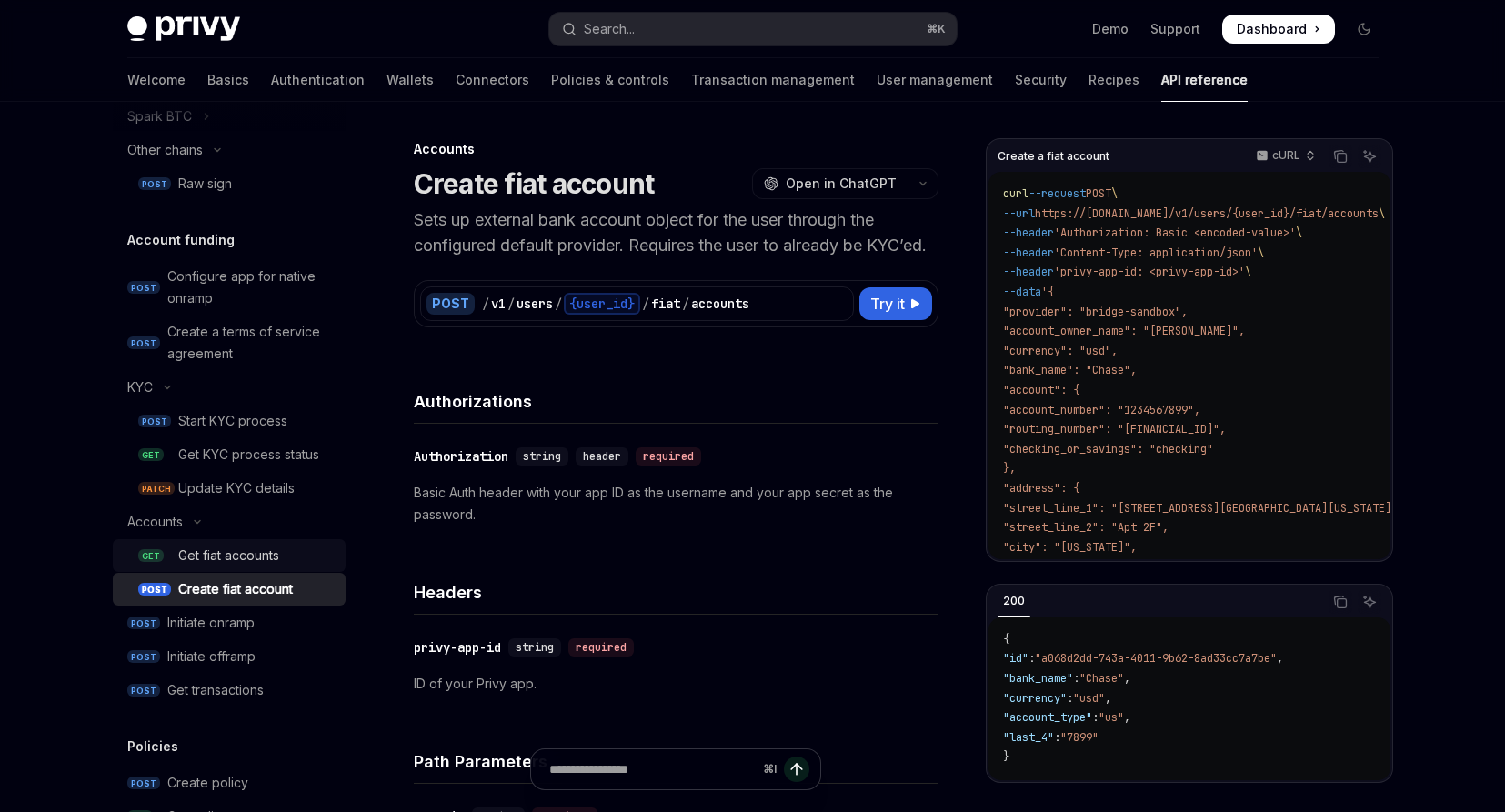
click at [279, 547] on div "Get fiat accounts" at bounding box center [228, 556] width 101 height 22
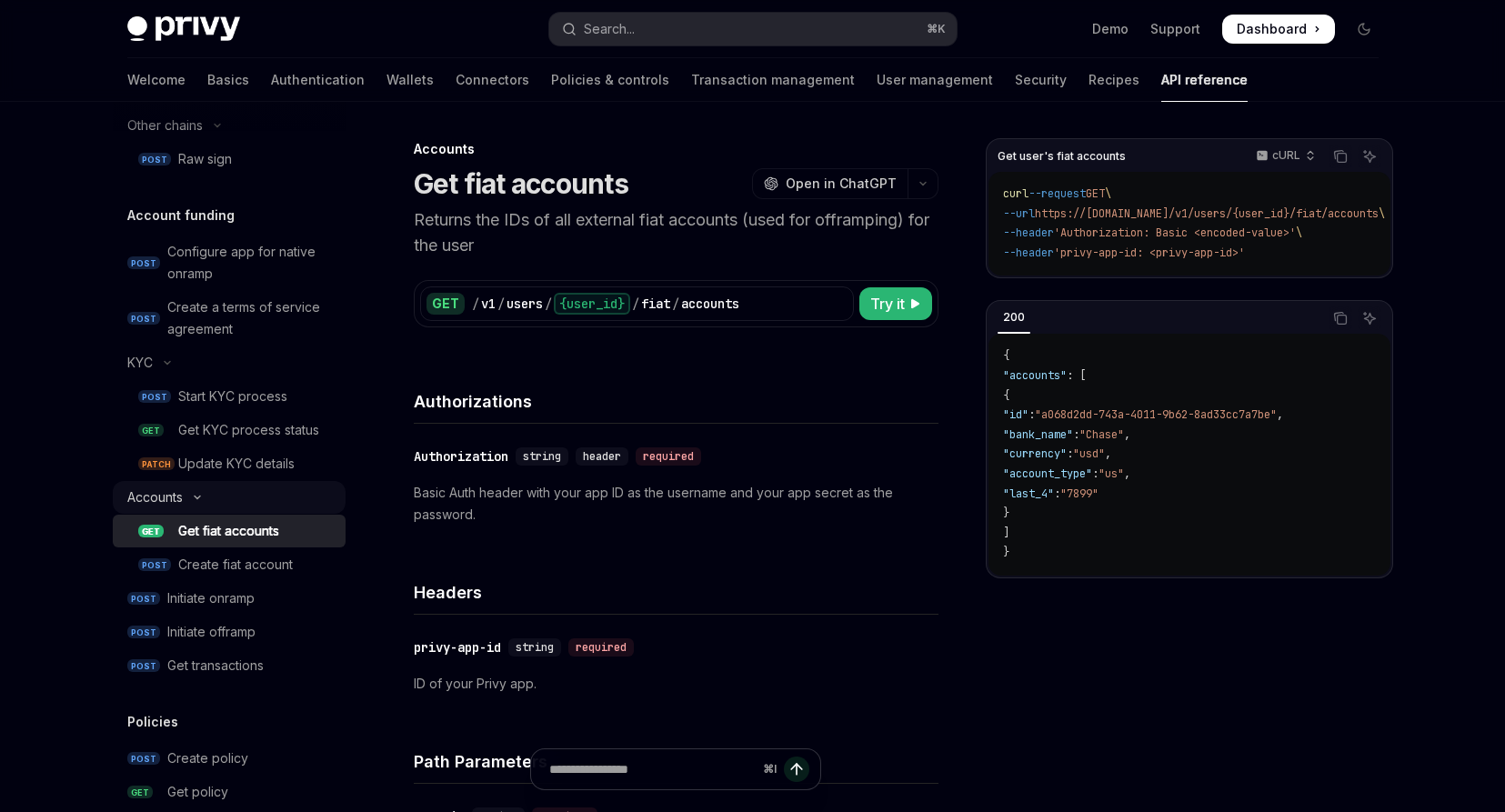
scroll to position [846, 0]
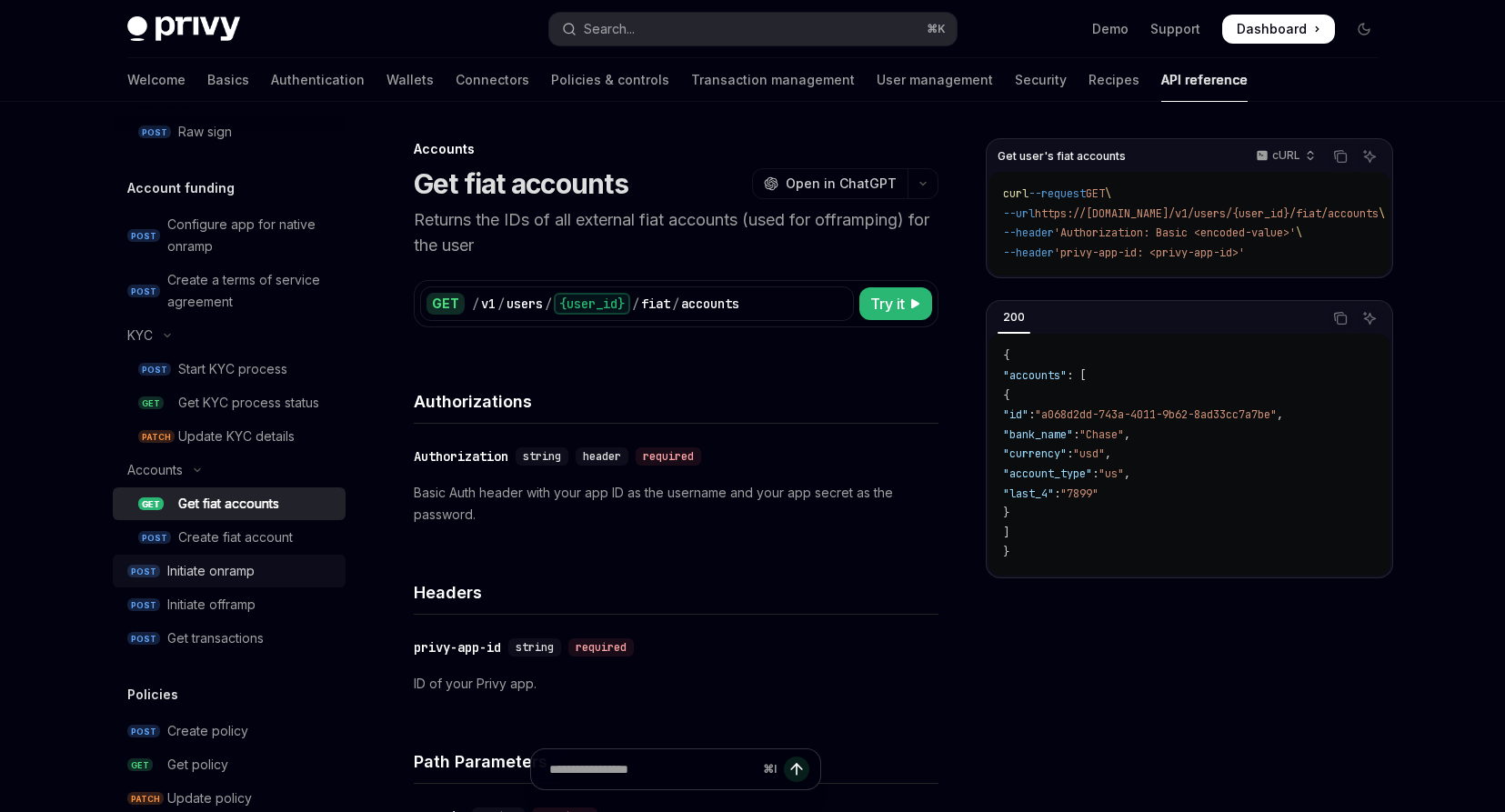
click at [247, 577] on div "Initiate onramp" at bounding box center [210, 571] width 87 height 22
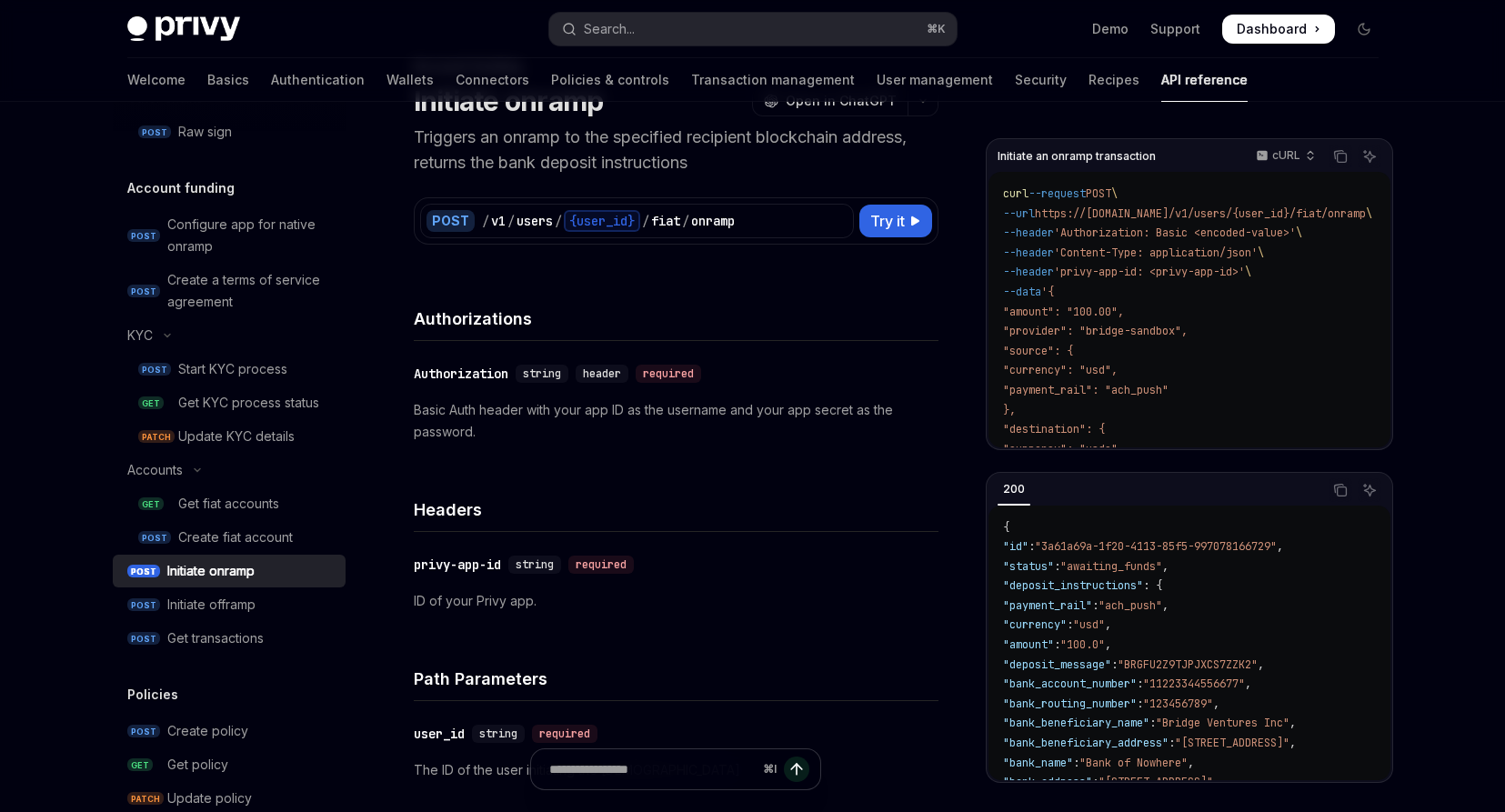
scroll to position [436, 0]
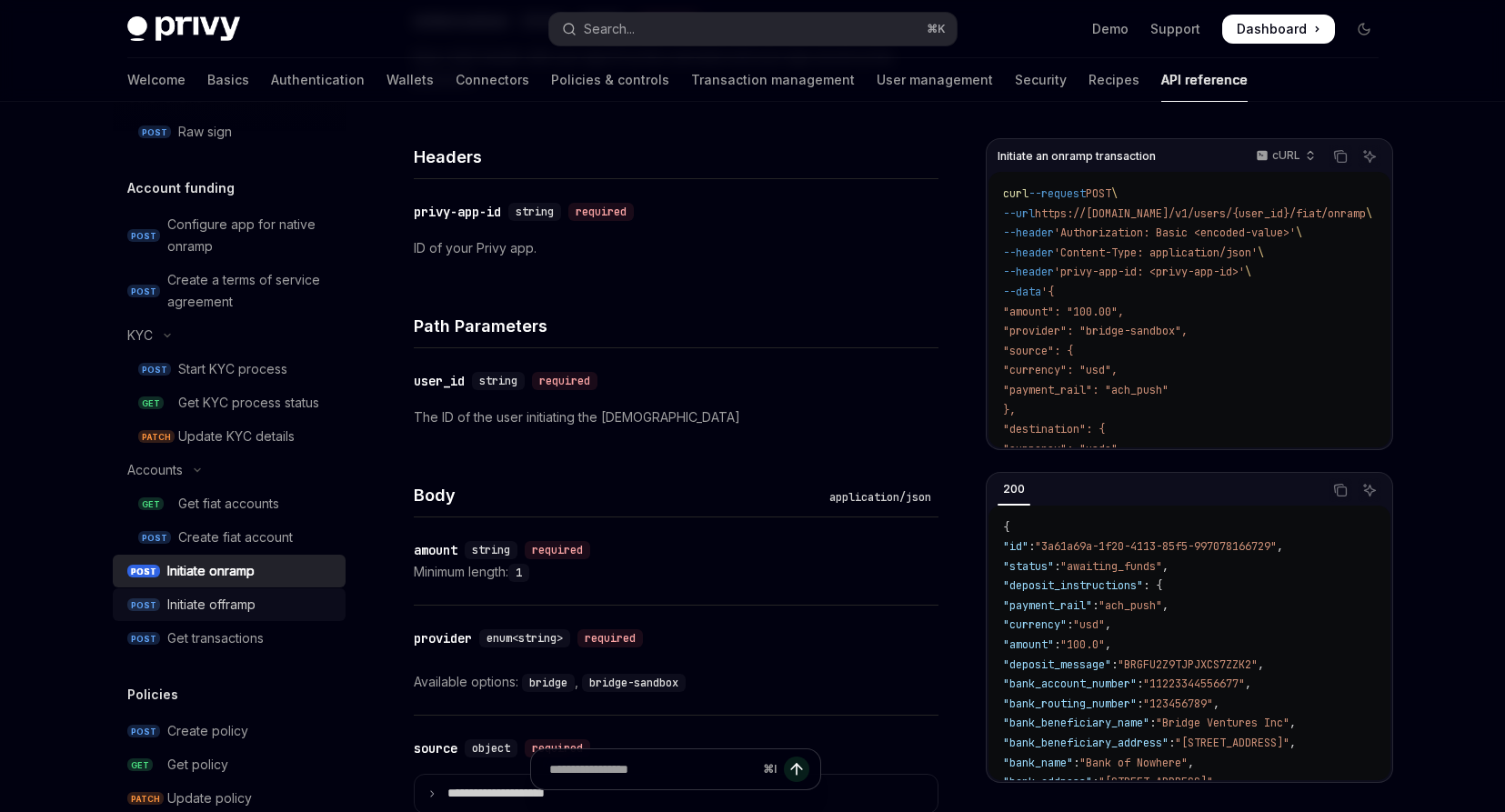
click at [249, 603] on div "Initiate offramp" at bounding box center [211, 605] width 88 height 22
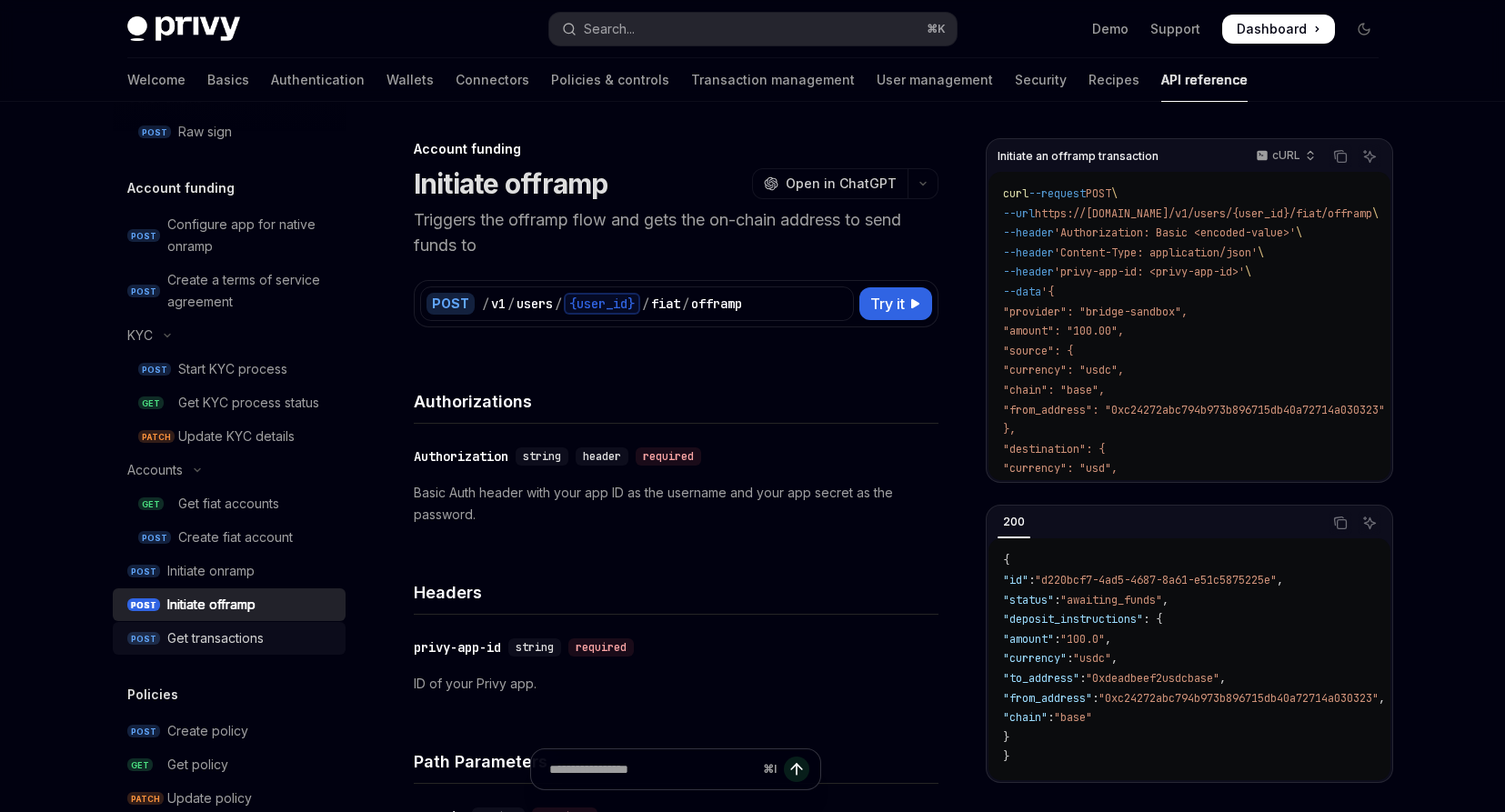
click at [245, 637] on div "Get transactions" at bounding box center [215, 638] width 96 height 22
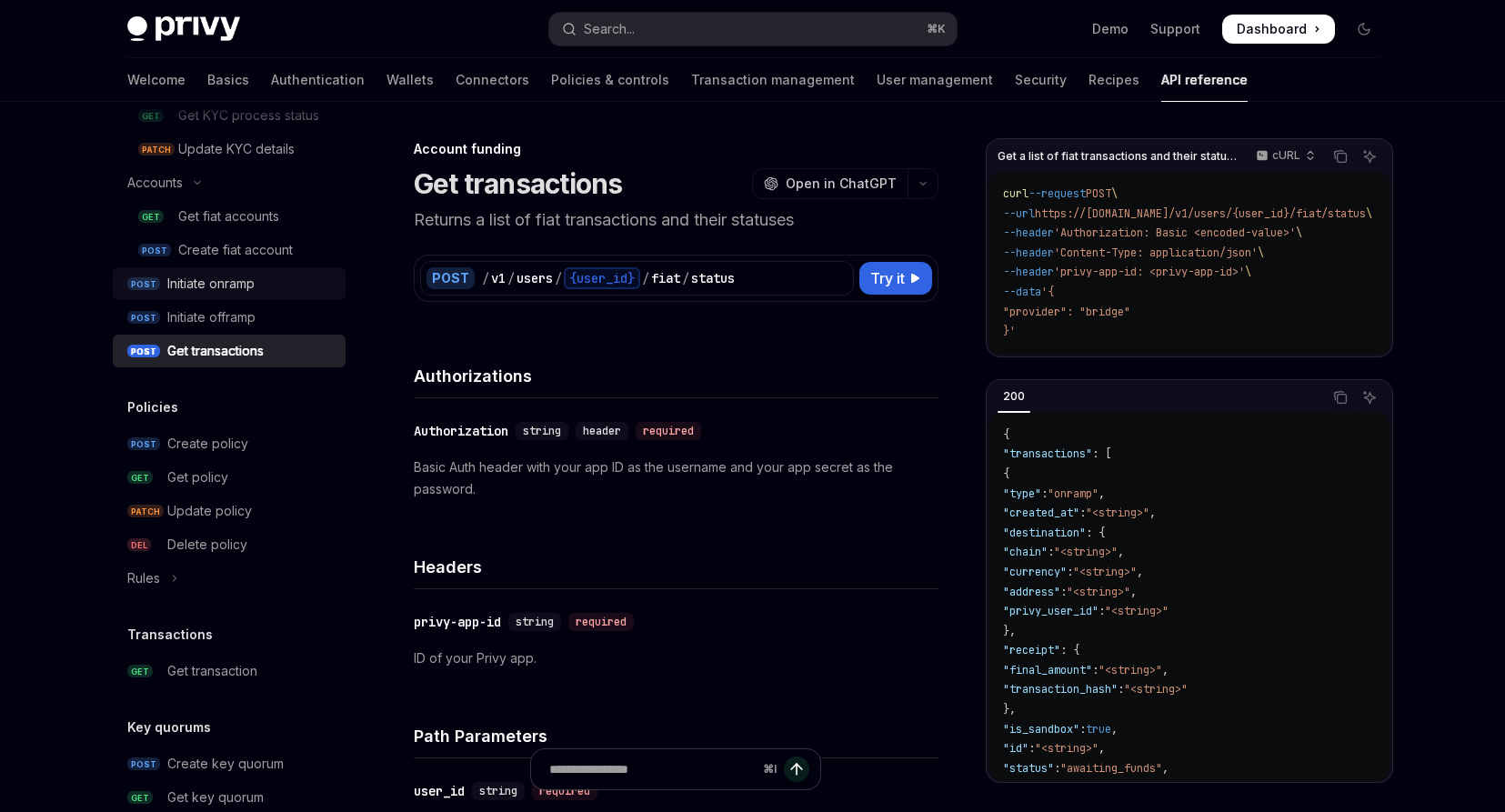
scroll to position [1145, 0]
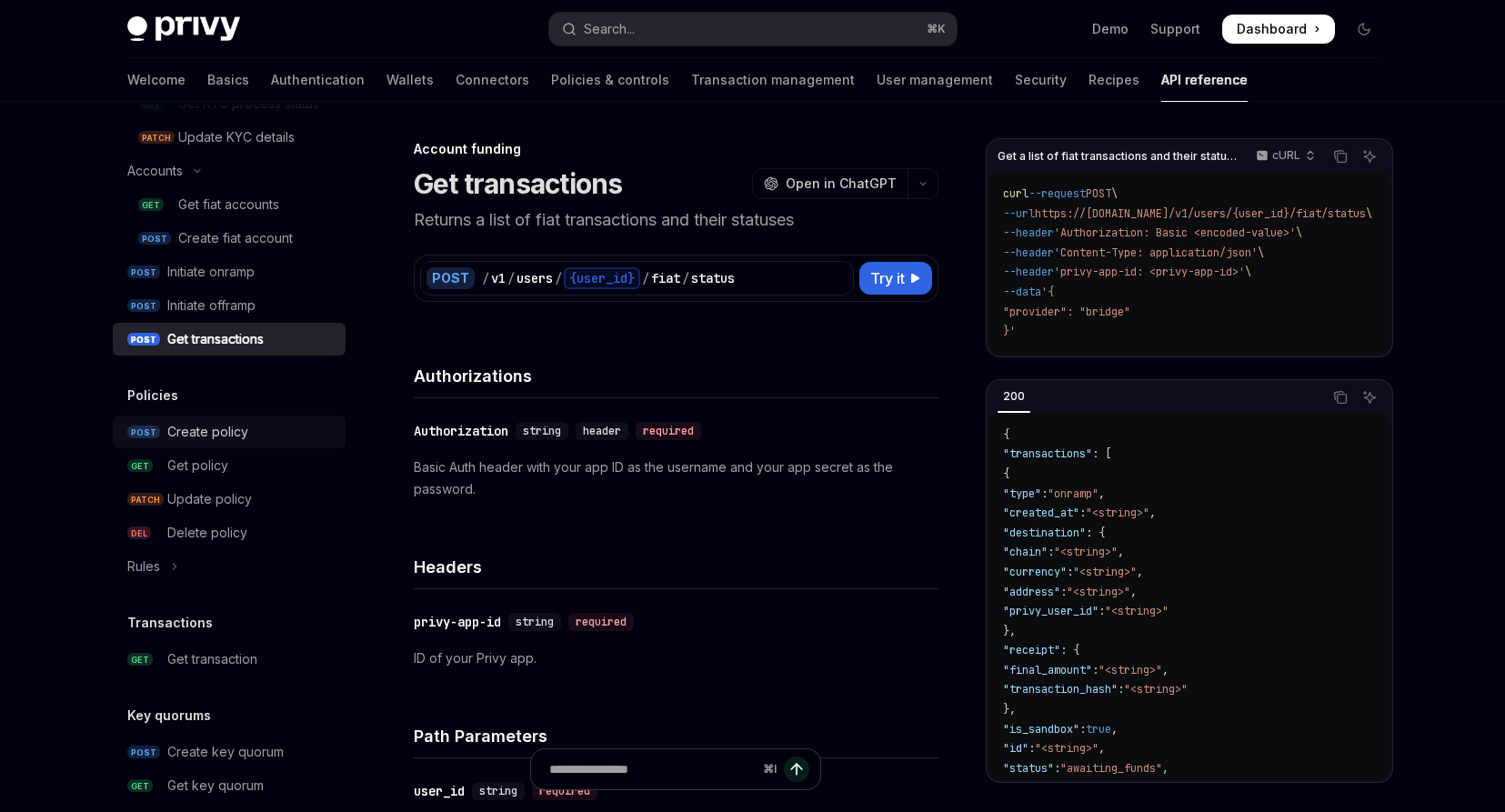
click at [226, 439] on div "Create policy" at bounding box center [207, 432] width 81 height 22
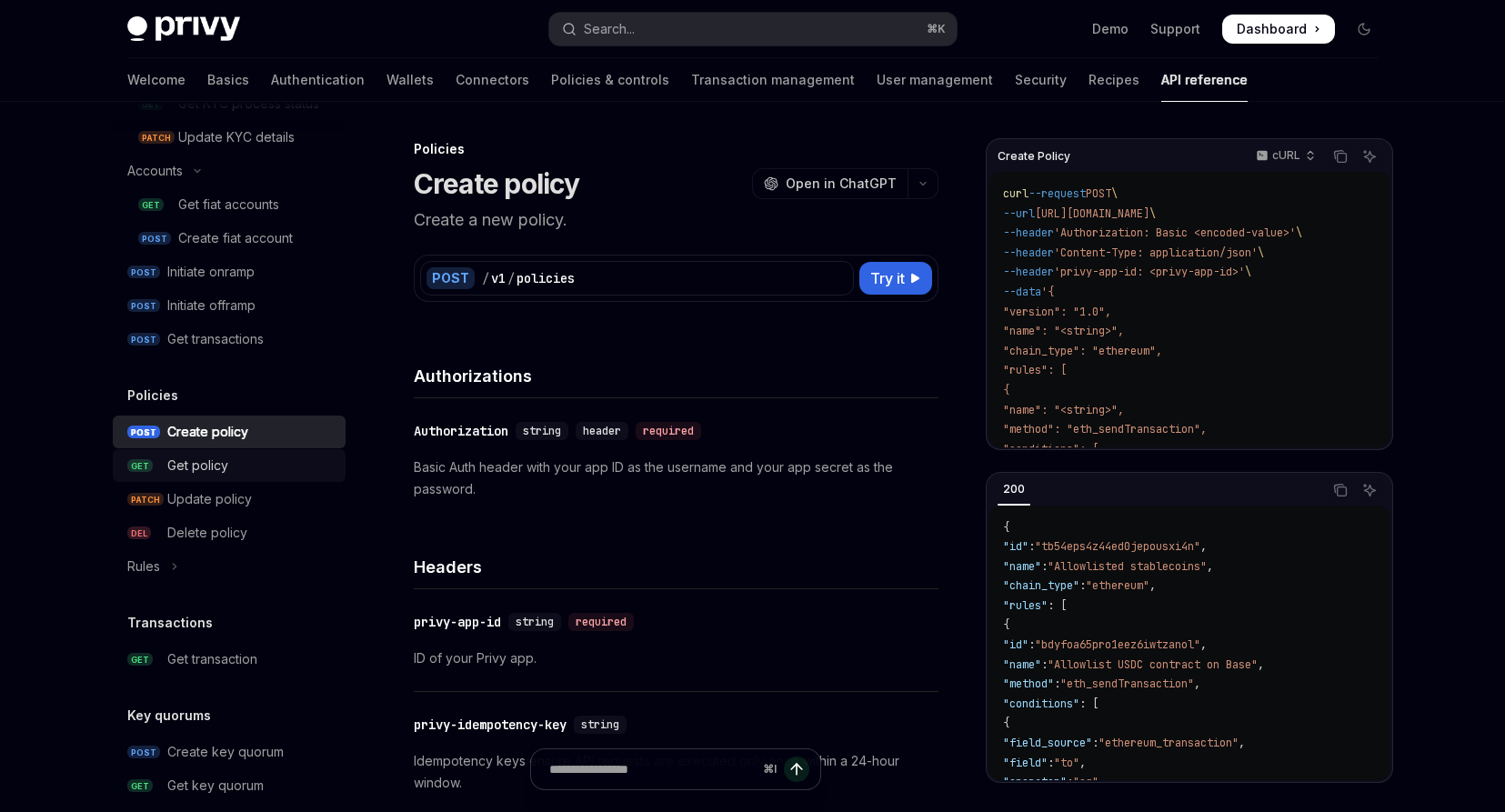
click at [218, 461] on div "Get policy" at bounding box center [197, 466] width 60 height 22
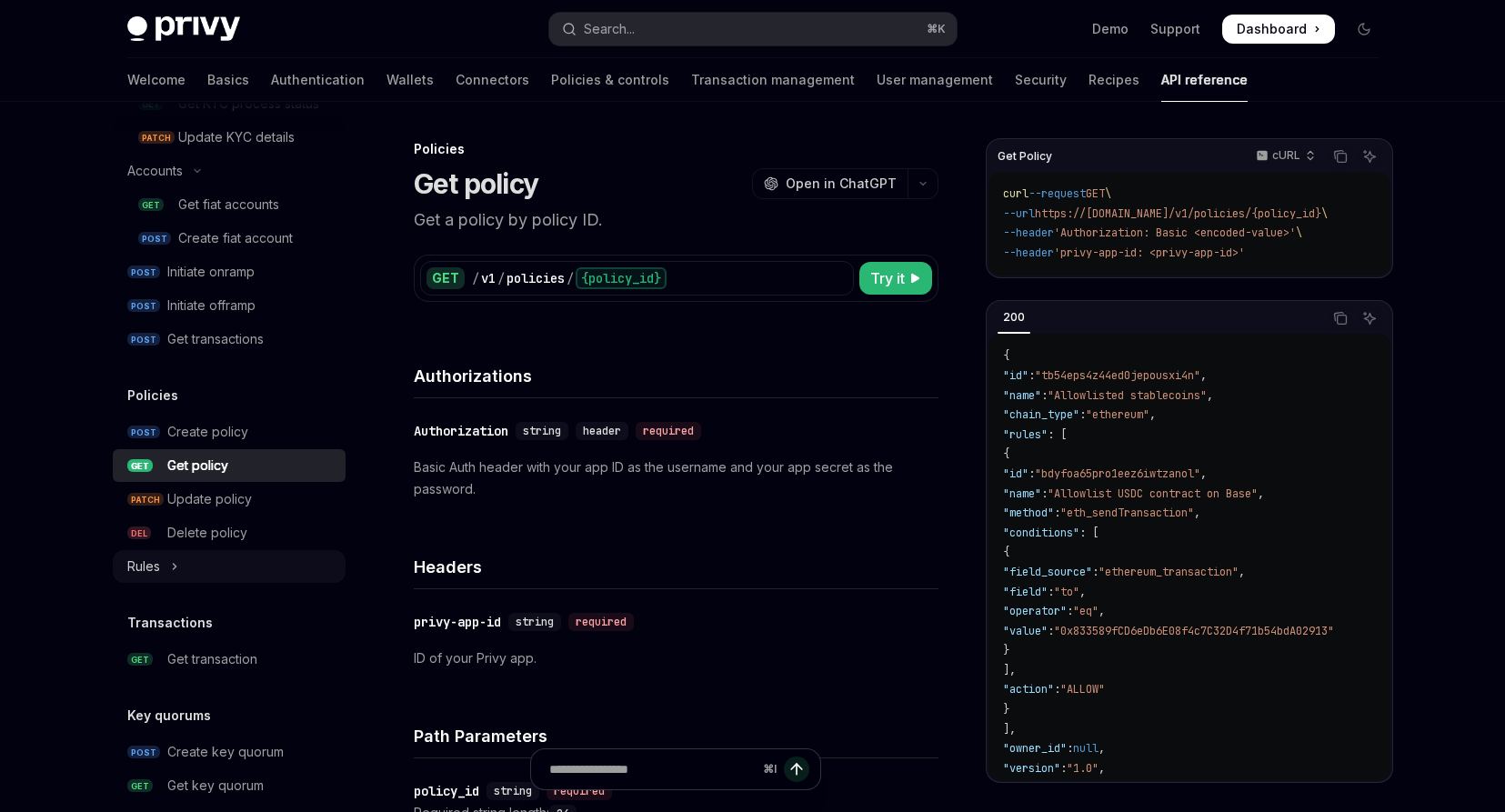
click at [180, 572] on button "Rules" at bounding box center [229, 566] width 233 height 33
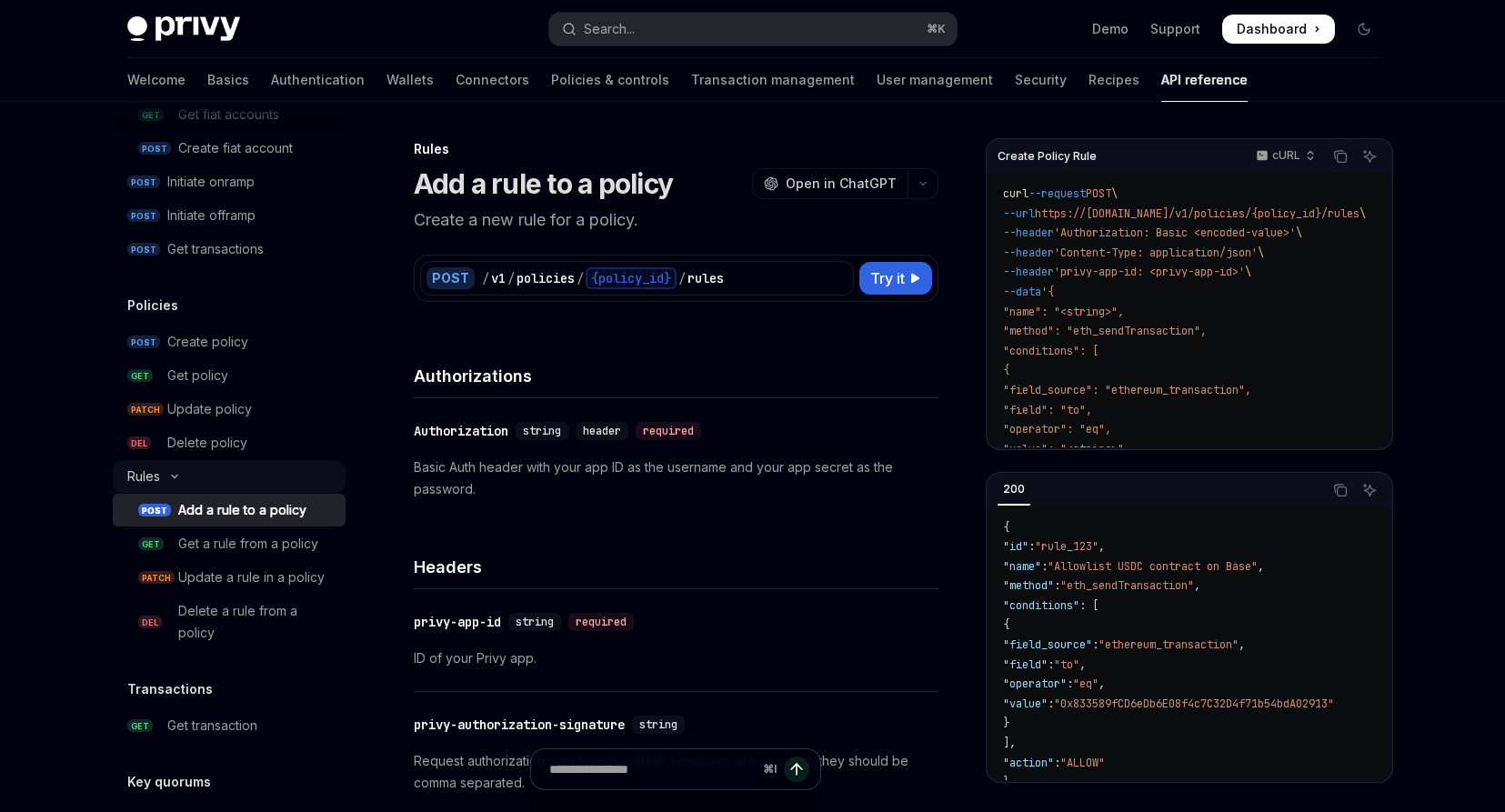
scroll to position [1322, 0]
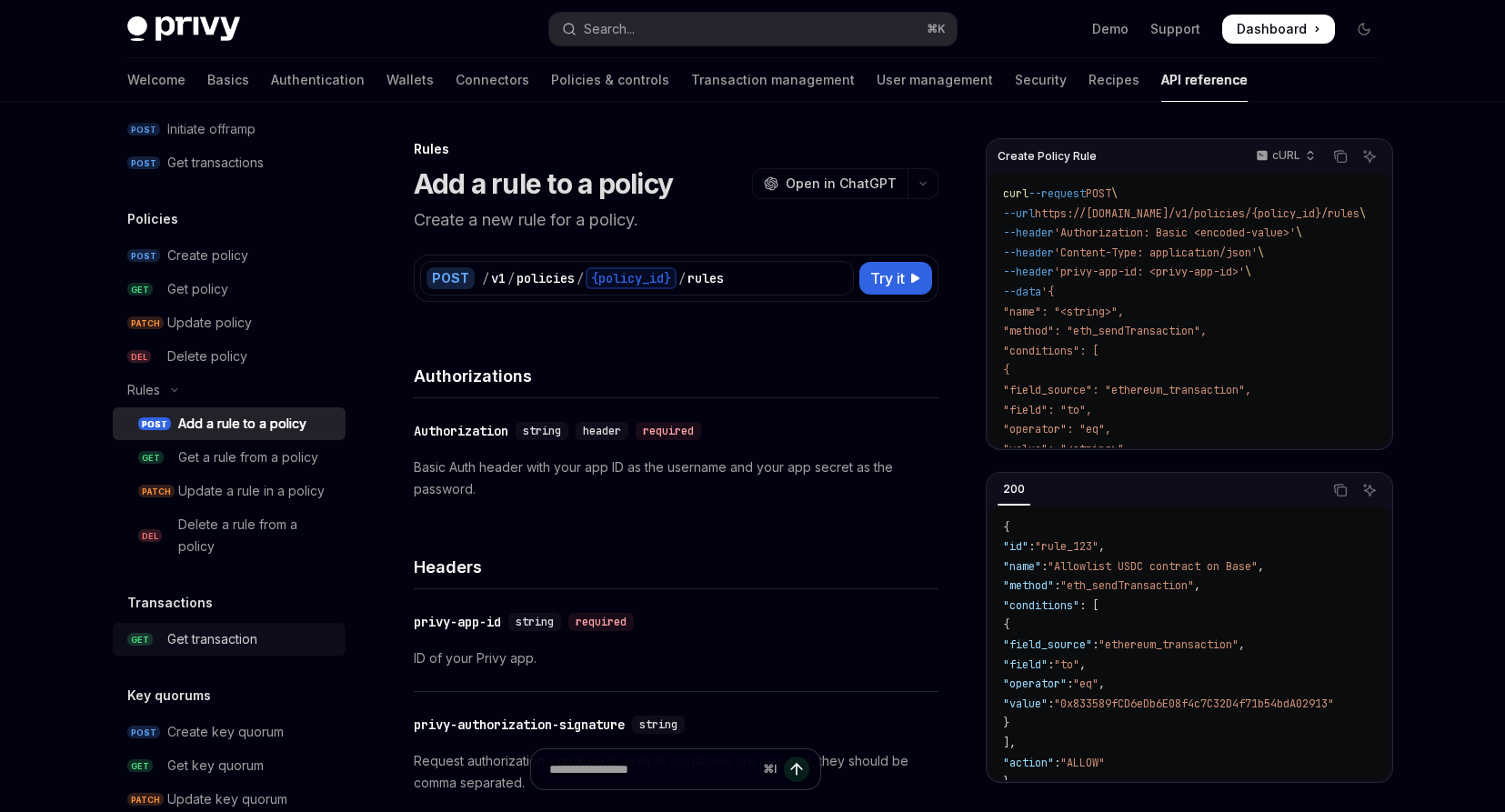
click at [221, 635] on div "Get transaction" at bounding box center [212, 639] width 90 height 22
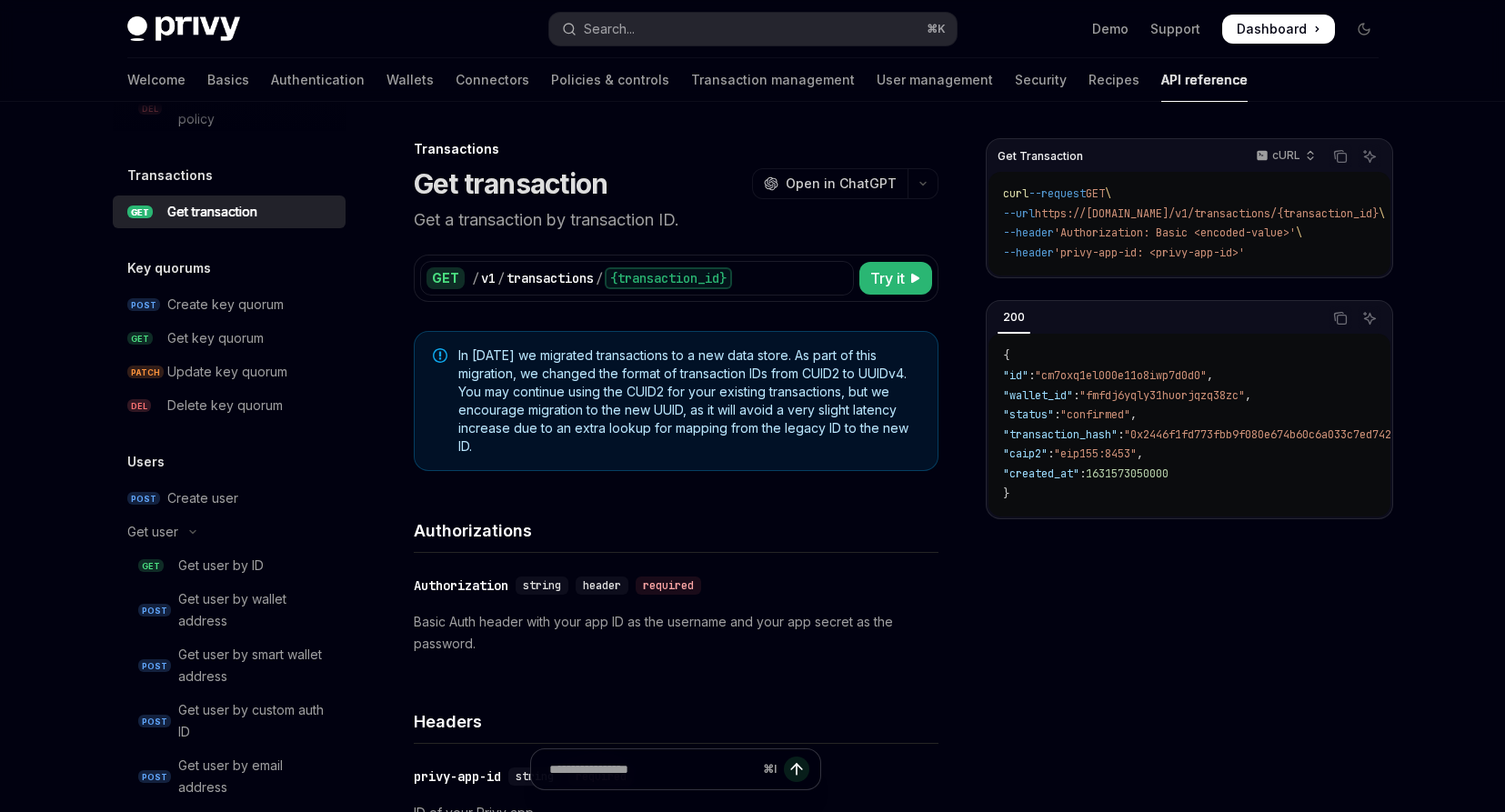
scroll to position [1843, 0]
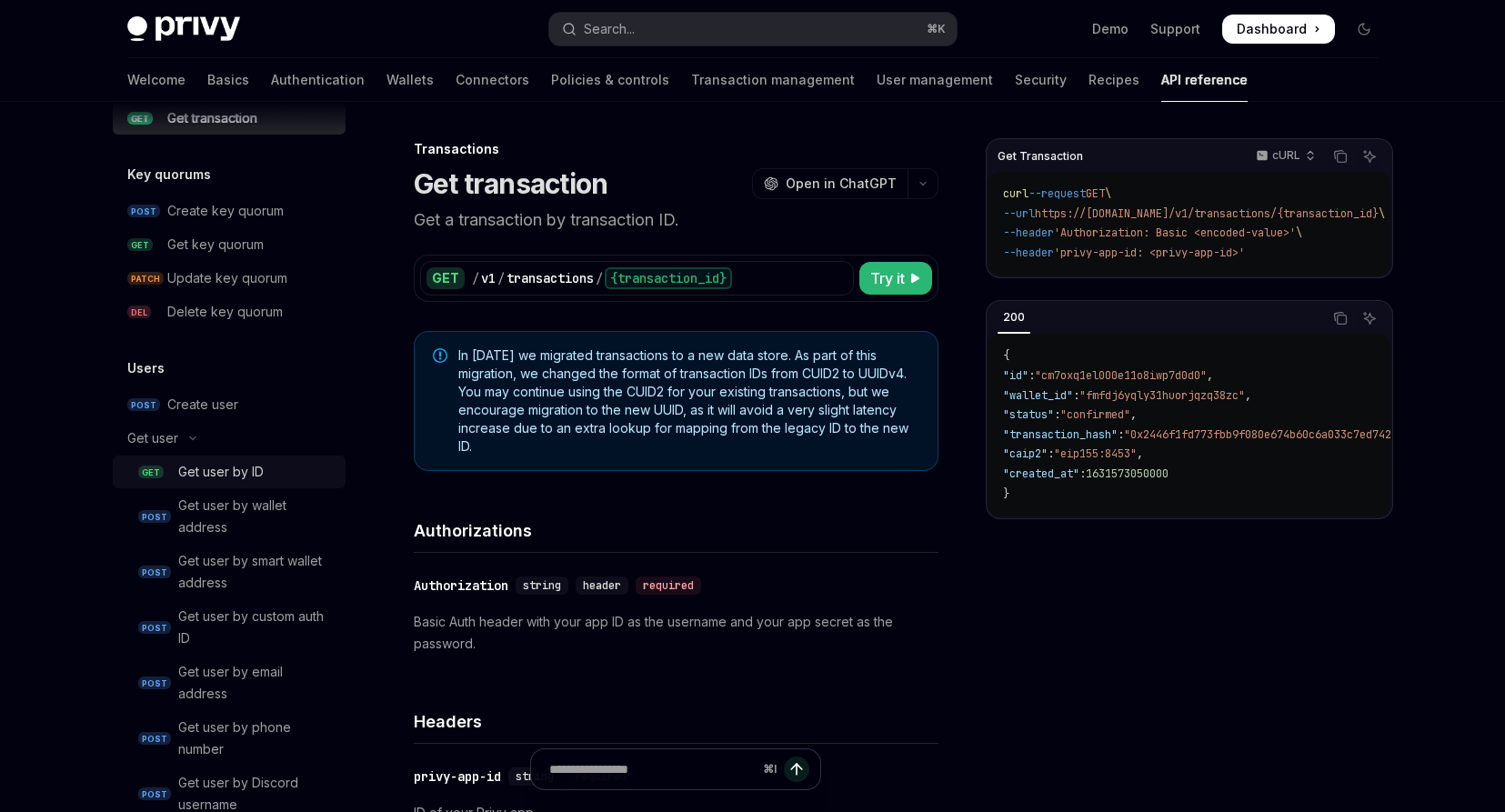
click at [257, 467] on div "Get user by ID" at bounding box center [221, 471] width 85 height 22
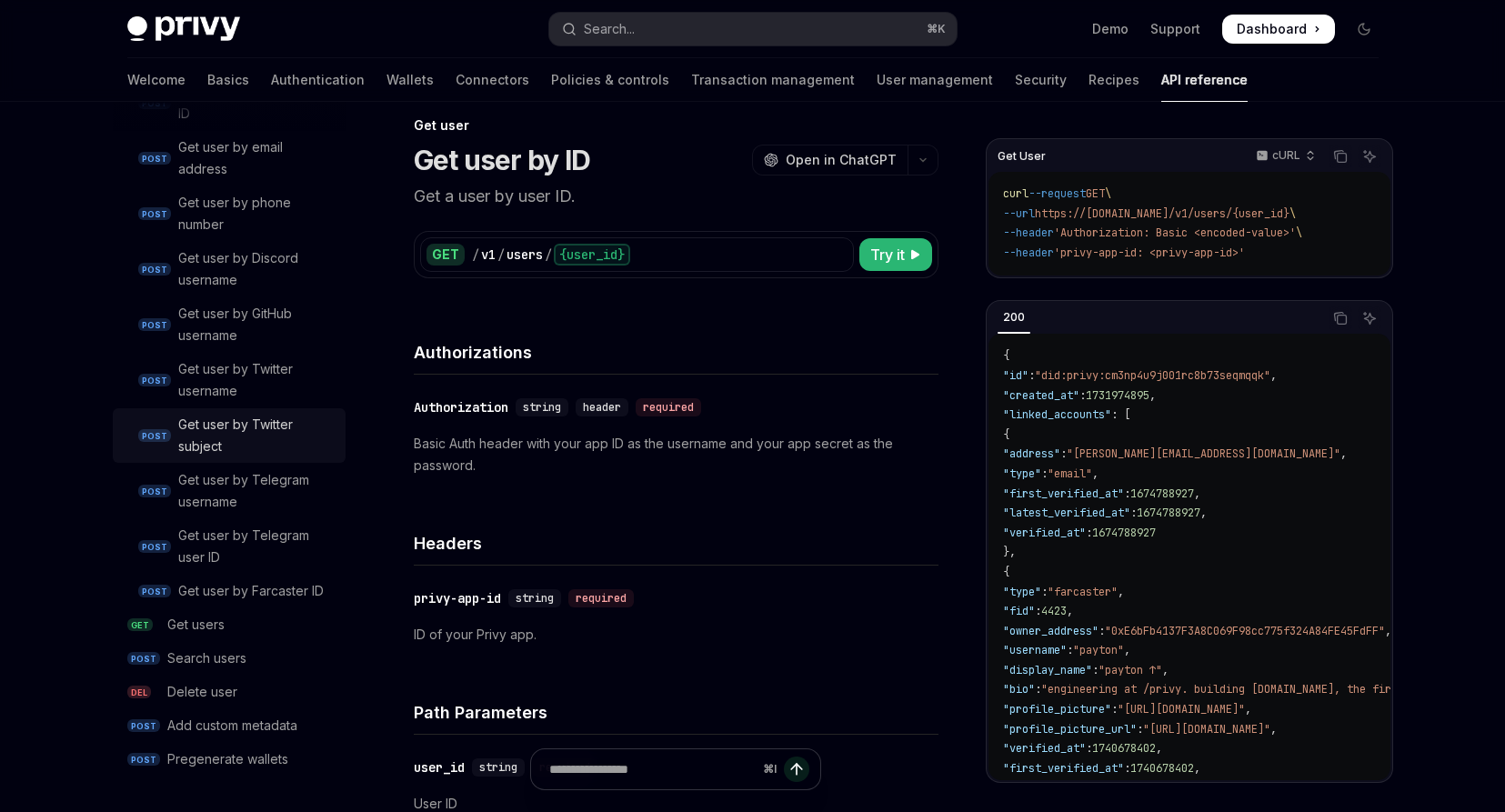
scroll to position [36, 0]
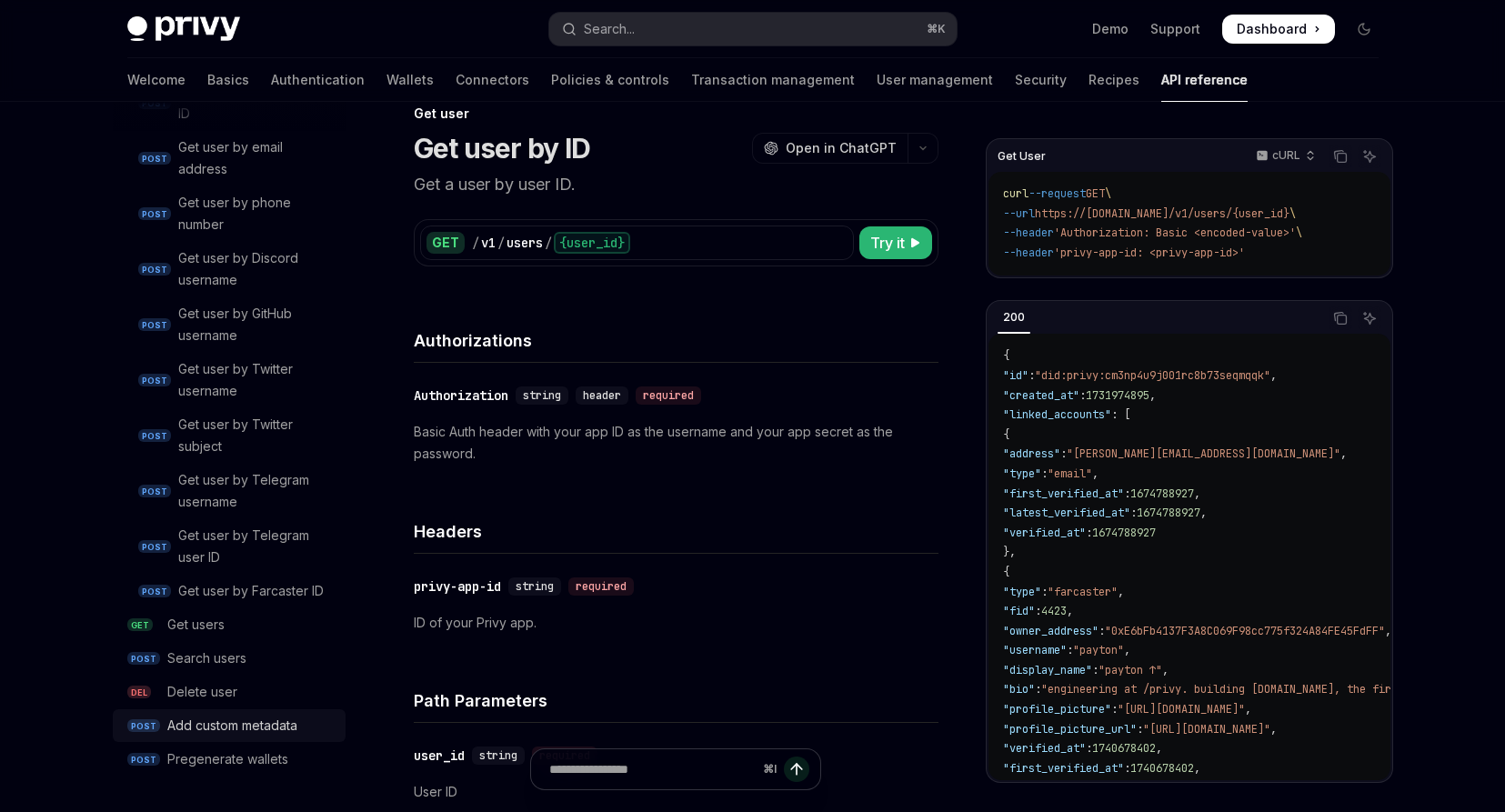
click at [246, 727] on div "Add custom metadata" at bounding box center [232, 726] width 131 height 22
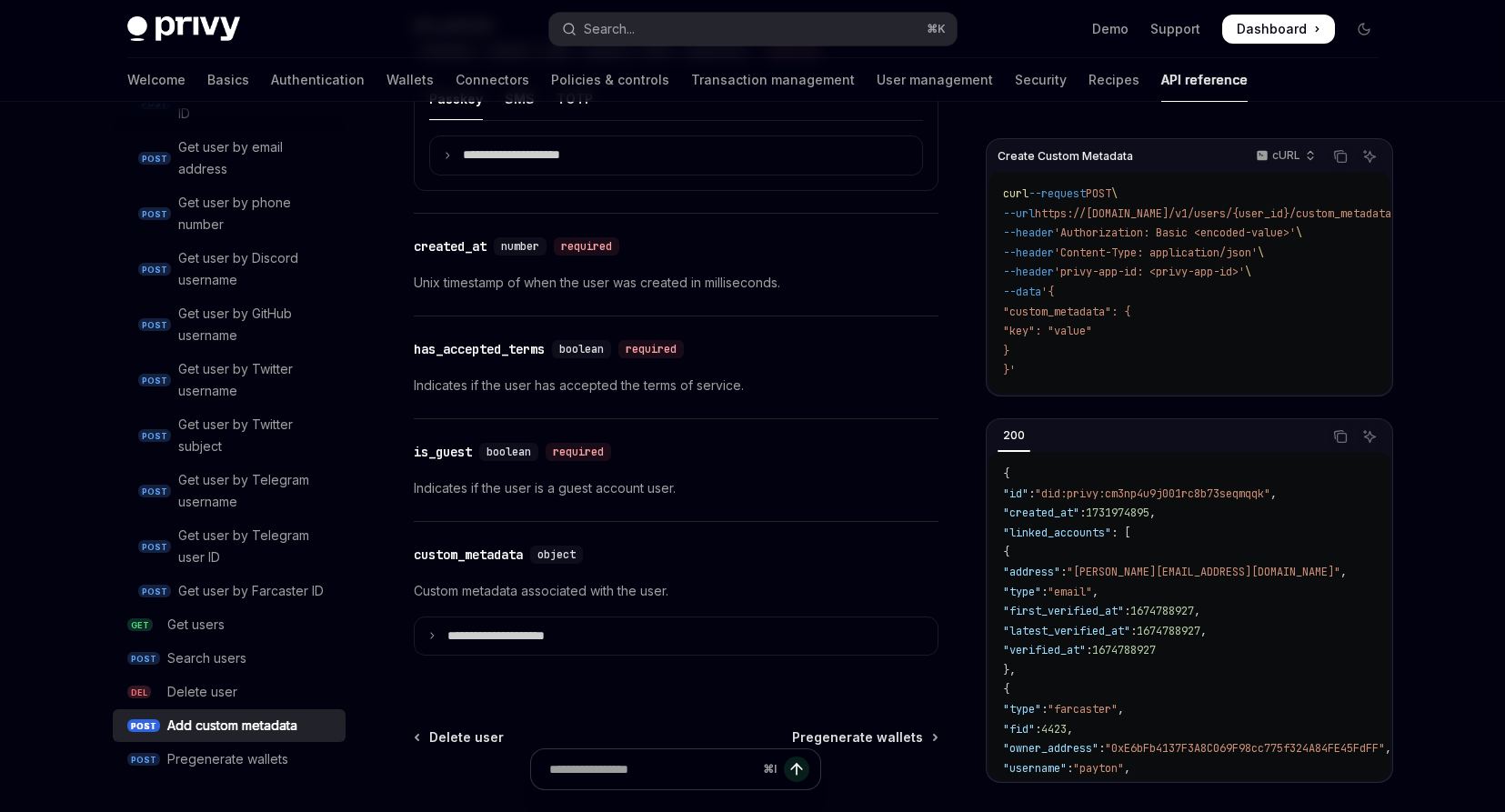
scroll to position [1804, 0]
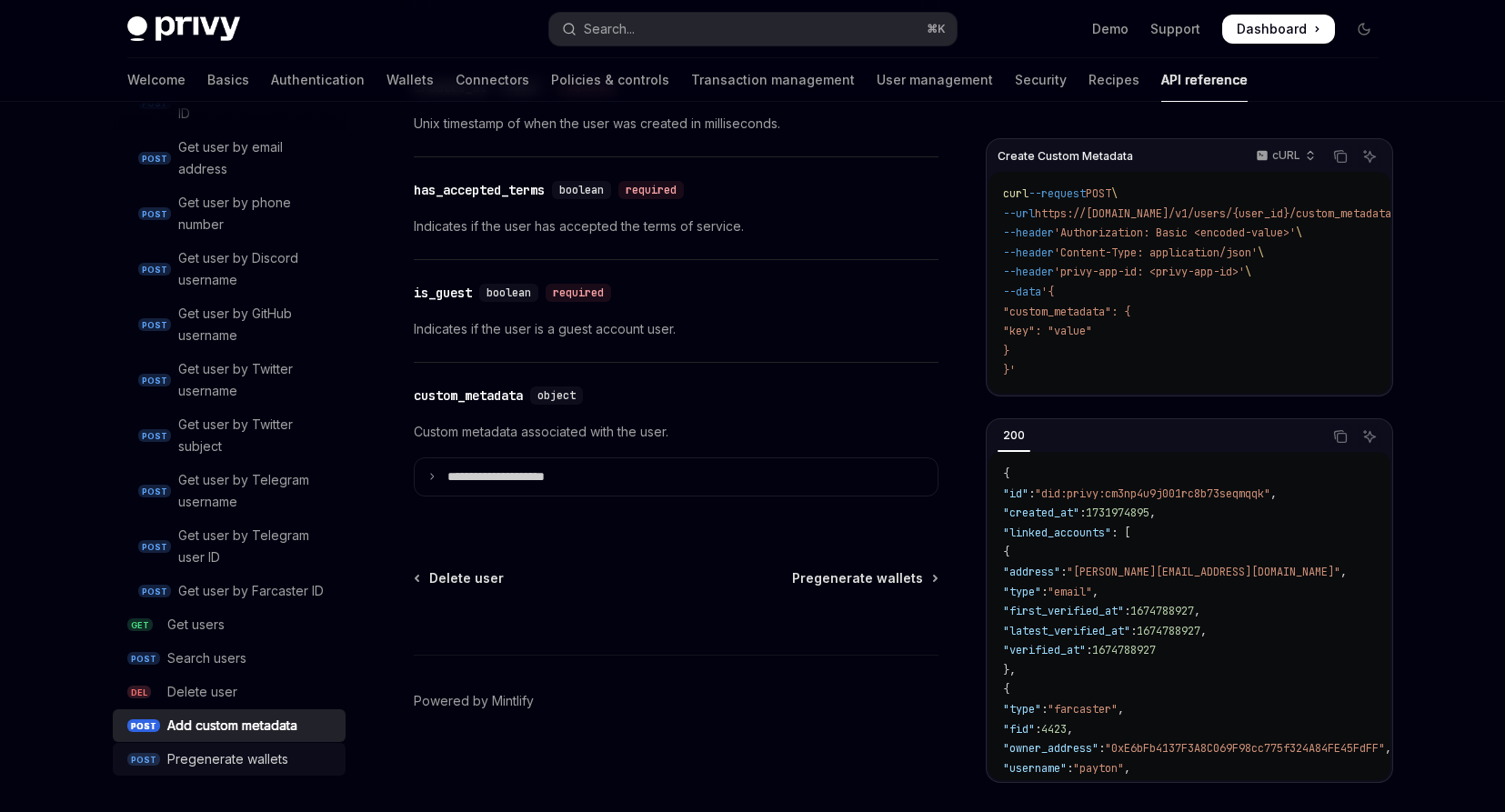
click at [244, 743] on link "POST Pregenerate wallets" at bounding box center [229, 759] width 233 height 33
type textarea "*"
